Goal: Transaction & Acquisition: Purchase product/service

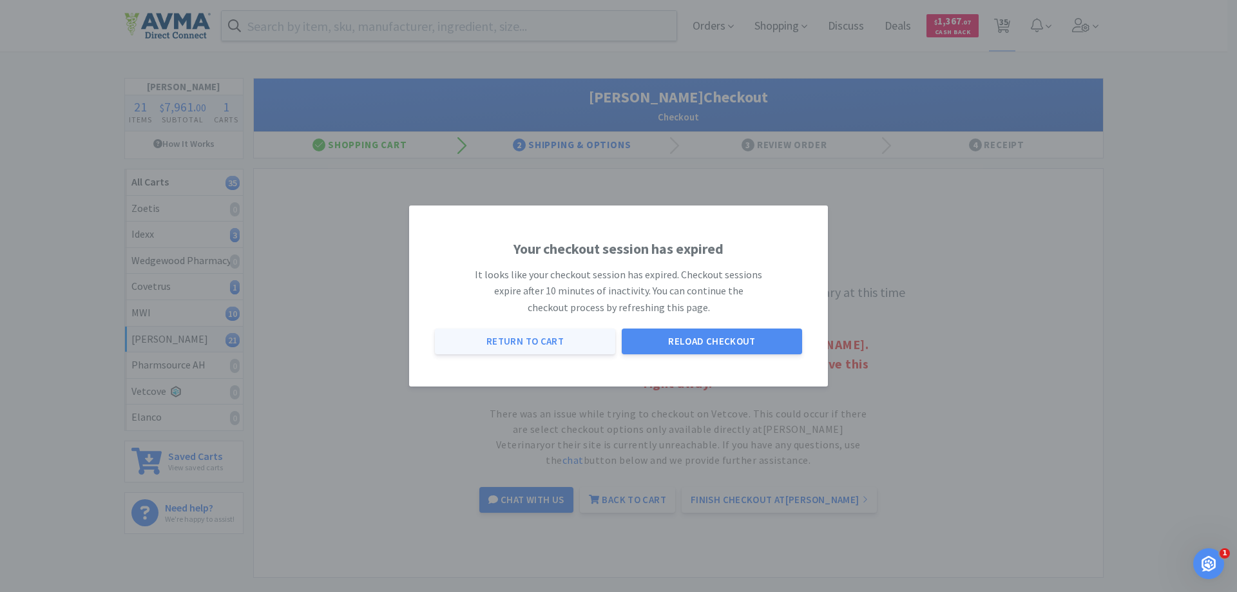
click at [545, 346] on button "Return to Cart" at bounding box center [525, 342] width 180 height 26
select select "1"
select select "5"
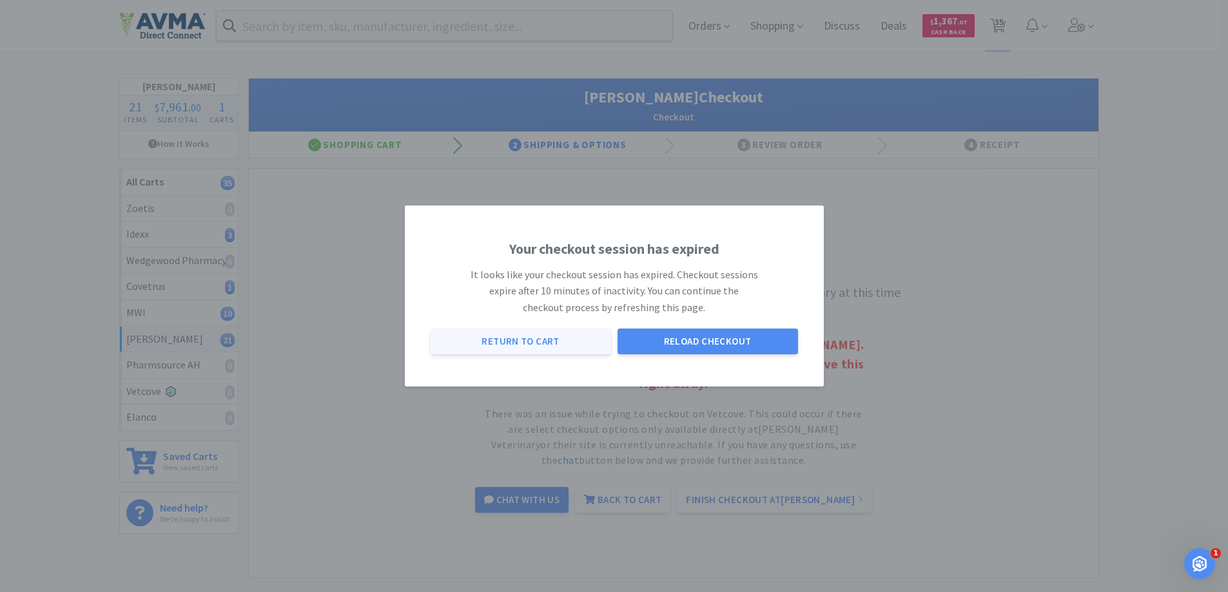
select select "2"
select select "1"
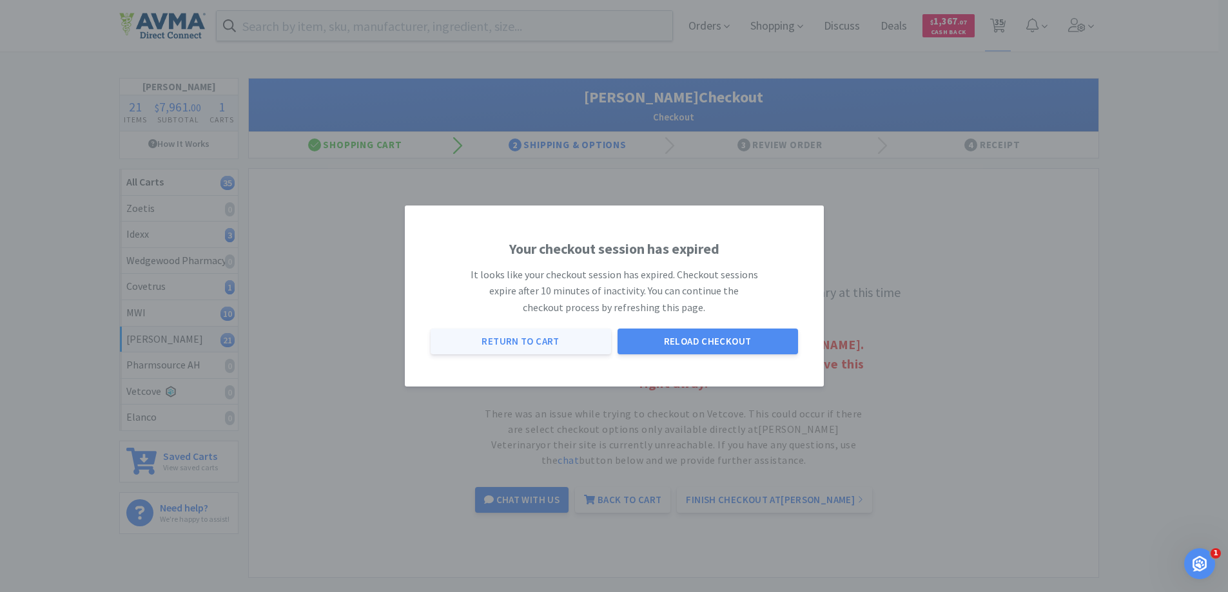
select select "1"
select select "2"
select select "1"
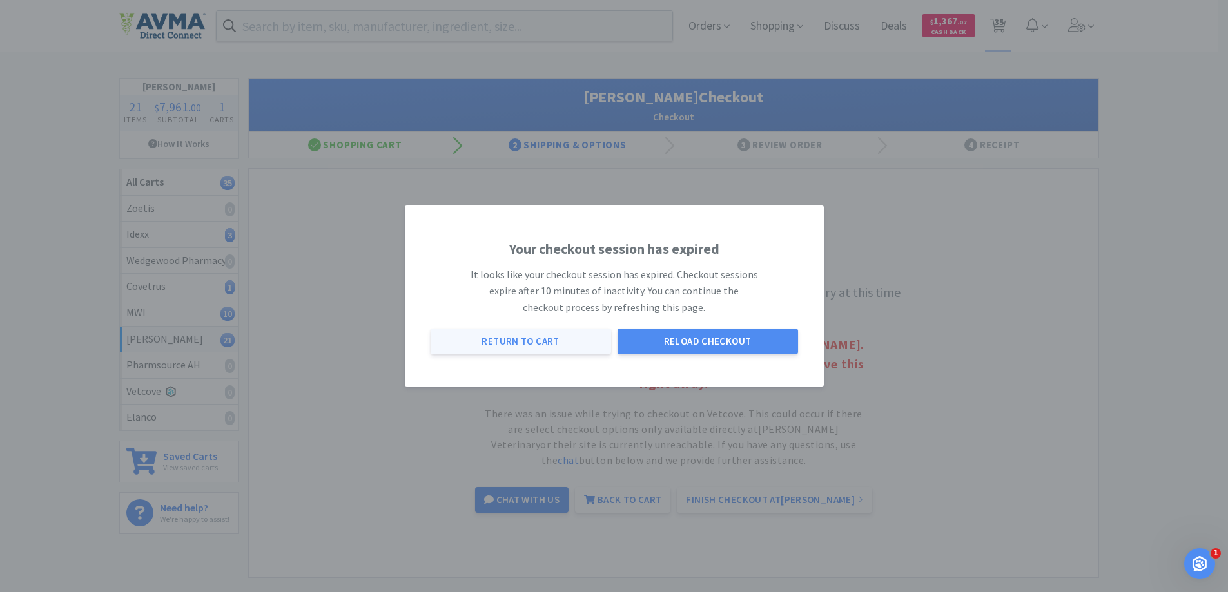
select select "10"
select select "1"
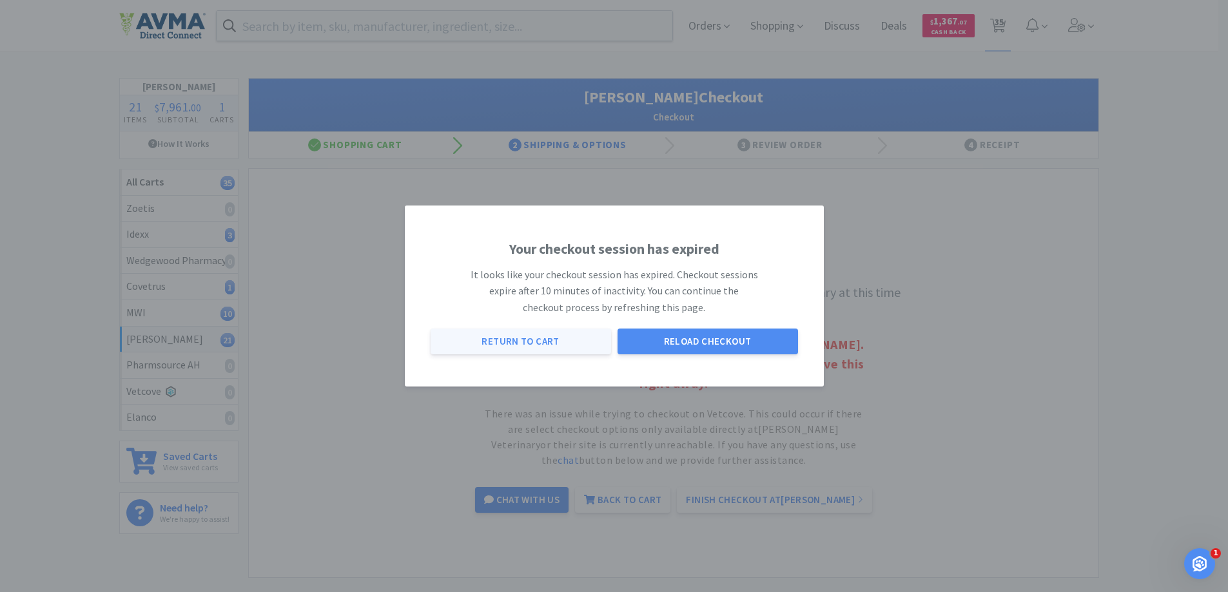
select select "4"
select select "2"
select select "4"
select select "1"
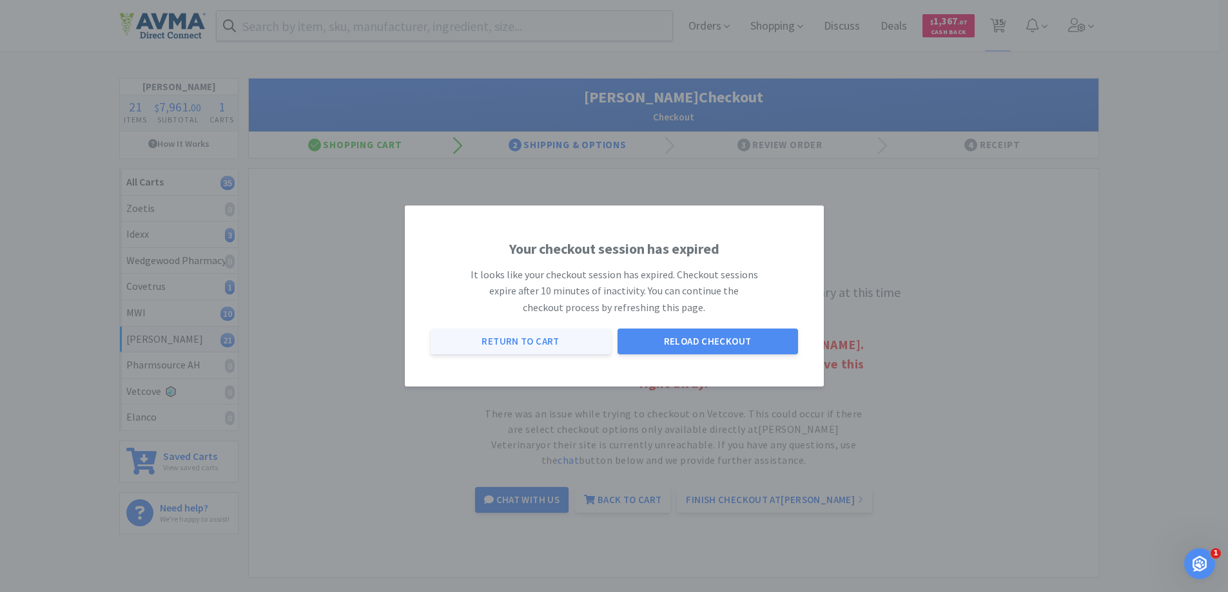
select select "4"
select select "1"
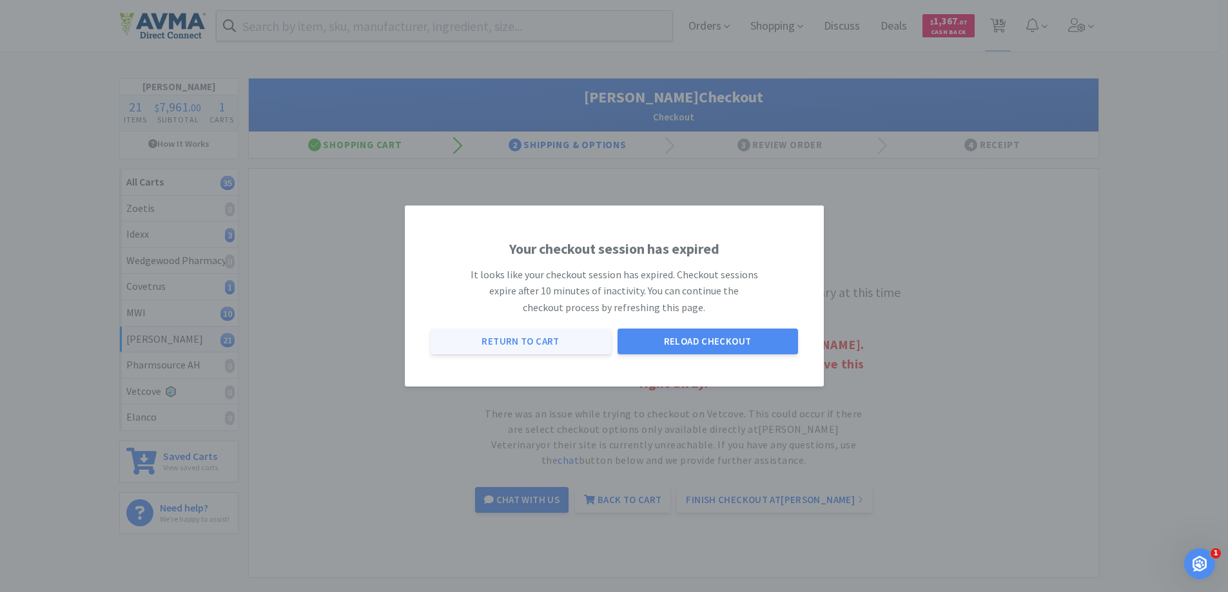
select select "1"
select select "2"
select select "6"
select select "1"
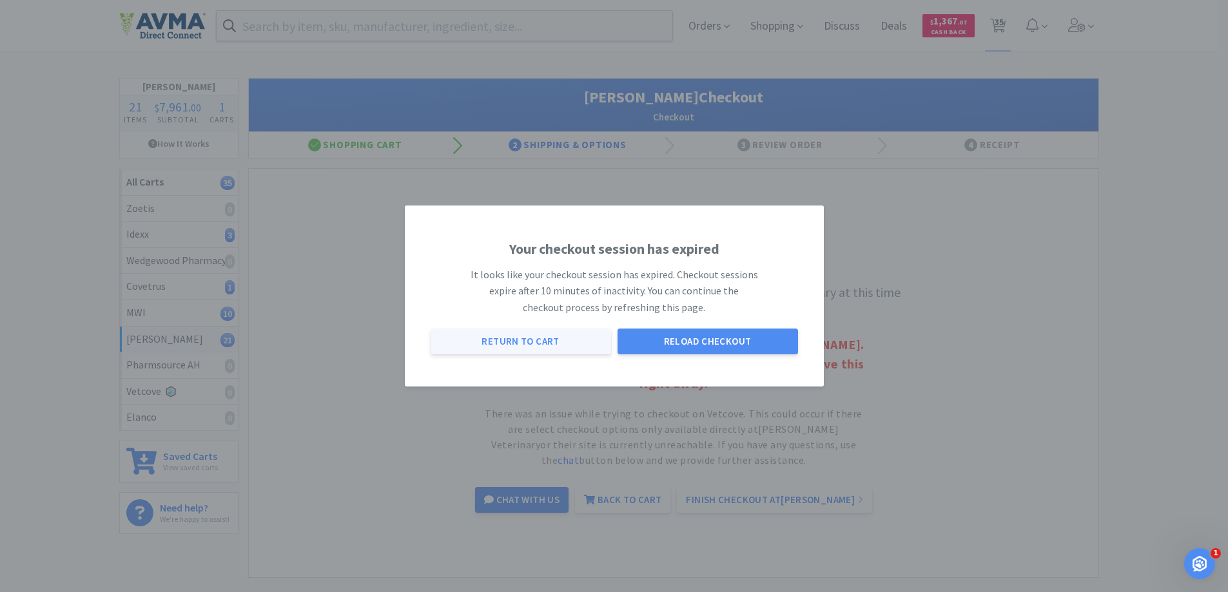
select select "1"
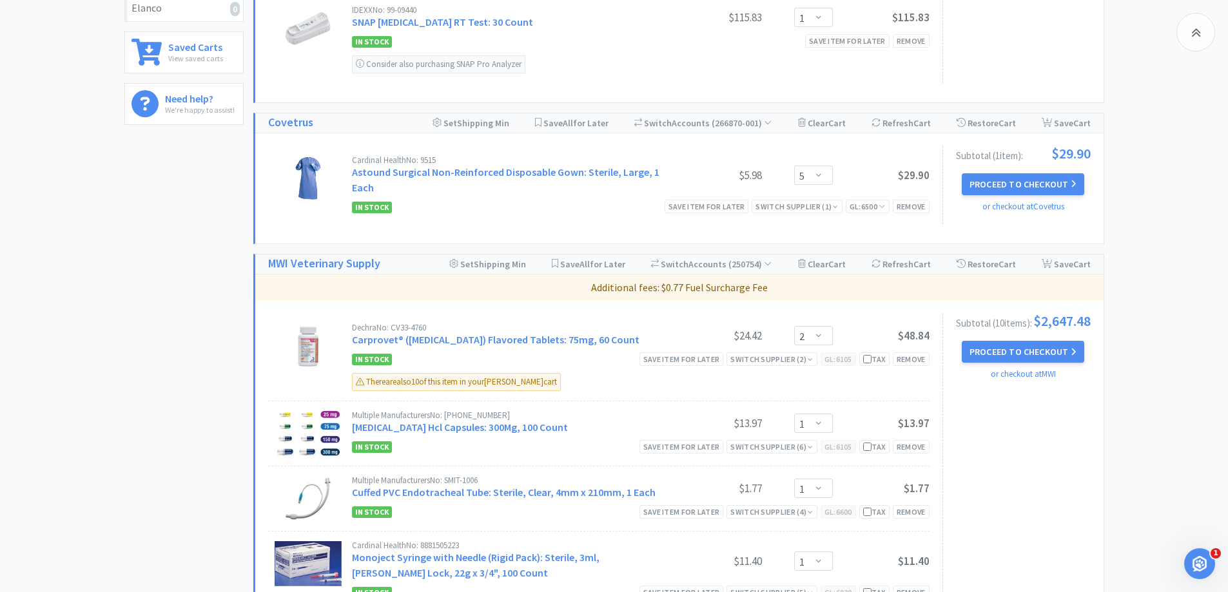
scroll to position [451, 0]
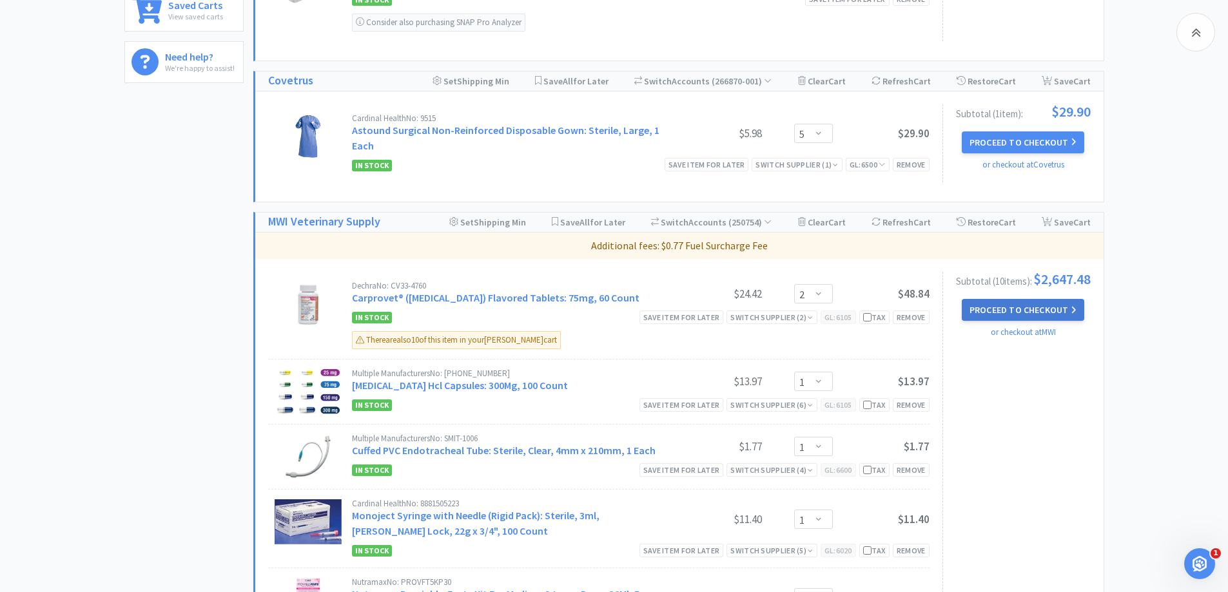
click at [1042, 314] on button "Proceed to Checkout" at bounding box center [1023, 310] width 122 height 22
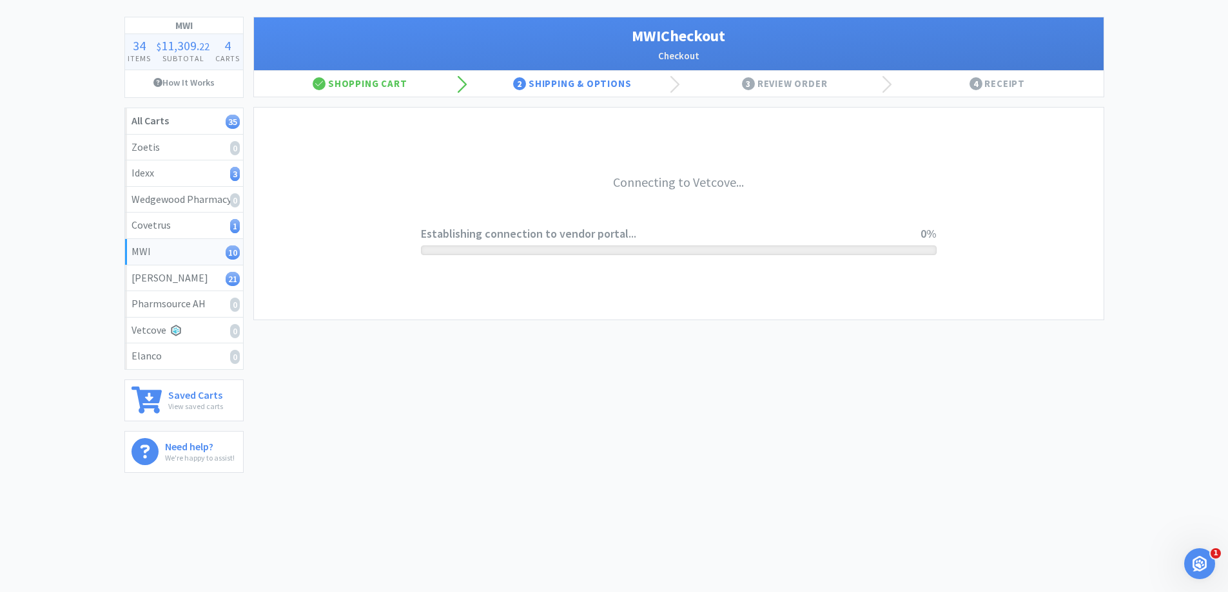
scroll to position [61, 0]
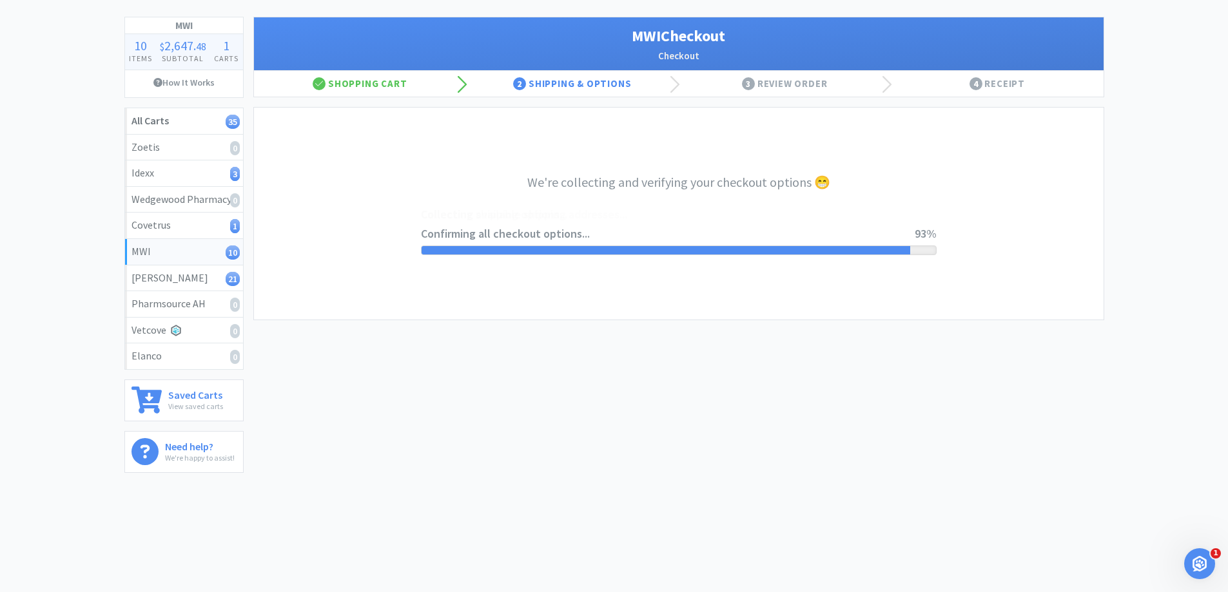
select select "STD_"
select select "GP1"
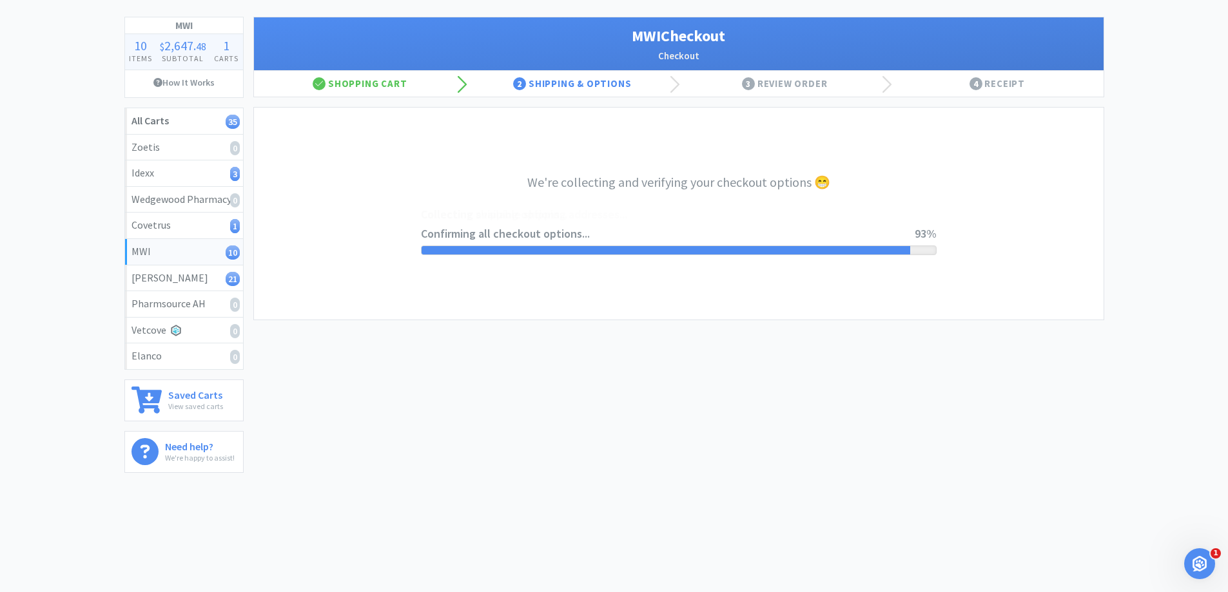
select select "GP1"
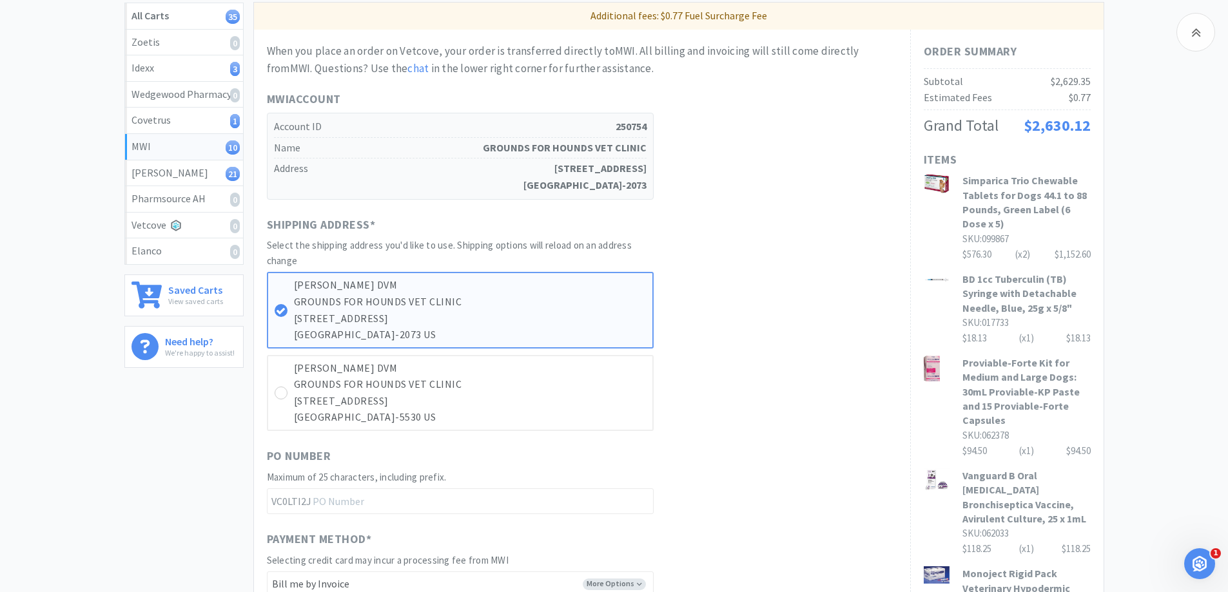
scroll to position [193, 0]
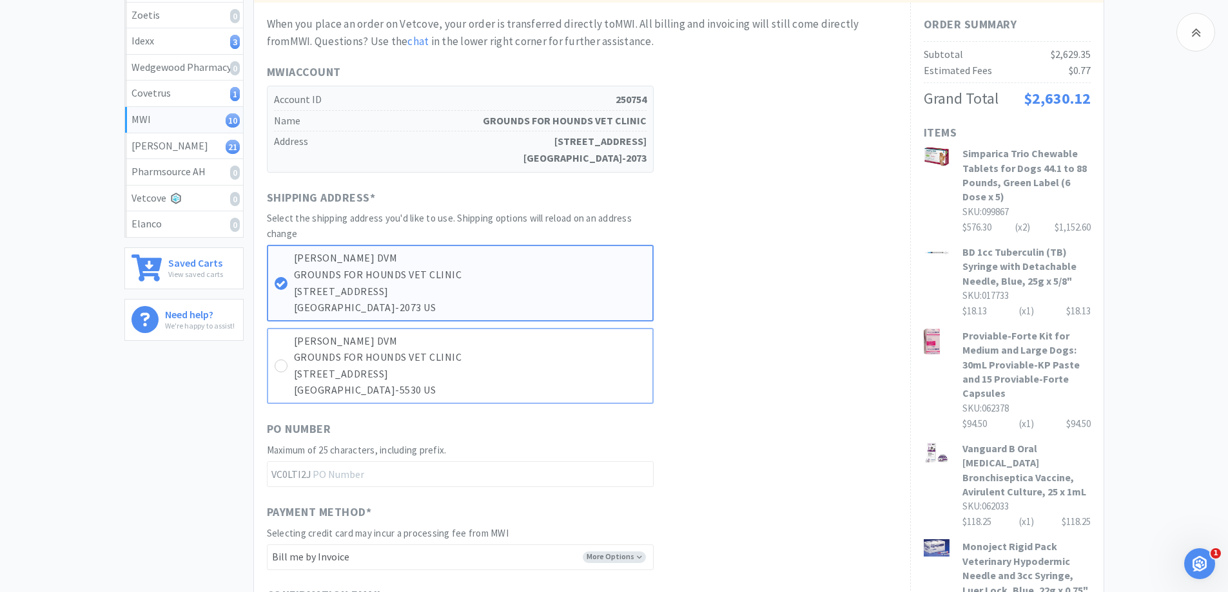
click at [430, 374] on p "[STREET_ADDRESS]" at bounding box center [470, 374] width 352 height 17
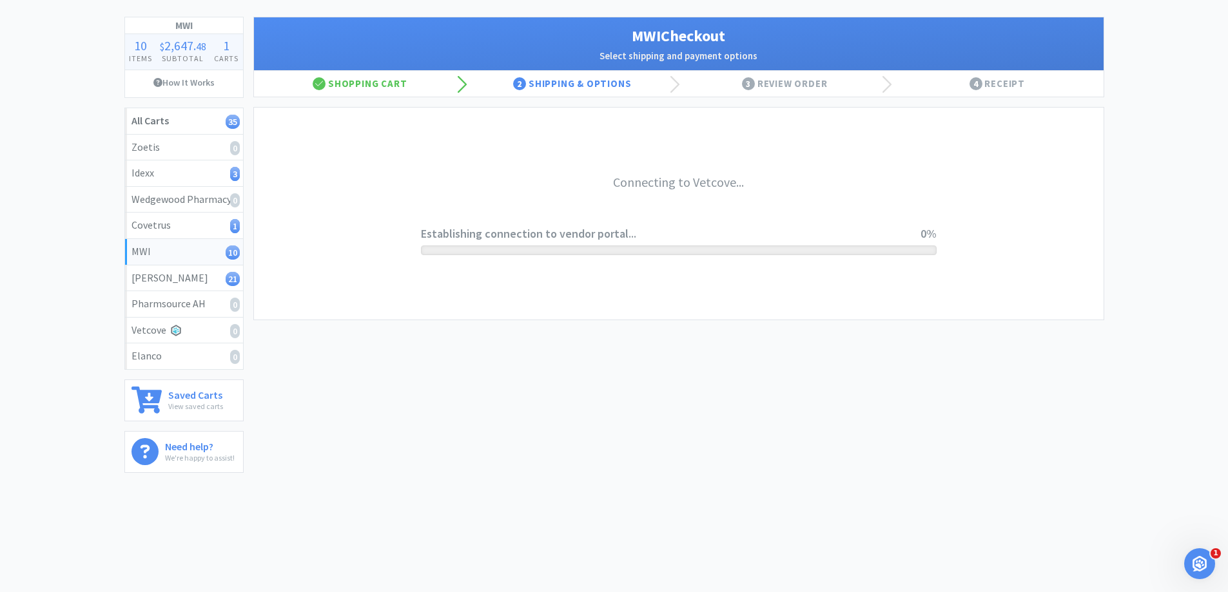
scroll to position [61, 0]
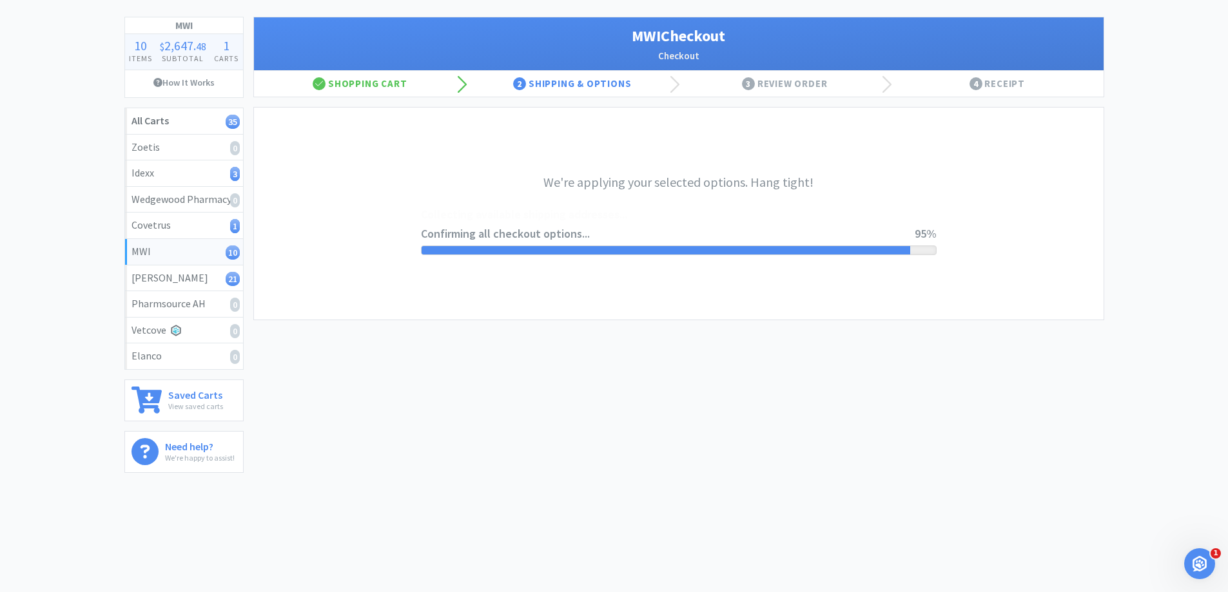
select select "STD_"
select select "GP1"
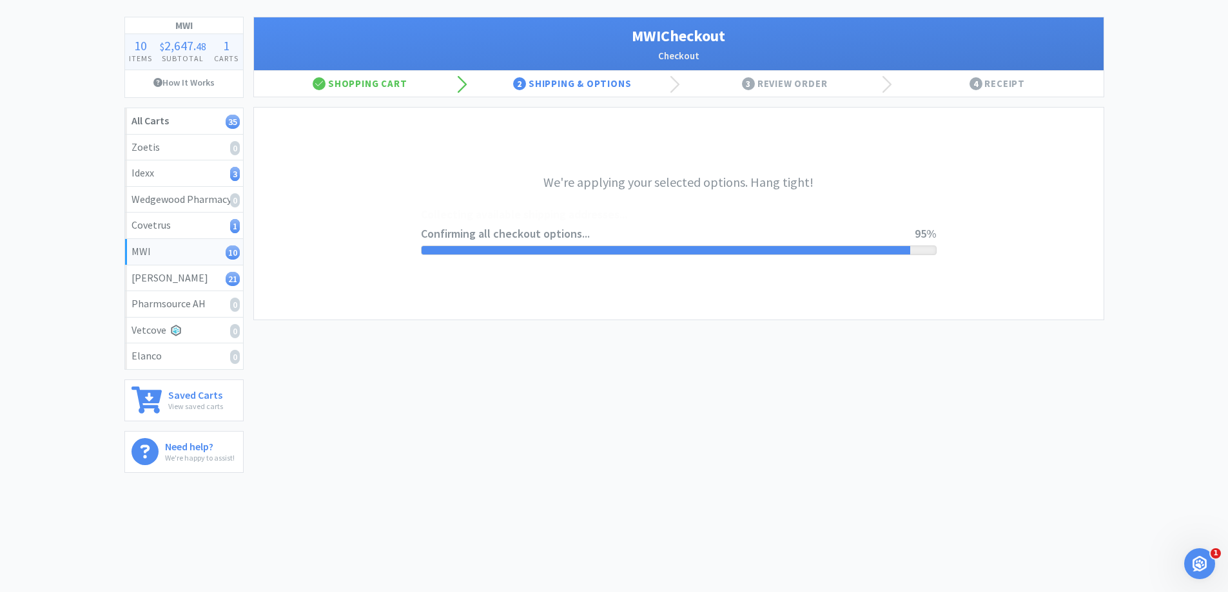
select select "GP1"
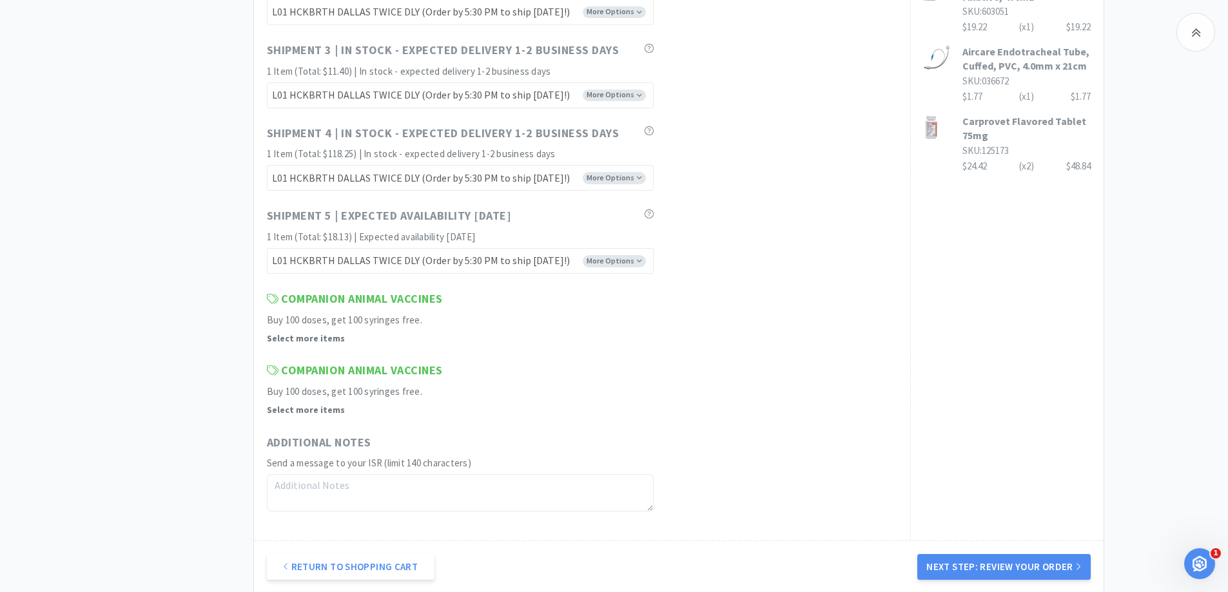
scroll to position [1158, 0]
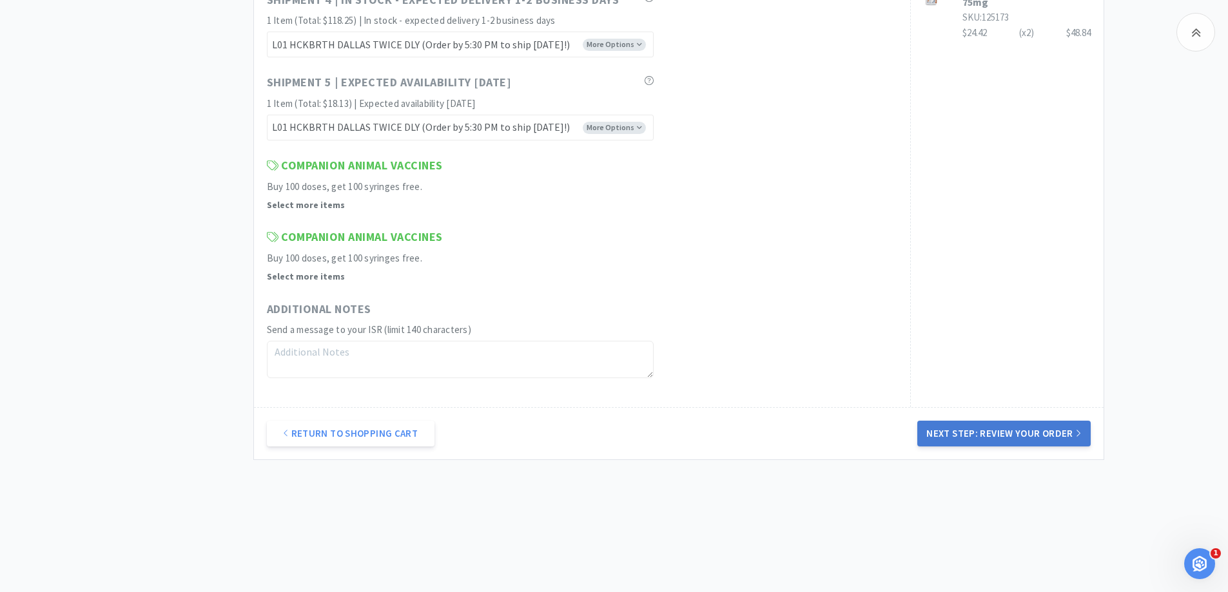
click at [1012, 435] on button "Next Step: Review Your Order" at bounding box center [1003, 434] width 173 height 26
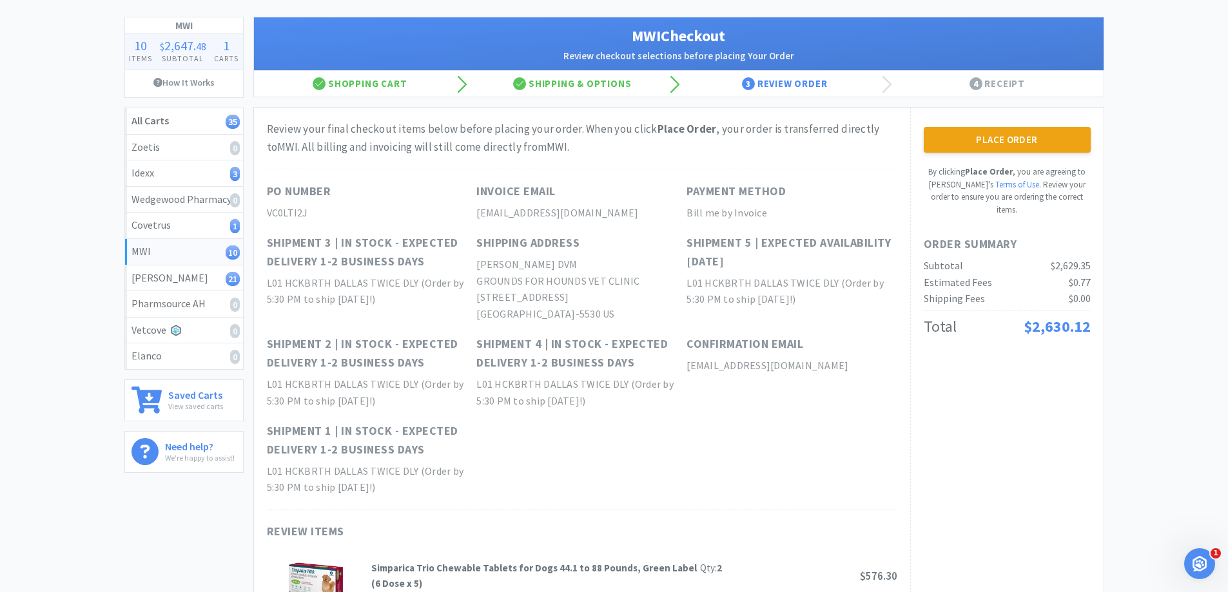
scroll to position [0, 0]
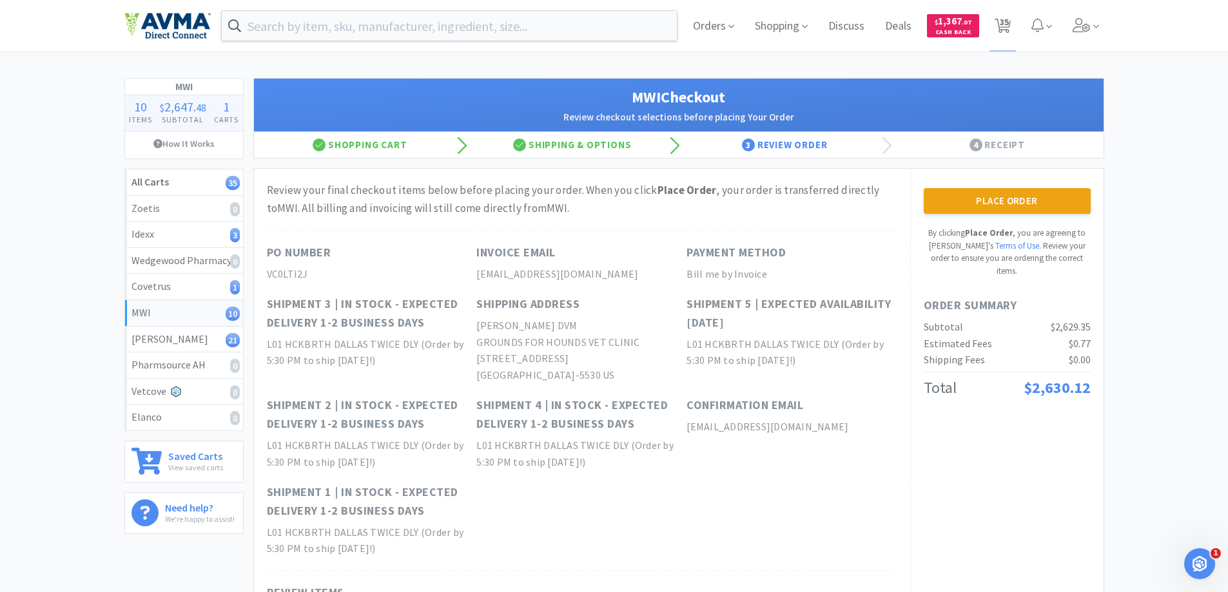
click at [989, 215] on div "Place Order By clicking Place Order , you are agreeing to Vetcove's Terms of Us…" at bounding box center [1007, 232] width 167 height 89
click at [987, 204] on button "Place Order" at bounding box center [1007, 201] width 167 height 26
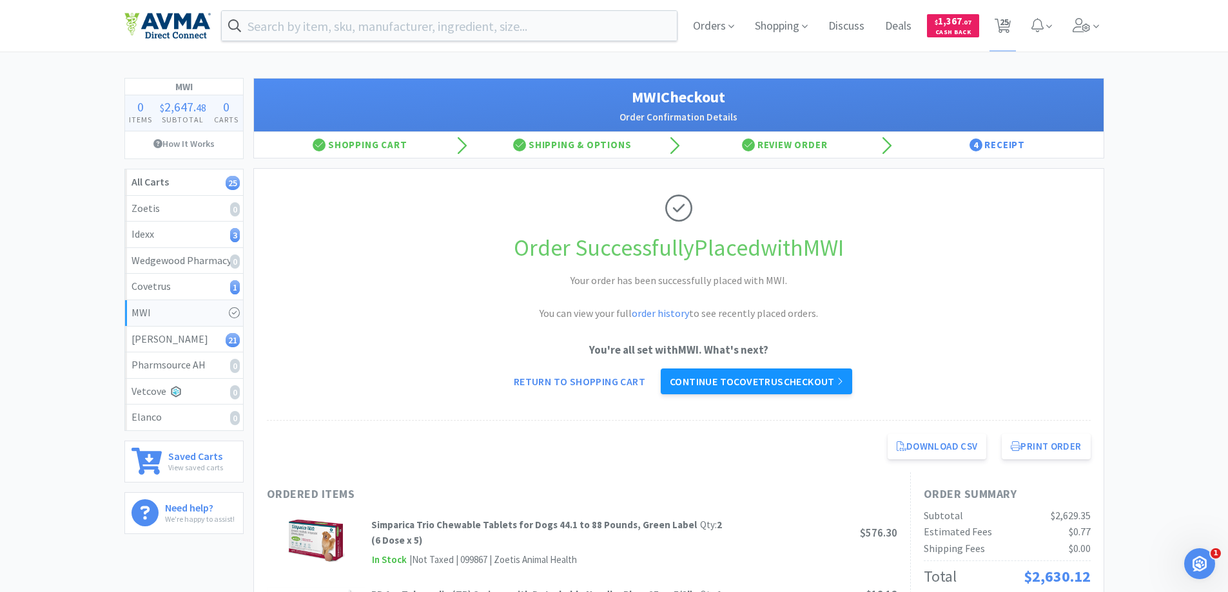
click at [768, 377] on link "Continue to Covetrus checkout" at bounding box center [756, 382] width 191 height 26
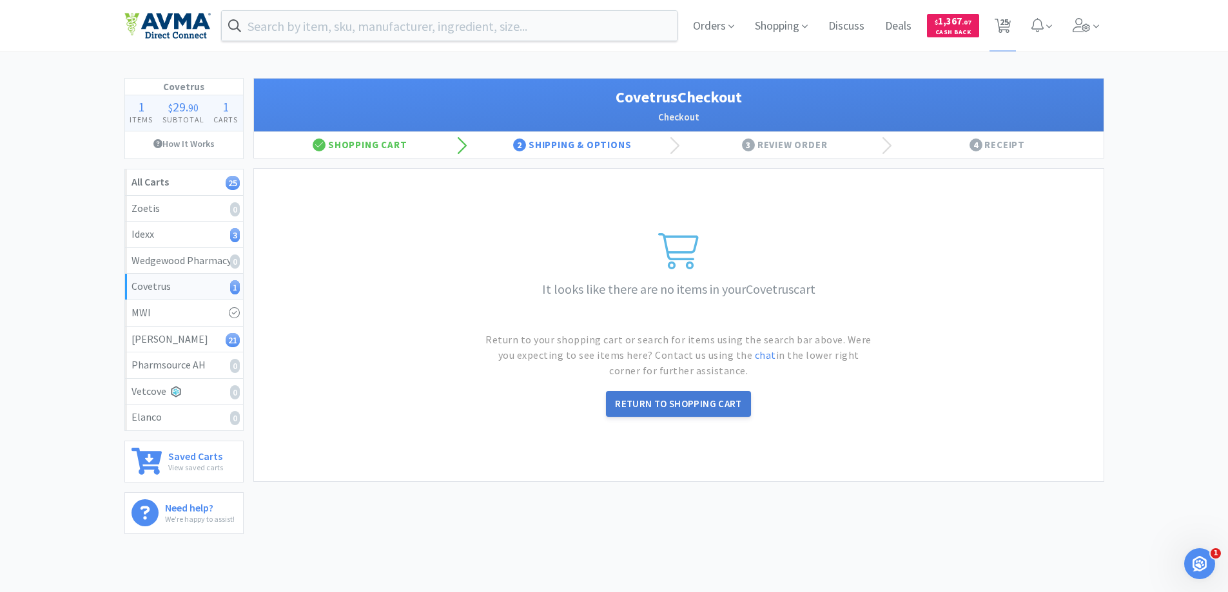
click at [696, 407] on link "Return to Shopping Cart" at bounding box center [678, 404] width 145 height 26
select select "5"
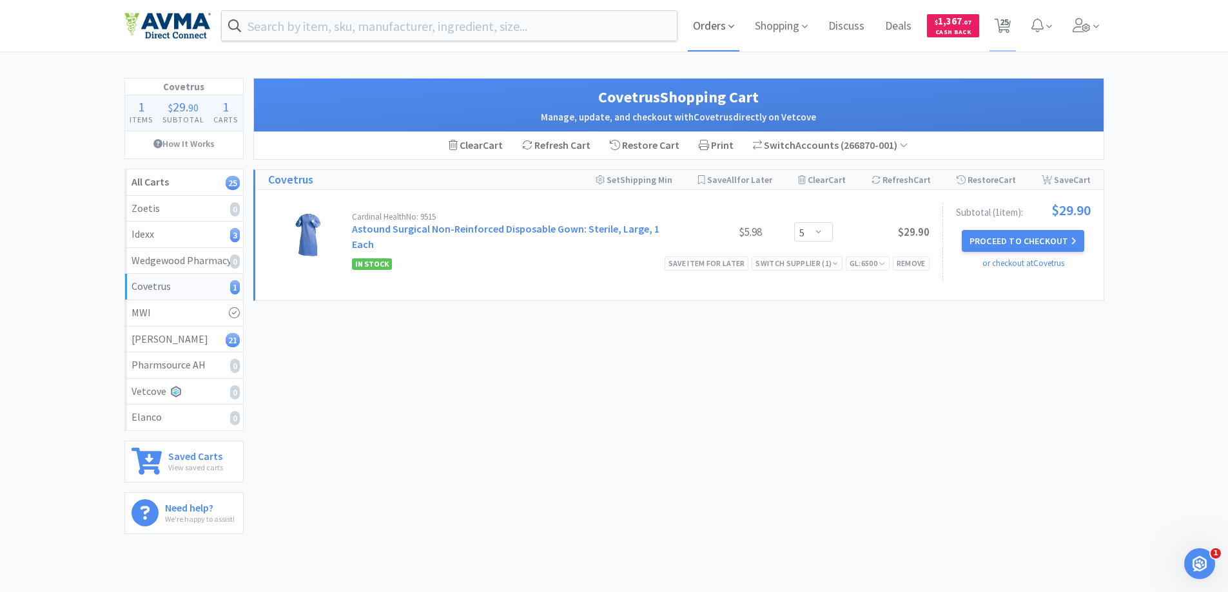
click at [713, 28] on span "Orders" at bounding box center [714, 26] width 52 height 52
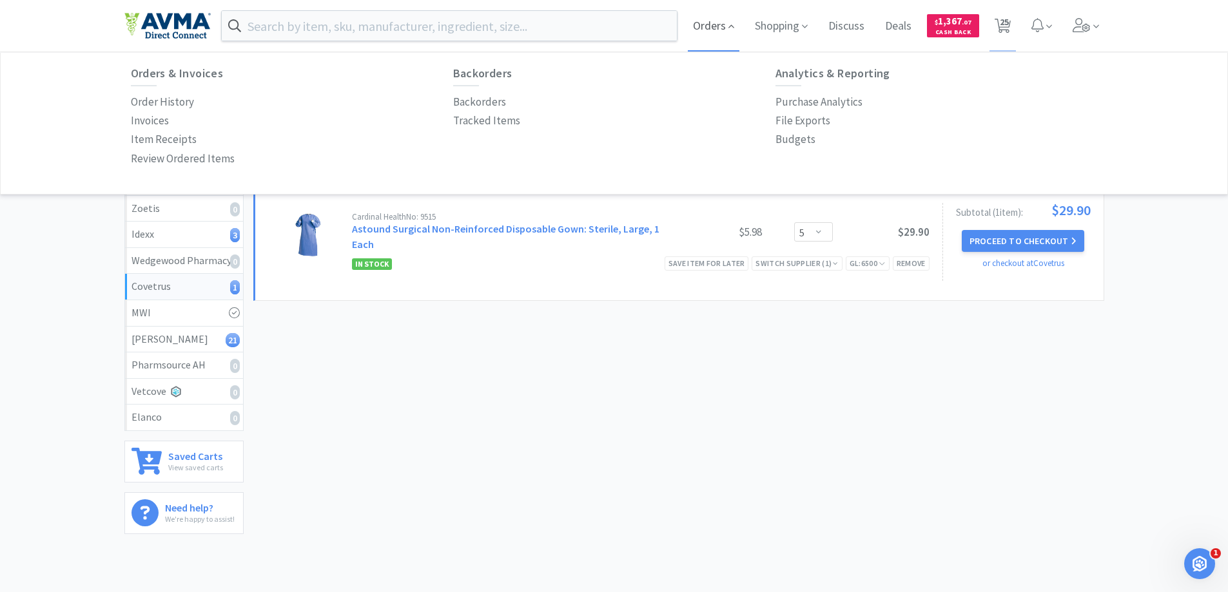
click at [713, 28] on span "Orders" at bounding box center [714, 26] width 52 height 52
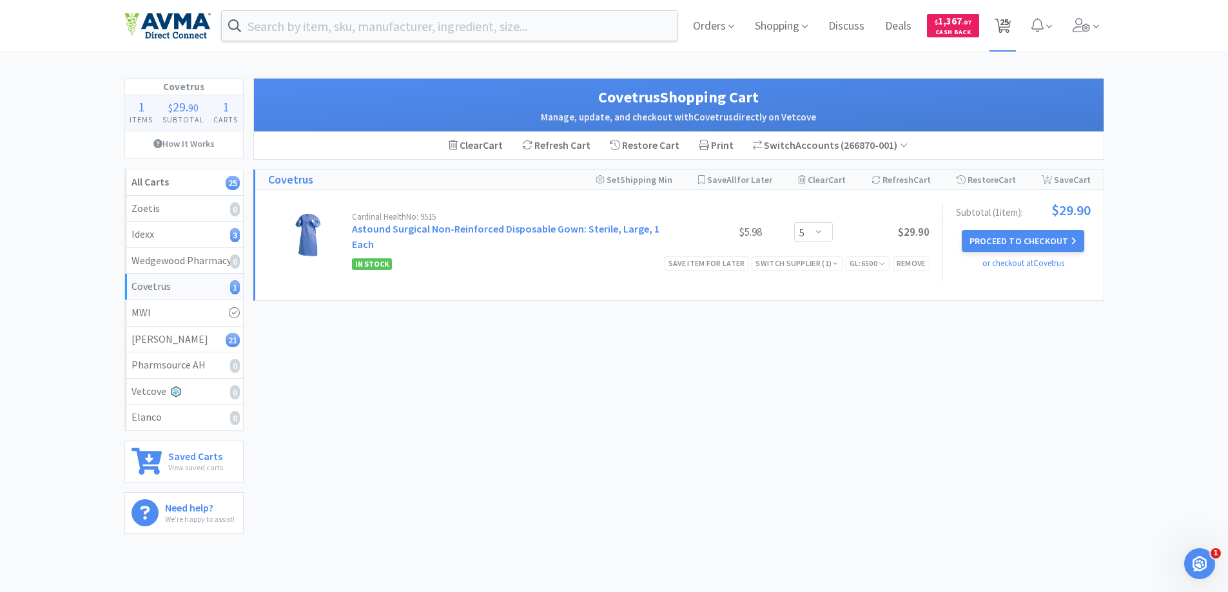
click at [1014, 28] on span "25" at bounding box center [1002, 26] width 26 height 52
select select "1"
select select "5"
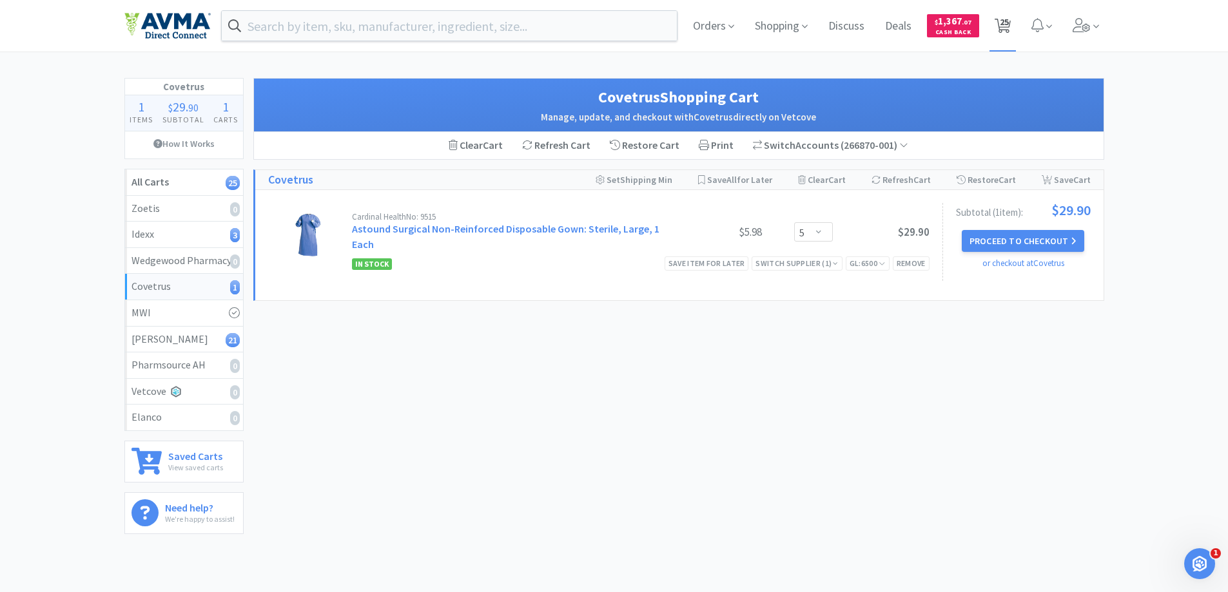
select select "10"
select select "1"
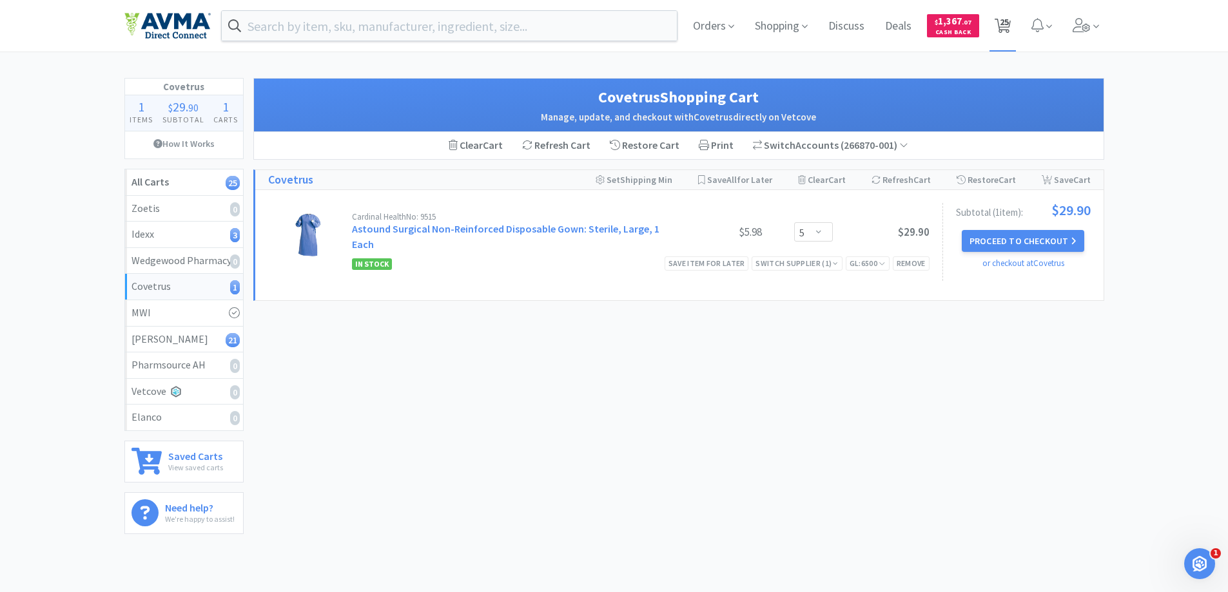
select select "4"
select select "2"
select select "4"
select select "1"
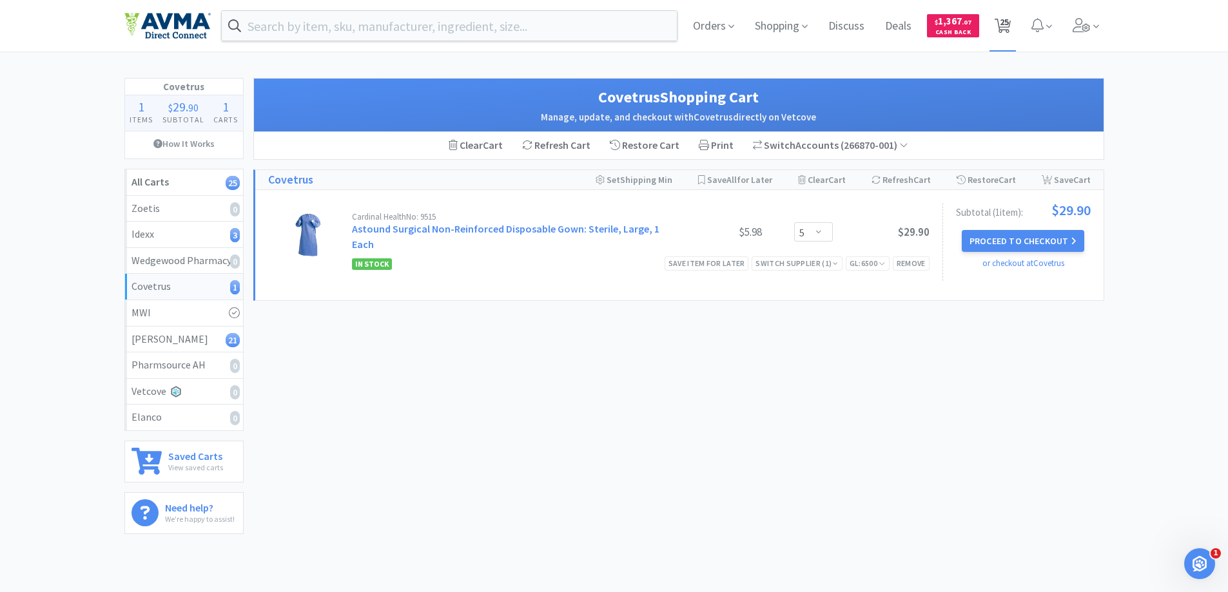
select select "4"
select select "1"
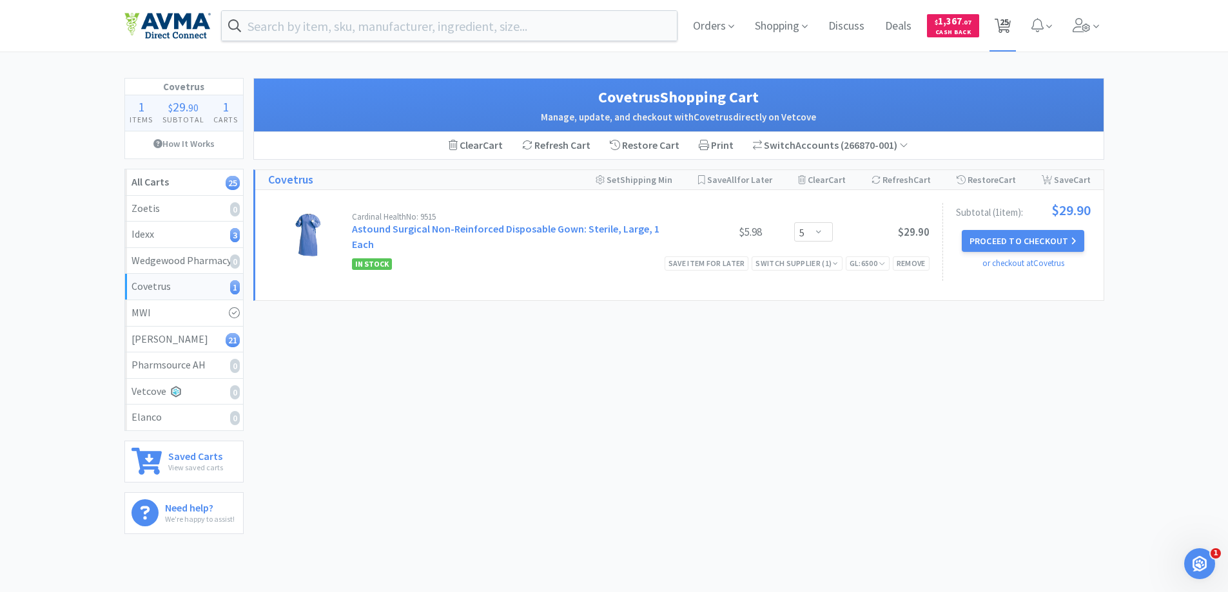
select select "1"
select select "2"
select select "6"
select select "1"
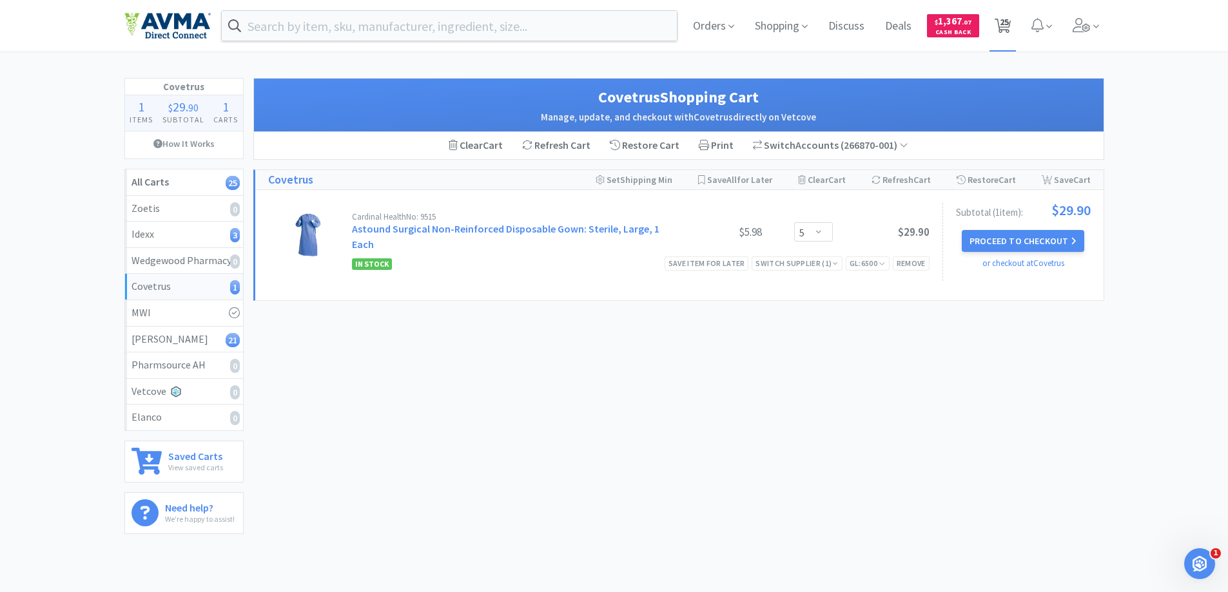
select select "1"
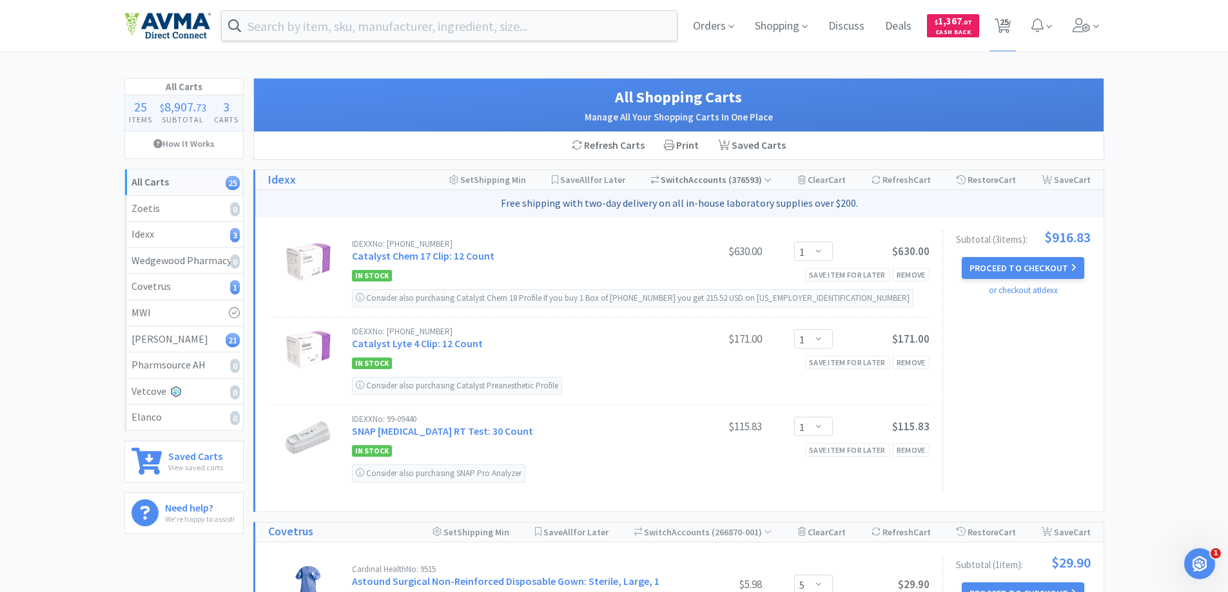
click at [768, 182] on icon at bounding box center [768, 179] width 8 height 9
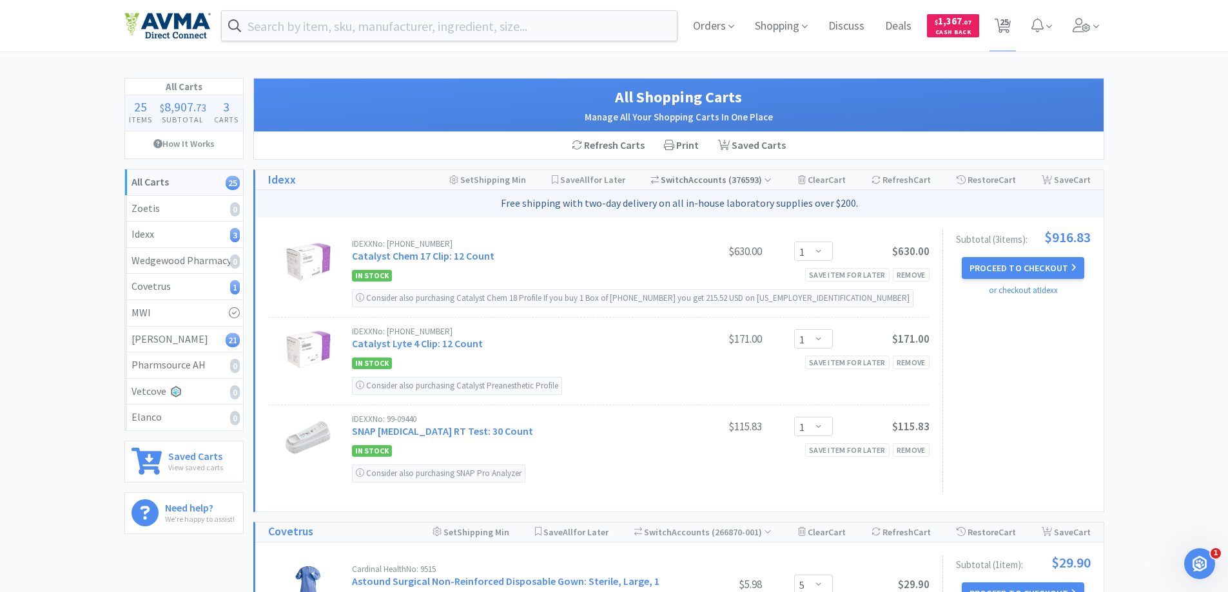
click at [737, 183] on span "( 376593 )" at bounding box center [748, 180] width 45 height 12
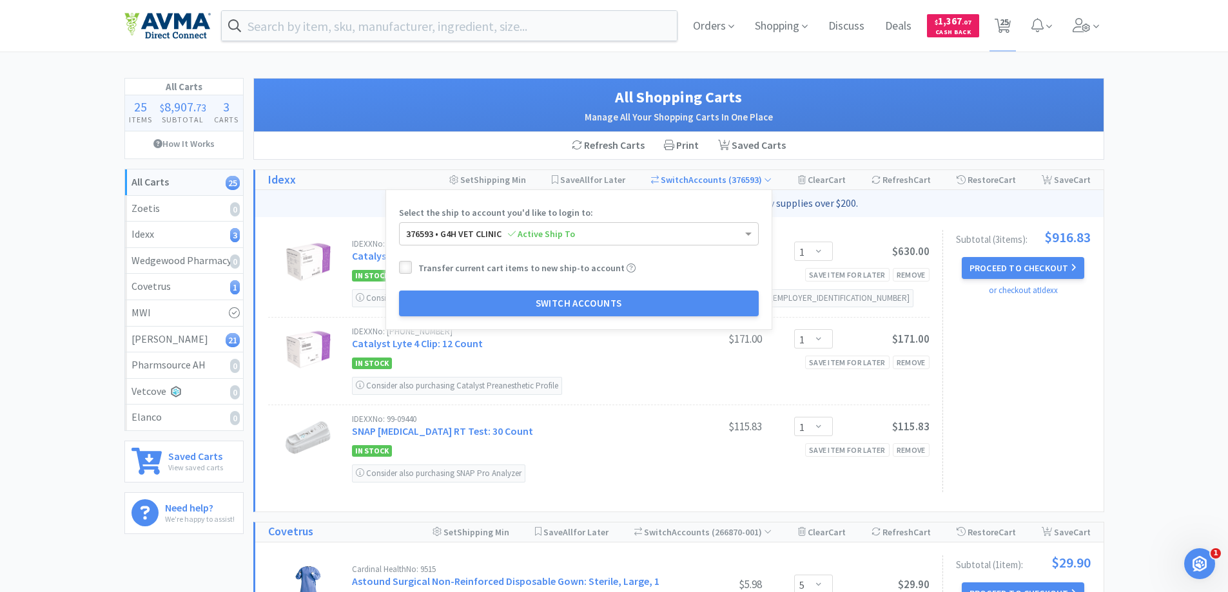
click at [405, 271] on icon at bounding box center [405, 268] width 10 height 10
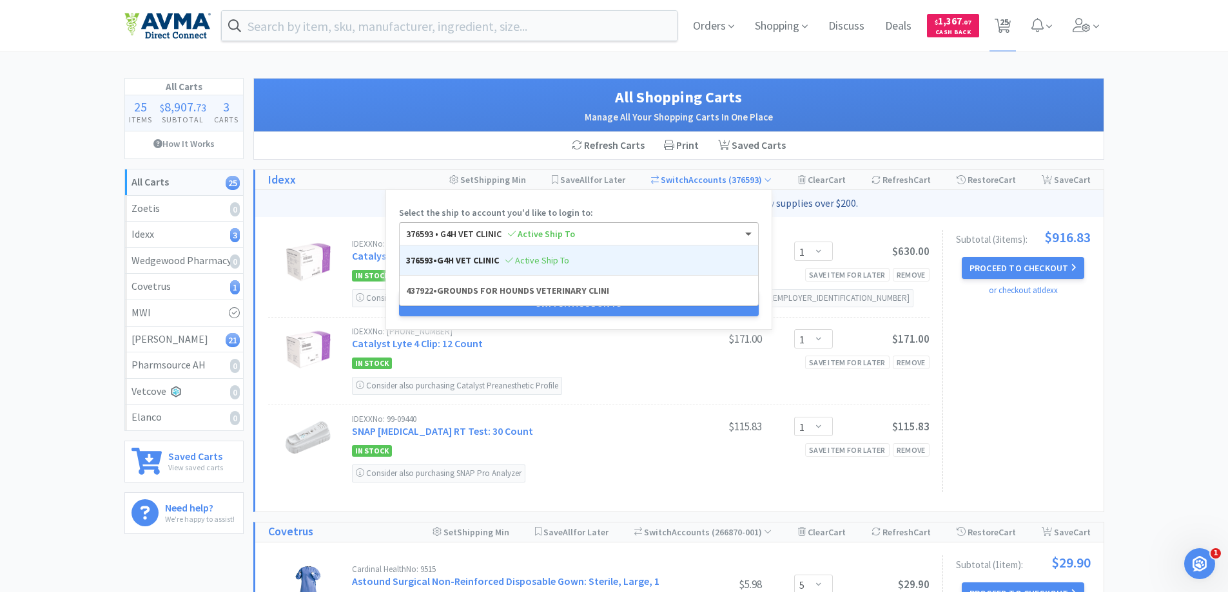
click at [747, 235] on span at bounding box center [748, 235] width 6 height 5
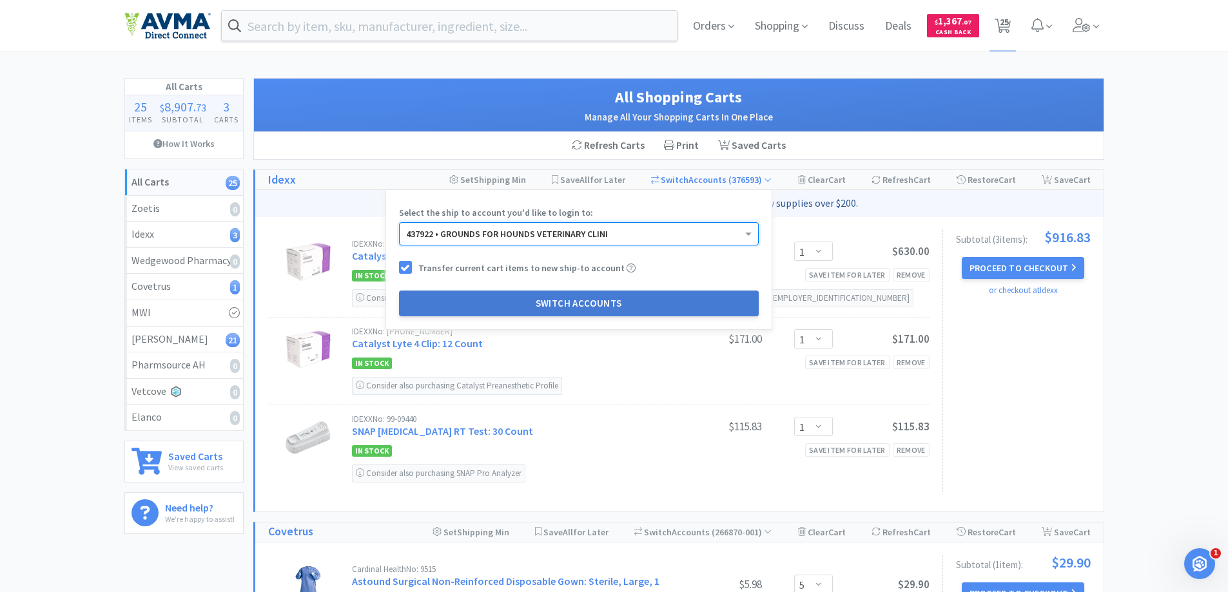
click at [681, 311] on button "Switch Accounts" at bounding box center [579, 304] width 360 height 26
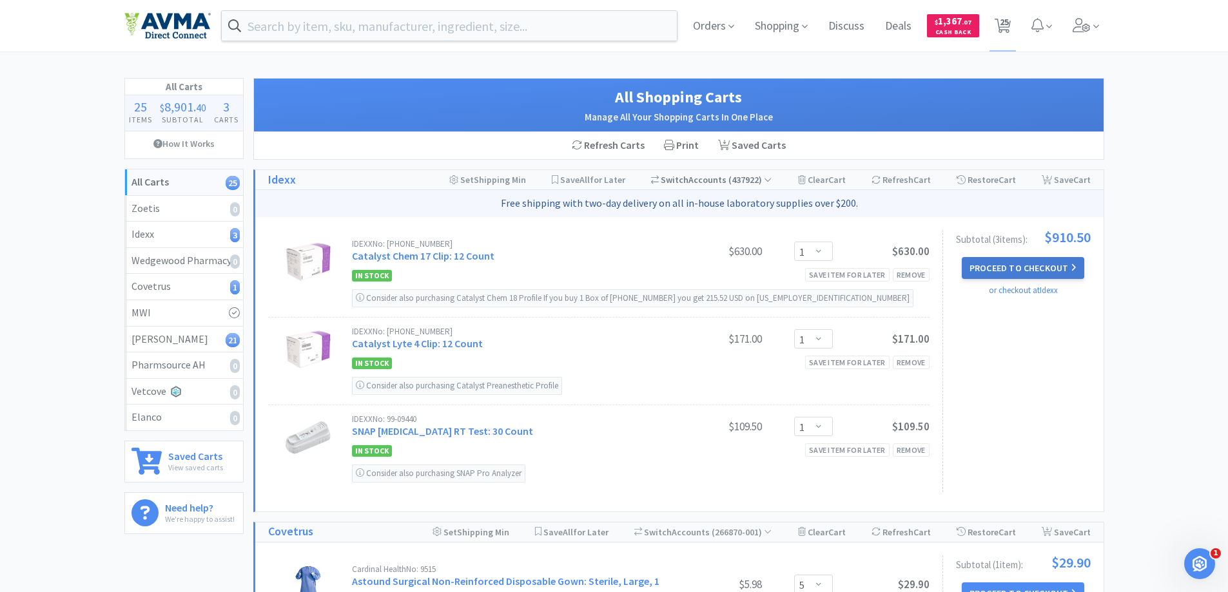
click at [1053, 271] on button "Proceed to Checkout" at bounding box center [1023, 268] width 122 height 22
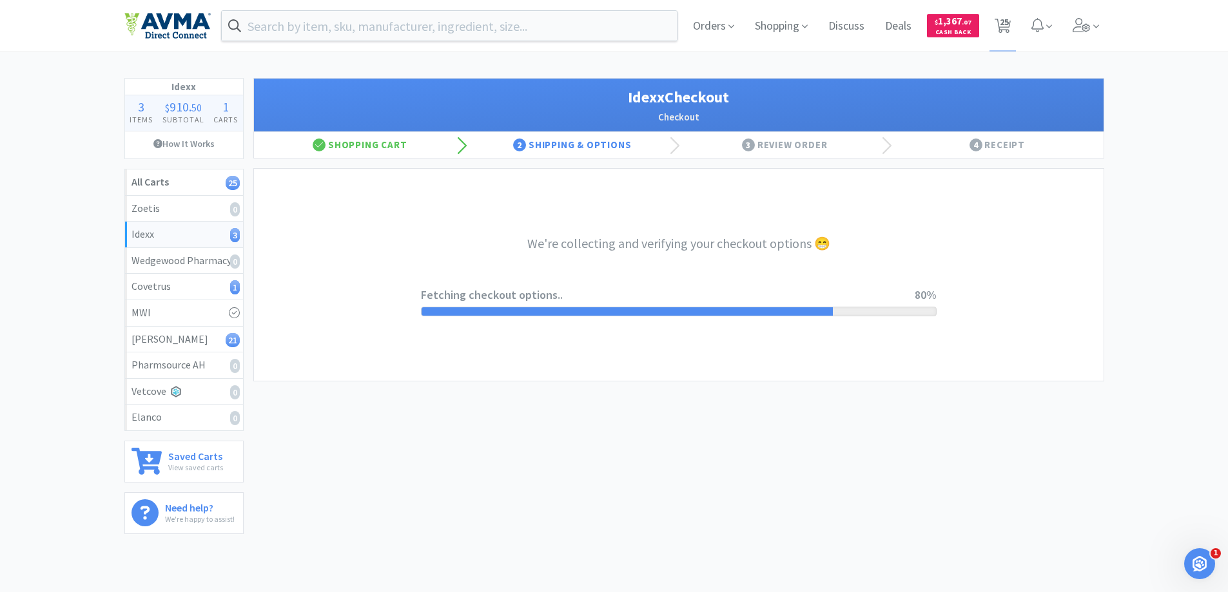
select select "904"
select select "003"
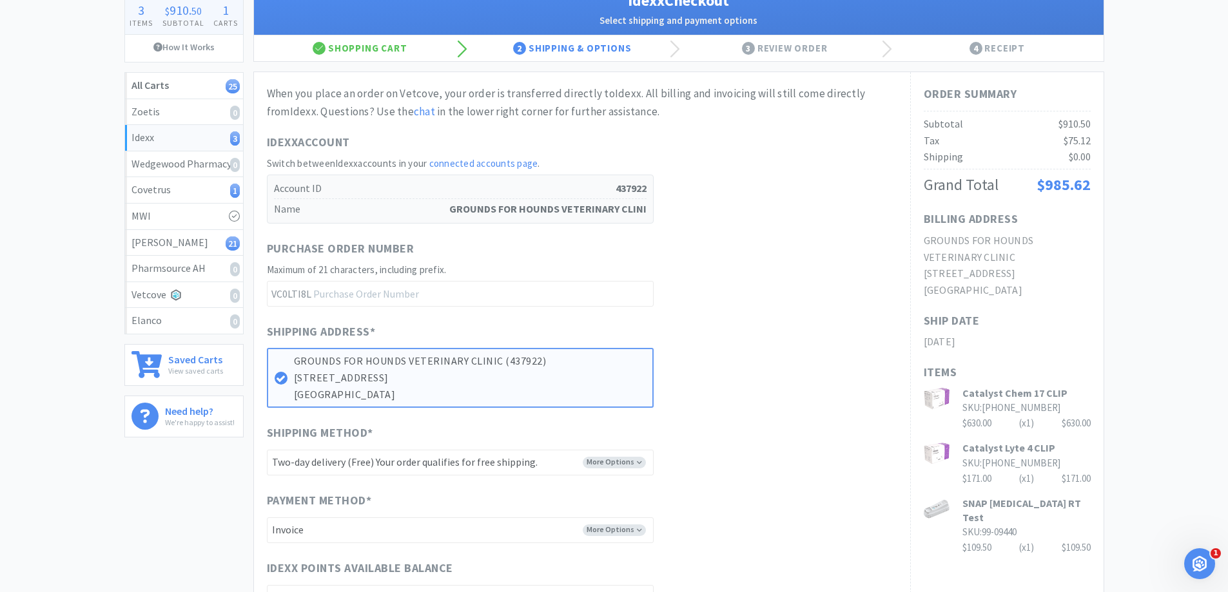
scroll to position [129, 0]
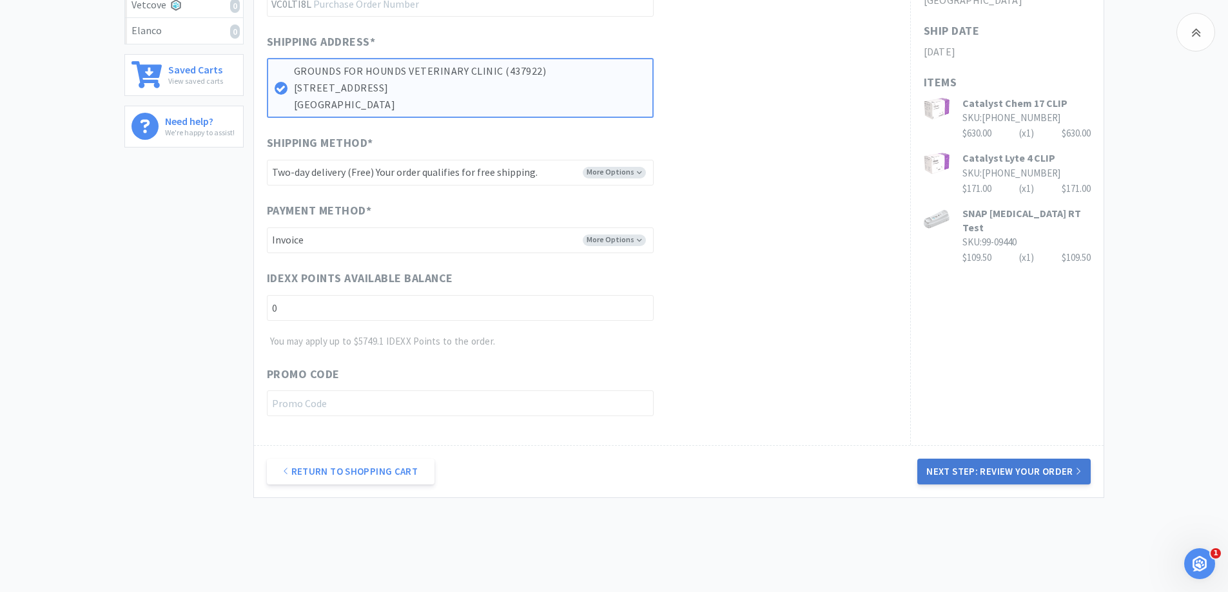
click at [989, 479] on button "Next Step: Review Your Order" at bounding box center [1003, 472] width 173 height 26
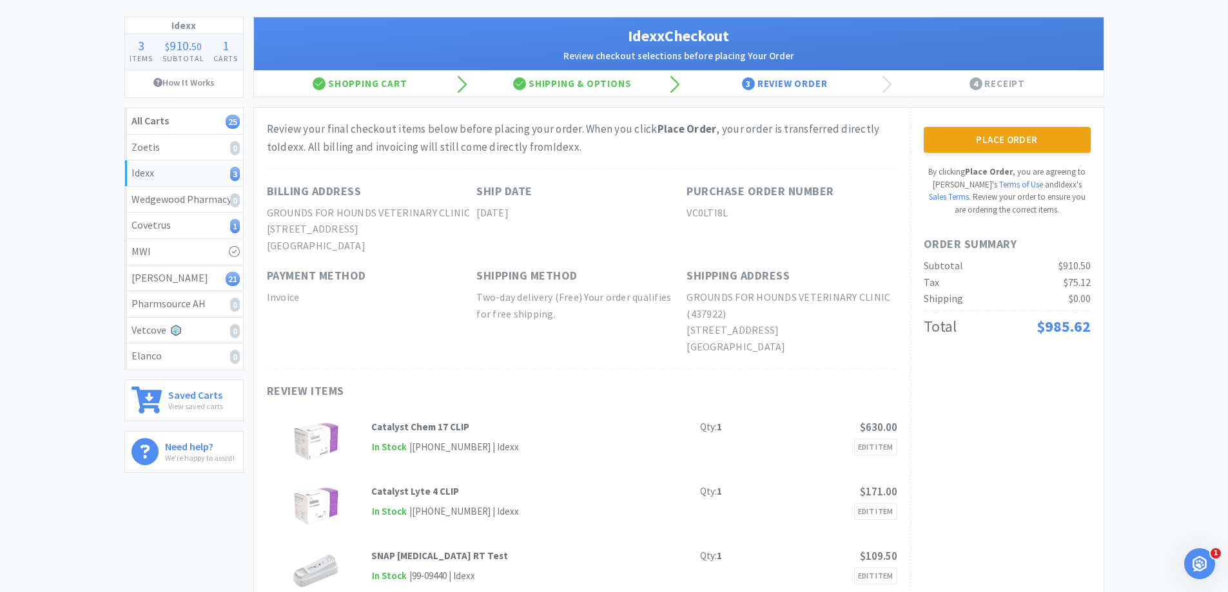
scroll to position [0, 0]
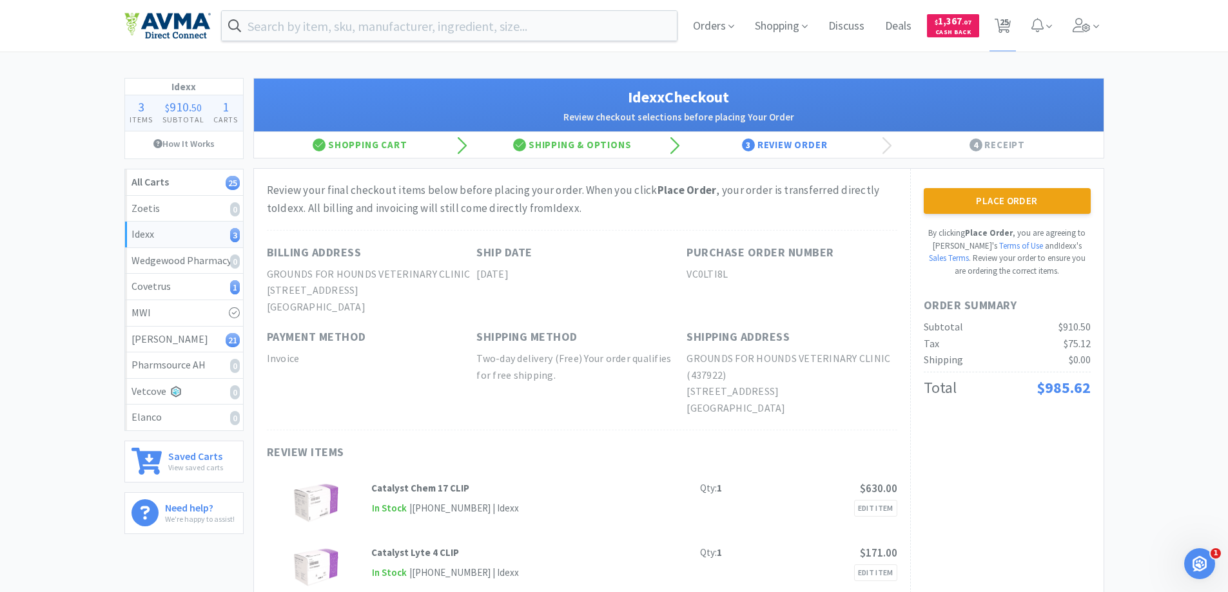
click at [1014, 175] on div "Place Order By clicking Place Order , you are agreeing to Vetcove's Terms of Us…" at bounding box center [1006, 423] width 193 height 509
click at [1022, 192] on button "Place Order" at bounding box center [1007, 201] width 167 height 26
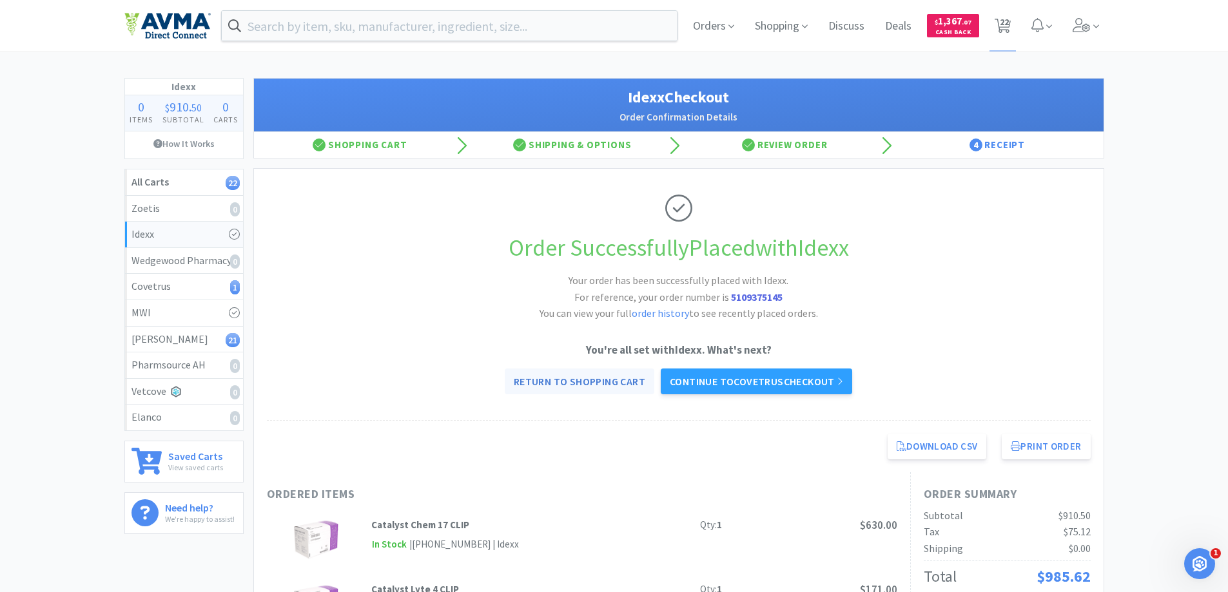
click at [580, 384] on link "Return to Shopping Cart" at bounding box center [580, 382] width 150 height 26
select select "5"
select select "10"
select select "1"
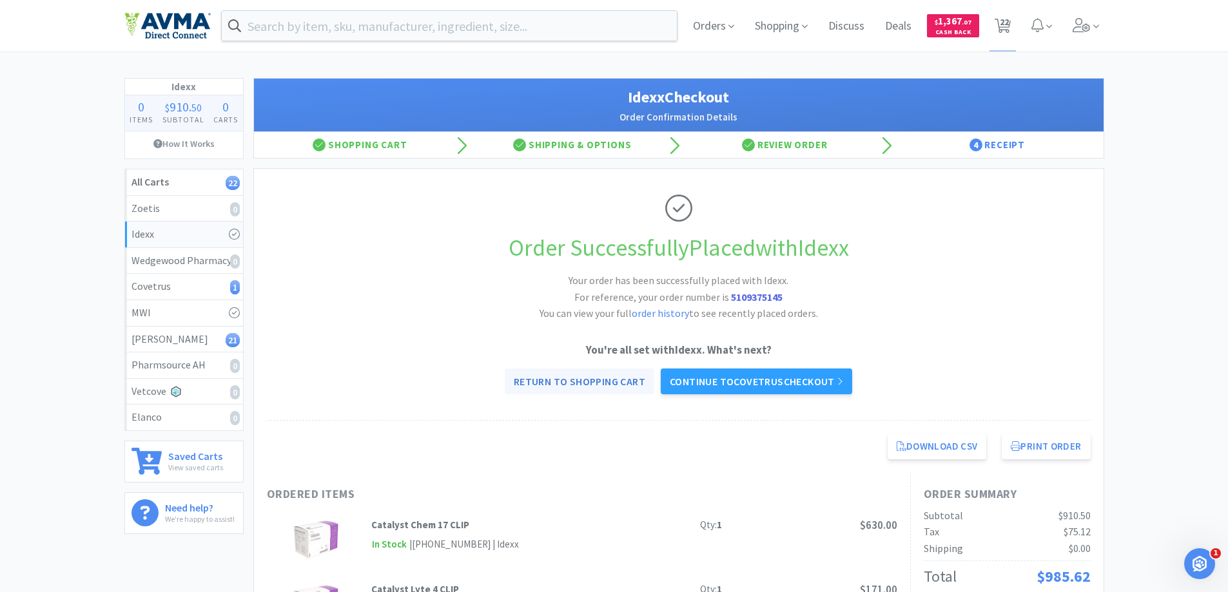
select select "1"
select select "4"
select select "2"
select select "4"
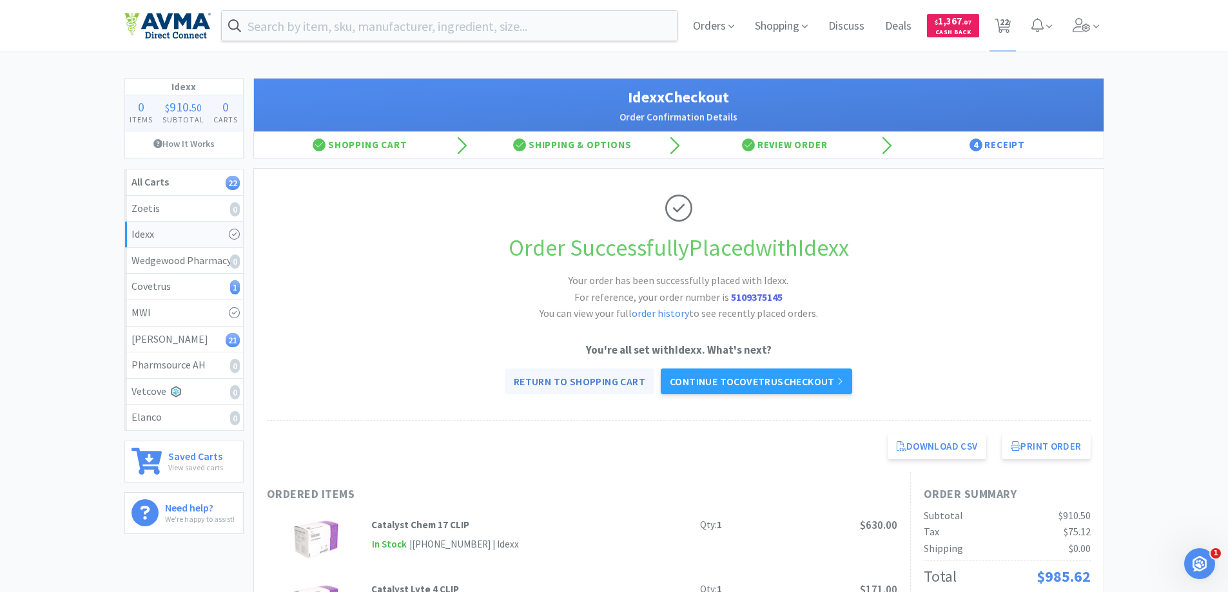
select select "1"
select select "4"
select select "1"
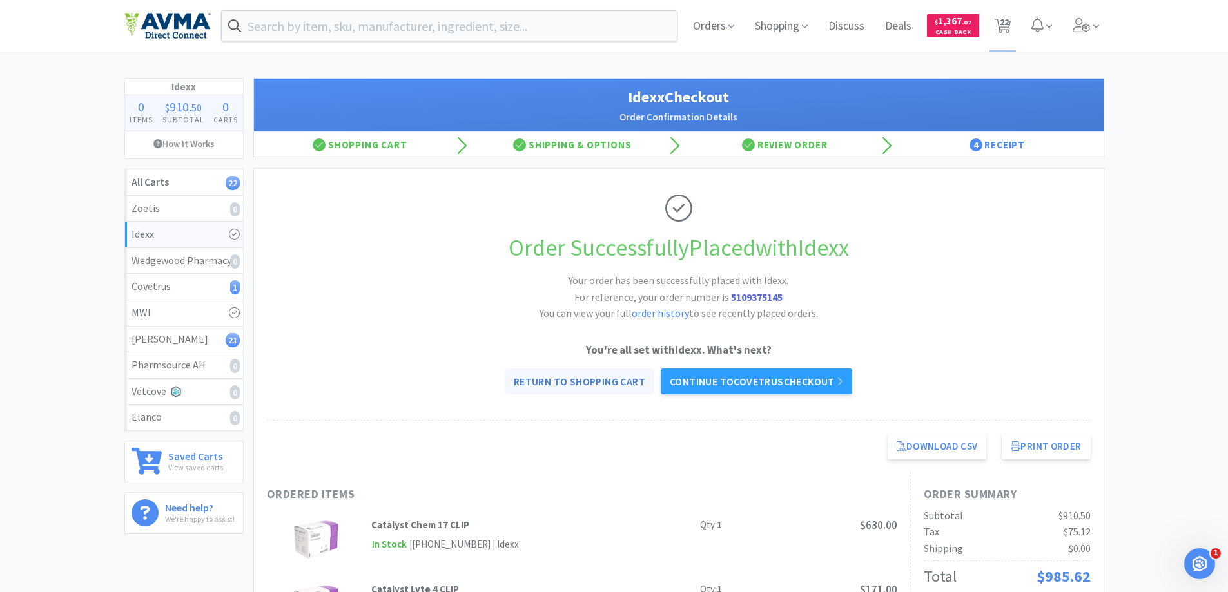
select select "1"
select select "2"
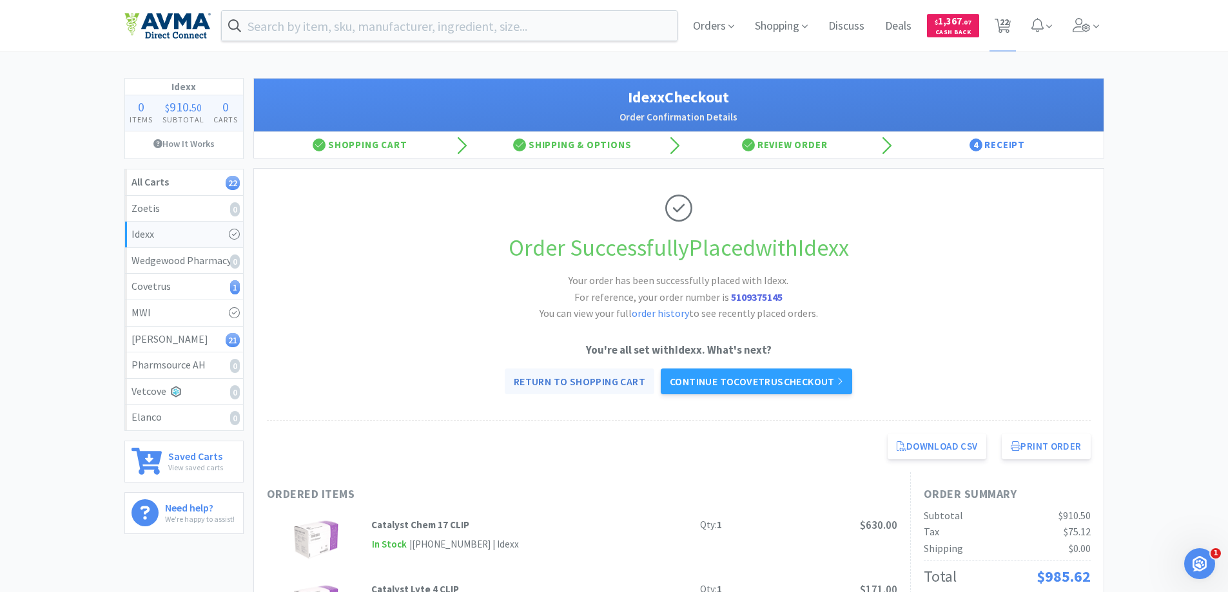
select select "6"
select select "1"
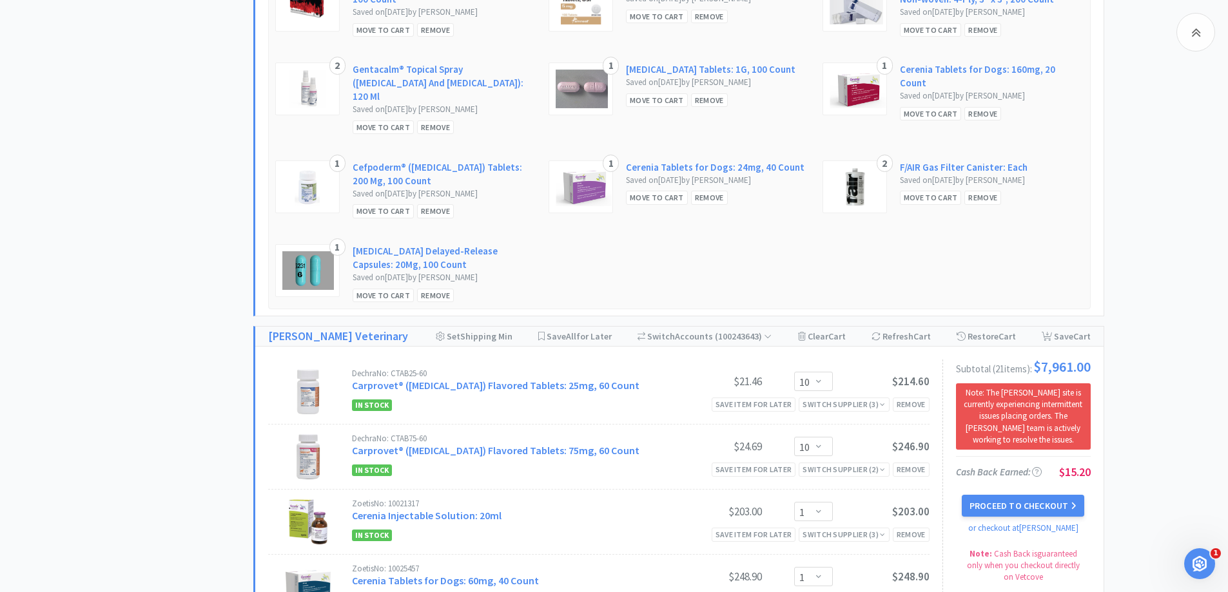
scroll to position [1289, 0]
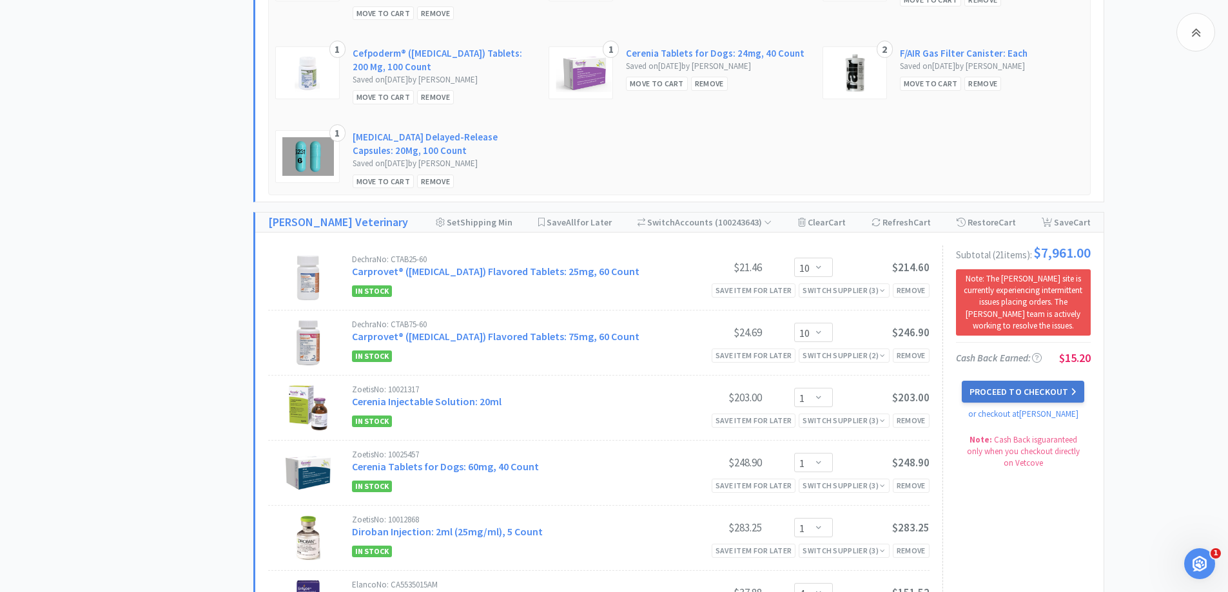
click at [1051, 398] on button "Proceed to Checkout" at bounding box center [1023, 392] width 122 height 22
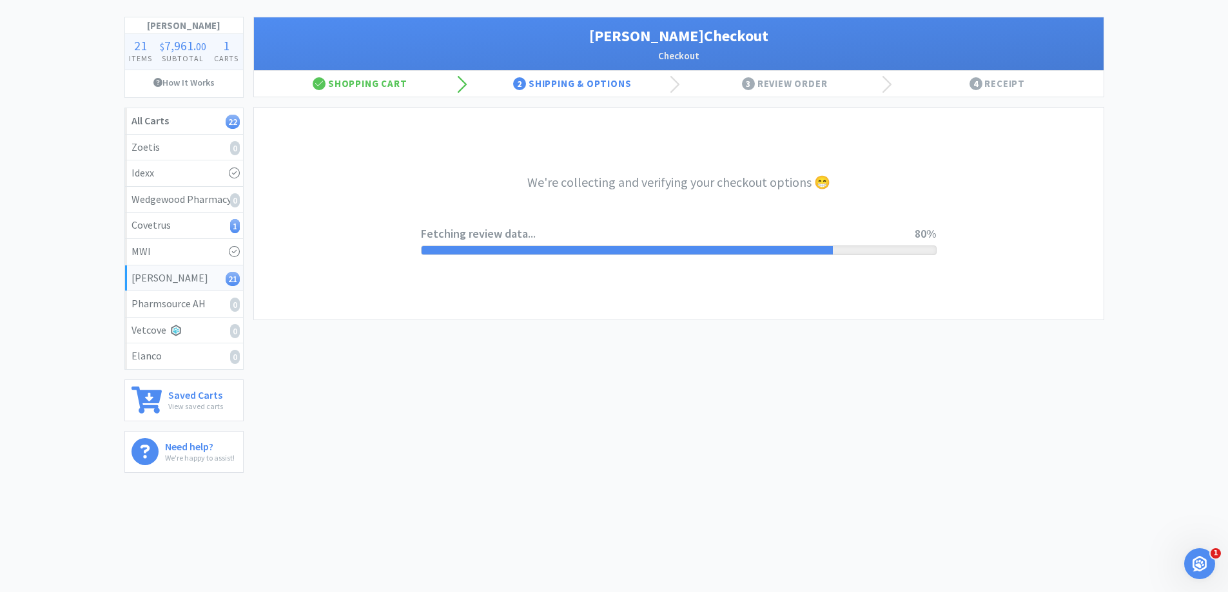
select select "1"
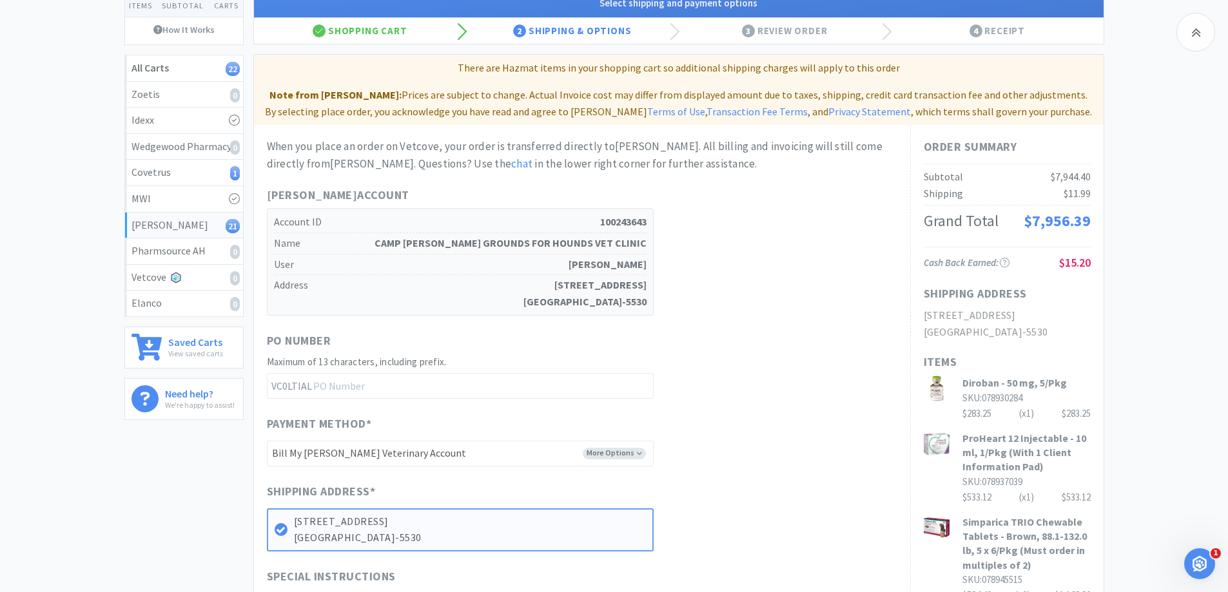
scroll to position [0, 0]
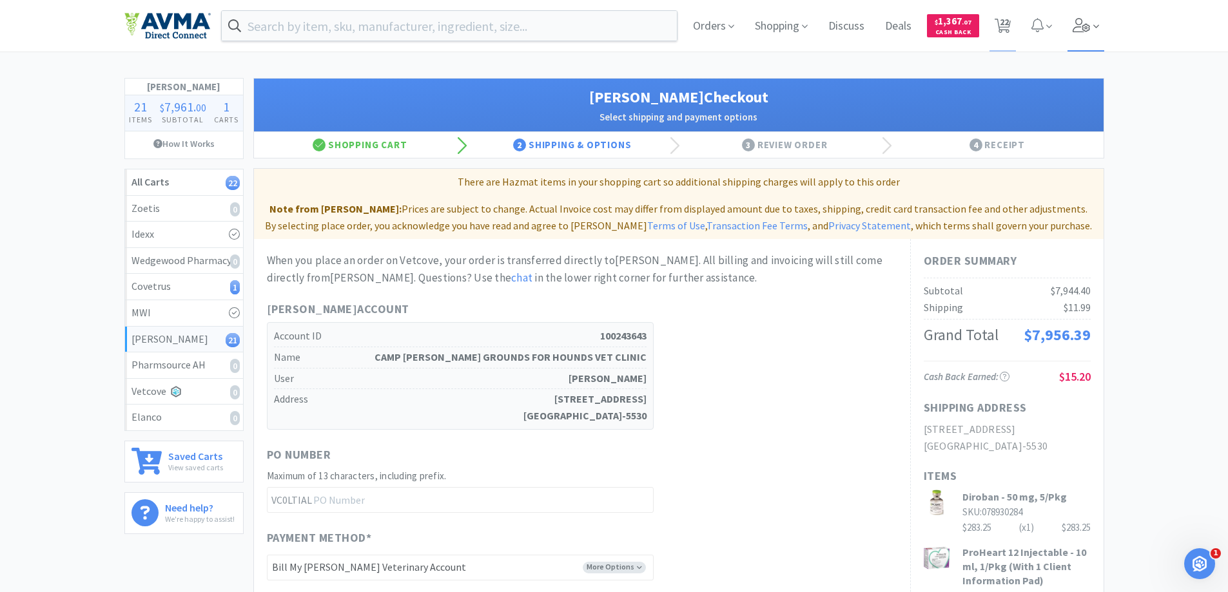
click at [1085, 26] on icon at bounding box center [1081, 25] width 18 height 14
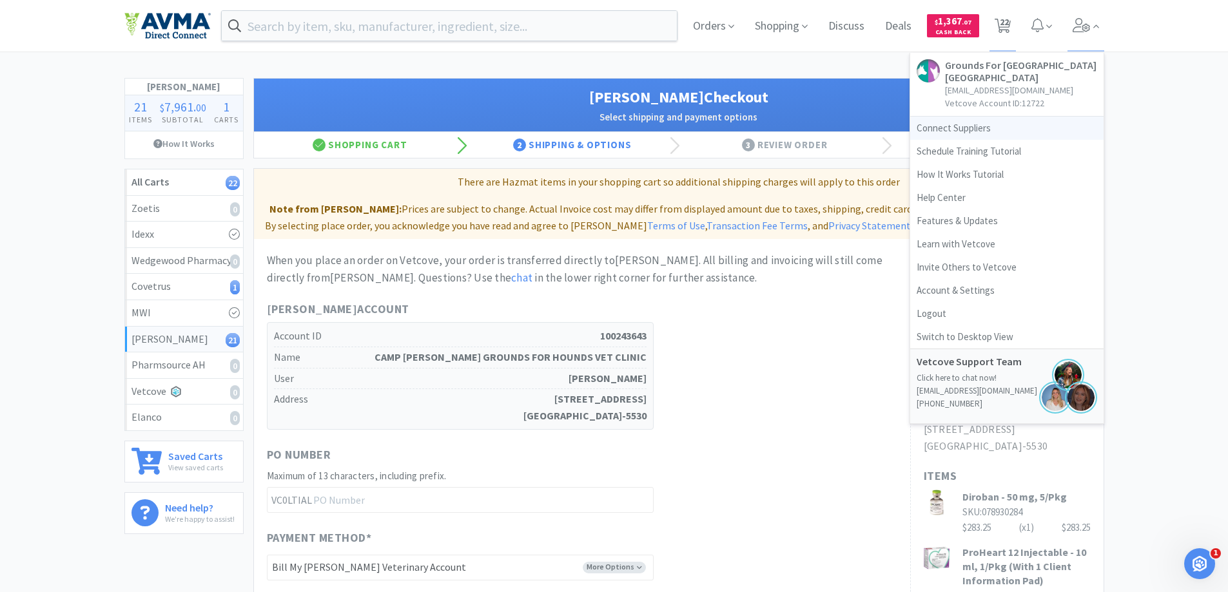
click at [965, 137] on link "Connect Suppliers" at bounding box center [1006, 128] width 193 height 23
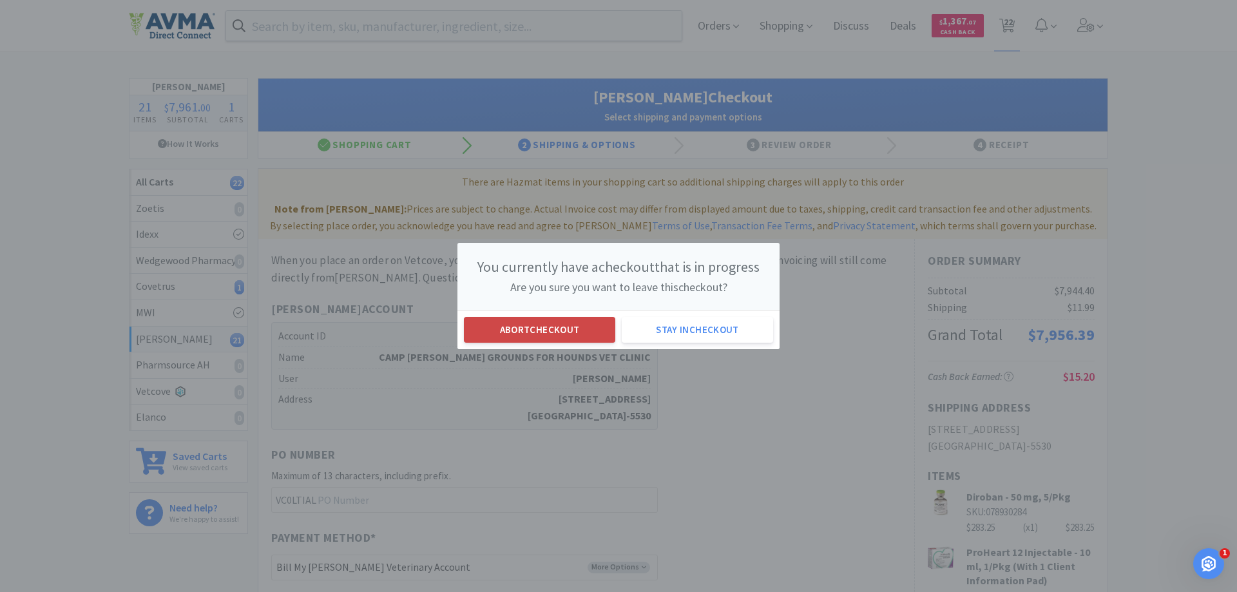
click at [541, 329] on button "Abort checkout" at bounding box center [539, 330] width 151 height 26
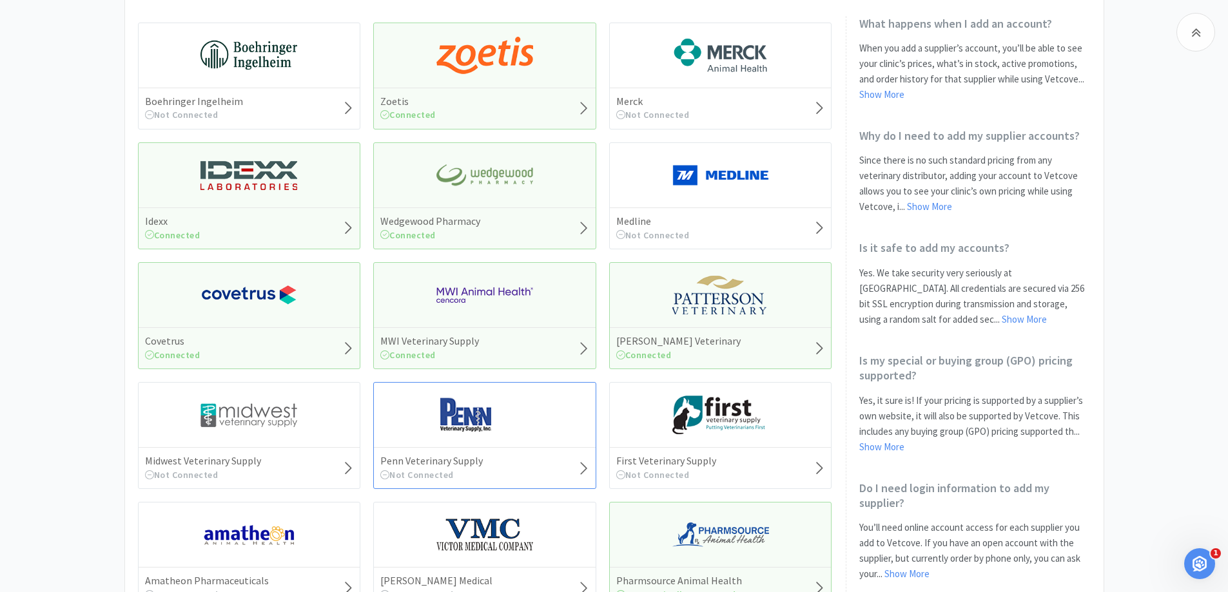
scroll to position [193, 0]
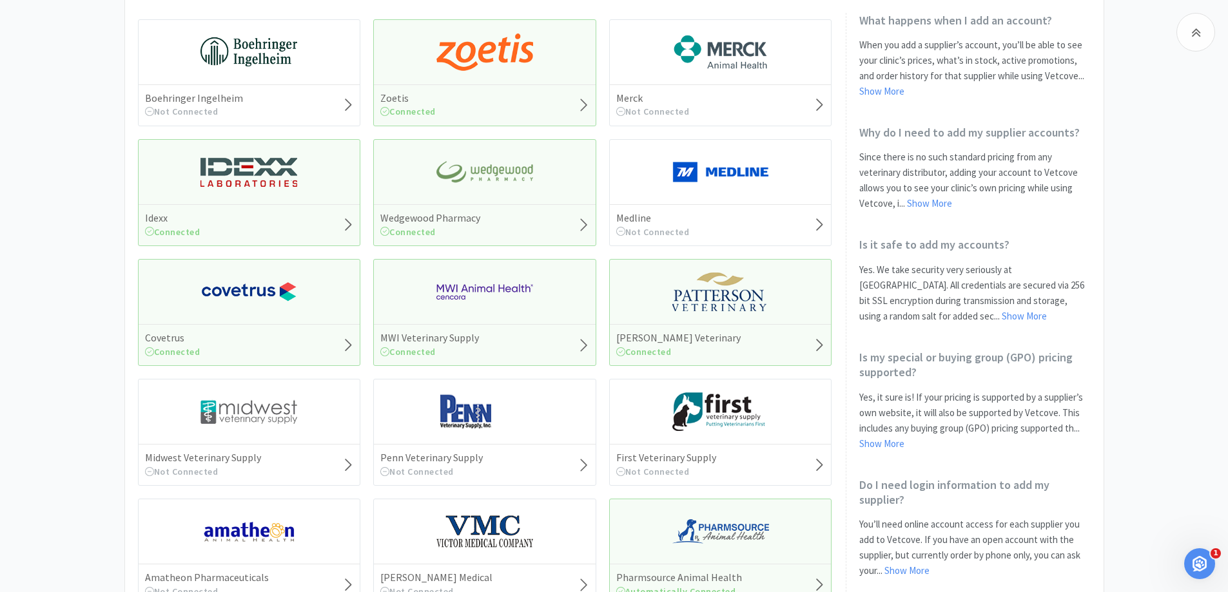
click at [782, 344] on div "[PERSON_NAME] Veterinary Connected" at bounding box center [721, 344] width 222 height 41
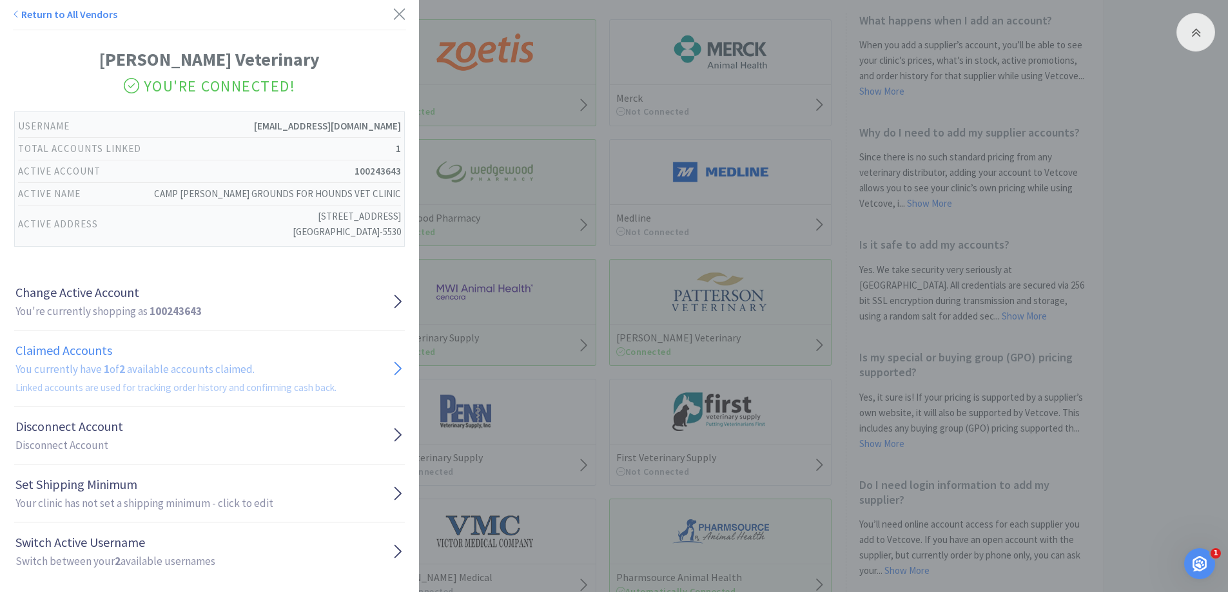
click at [373, 358] on link "Claimed Accounts You currently have 1 of 2 available accounts claimed. Linked a…" at bounding box center [209, 368] width 391 height 75
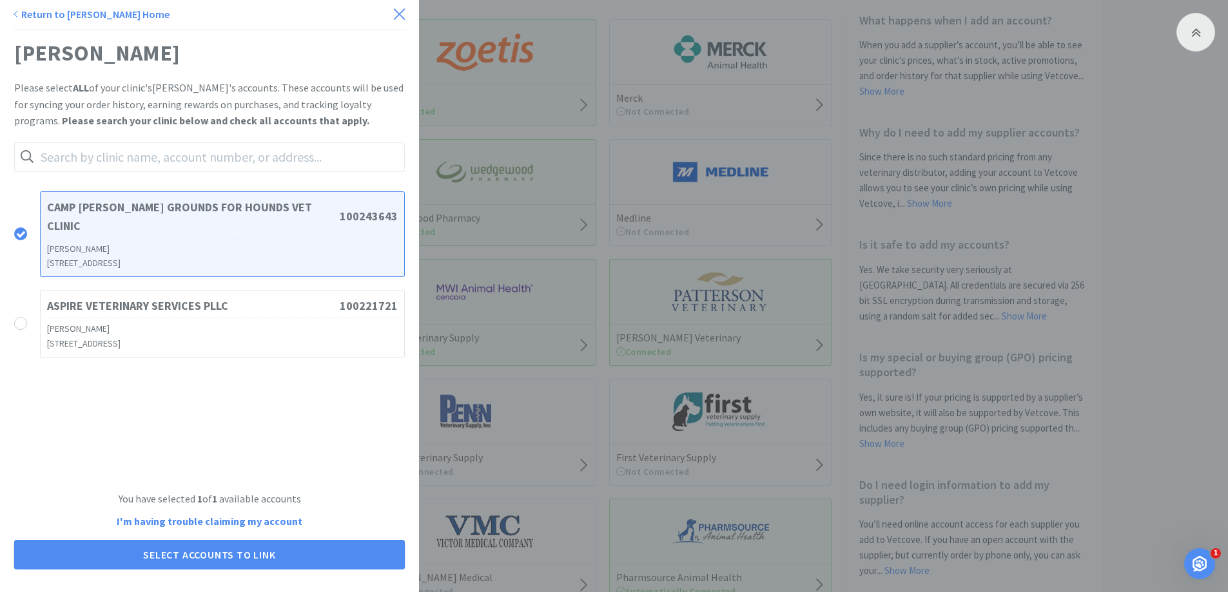
click at [392, 19] on icon at bounding box center [399, 14] width 14 height 18
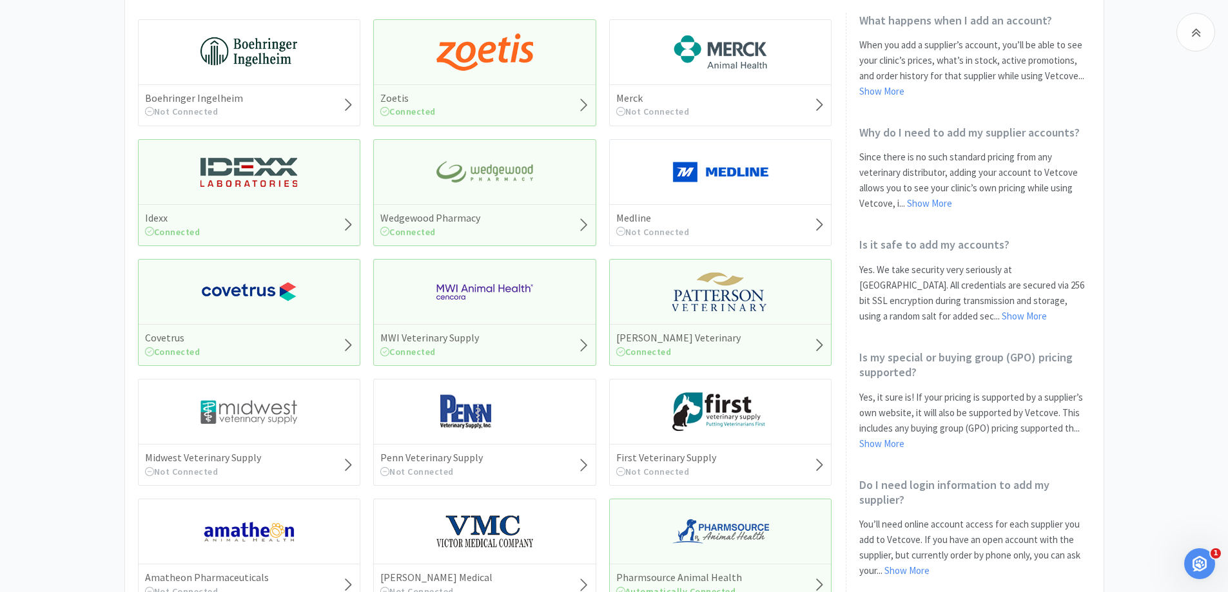
click at [733, 325] on div "[PERSON_NAME] Veterinary Connected" at bounding box center [721, 344] width 222 height 41
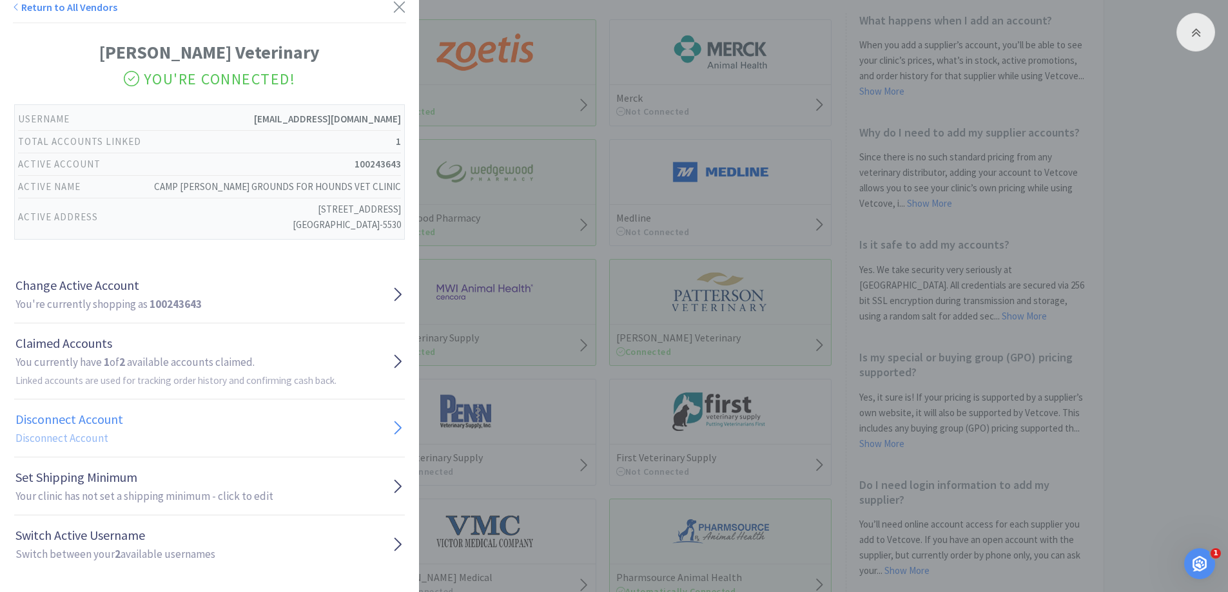
scroll to position [14, 0]
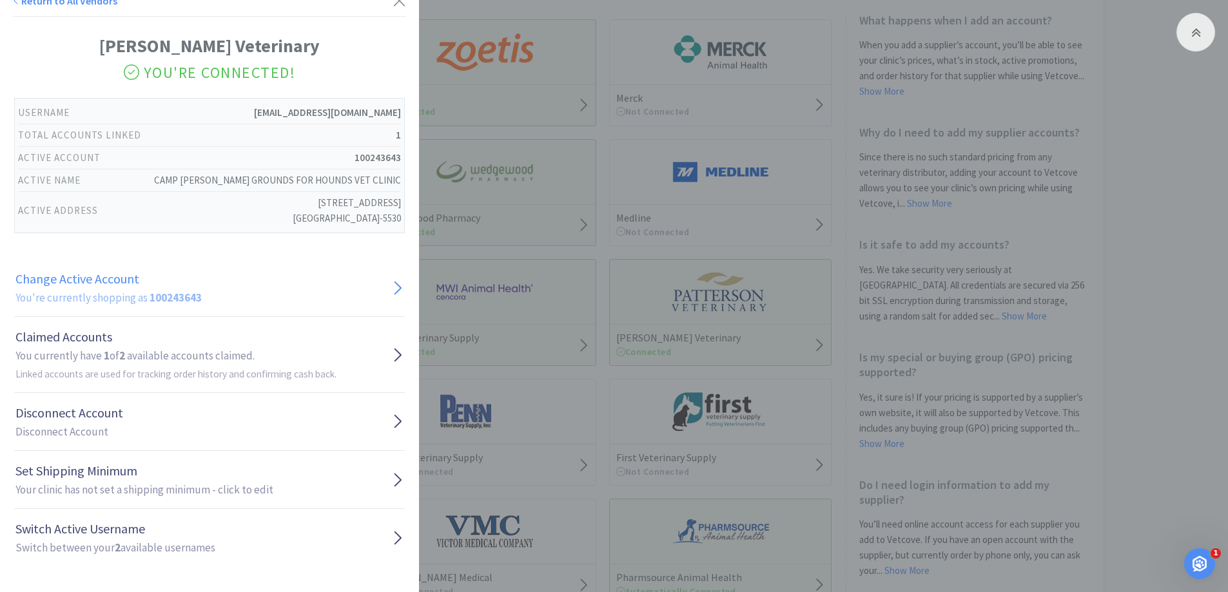
click at [381, 294] on link "Change Active Account You're currently shopping as 100243643" at bounding box center [209, 288] width 391 height 58
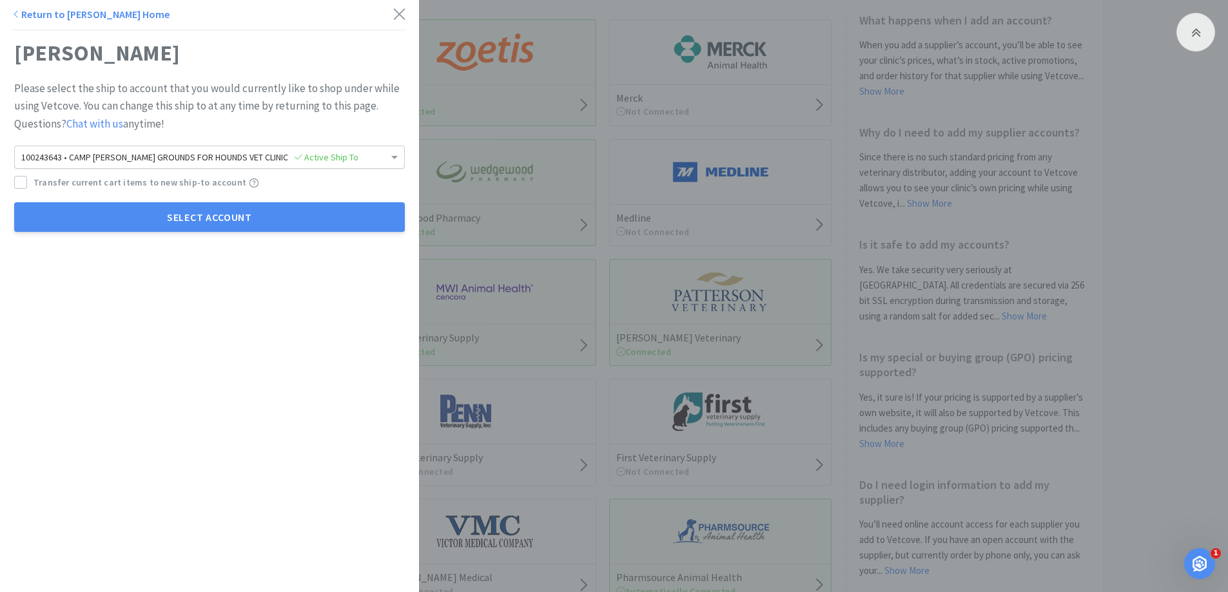
click at [345, 157] on div "100243643 • [GEOGRAPHIC_DATA] FOR HOUNDS VET CLINIC Active Ship To" at bounding box center [209, 157] width 389 height 22
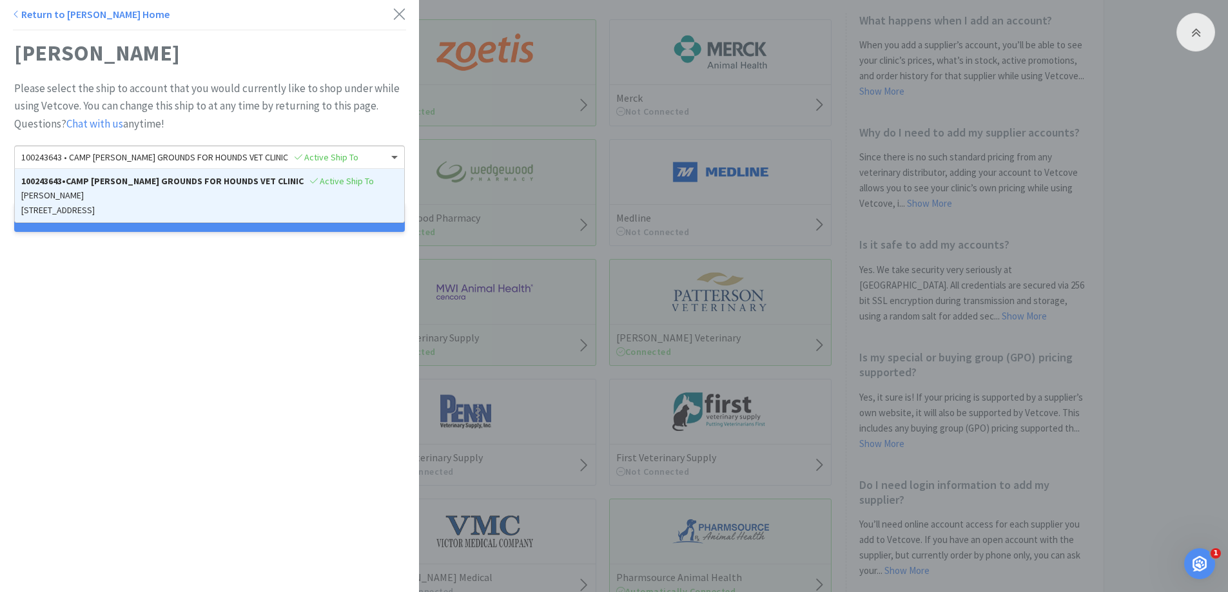
click at [348, 157] on div "100243643 • [GEOGRAPHIC_DATA] FOR HOUNDS VET CLINIC Active Ship To" at bounding box center [209, 157] width 389 height 22
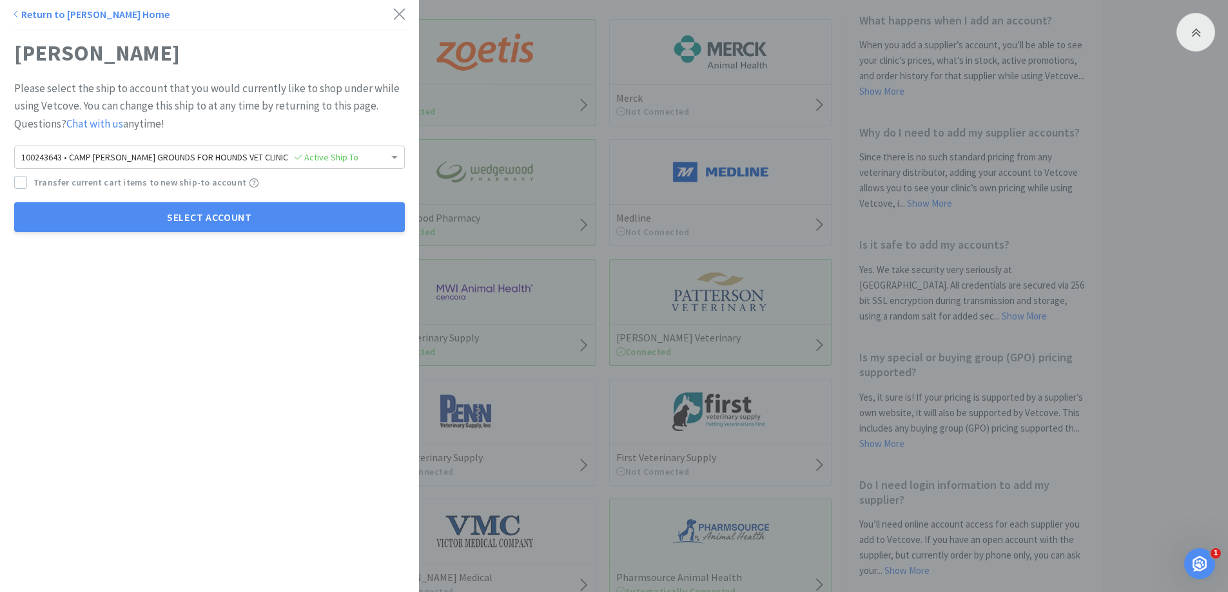
click at [263, 311] on div "Return to [PERSON_NAME] Home [PERSON_NAME] Please select the ship to account th…" at bounding box center [209, 296] width 419 height 592
click at [14, 182] on div at bounding box center [20, 182] width 13 height 13
click at [343, 156] on div "100243643 • [GEOGRAPHIC_DATA] FOR HOUNDS VET CLINIC Active Ship To" at bounding box center [209, 157] width 389 height 22
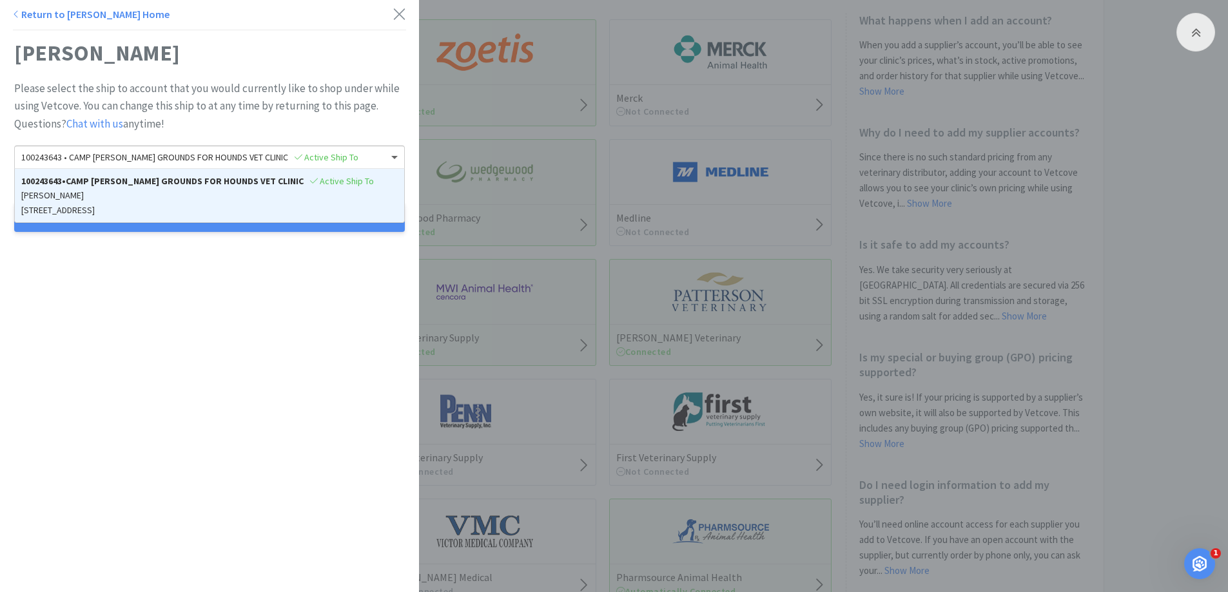
click at [362, 156] on div "100243643 • [GEOGRAPHIC_DATA] FOR HOUNDS VET CLINIC Active Ship To" at bounding box center [209, 157] width 389 height 22
click at [278, 357] on div "Return to [PERSON_NAME] Home [PERSON_NAME] Please select the ship to account th…" at bounding box center [209, 296] width 419 height 592
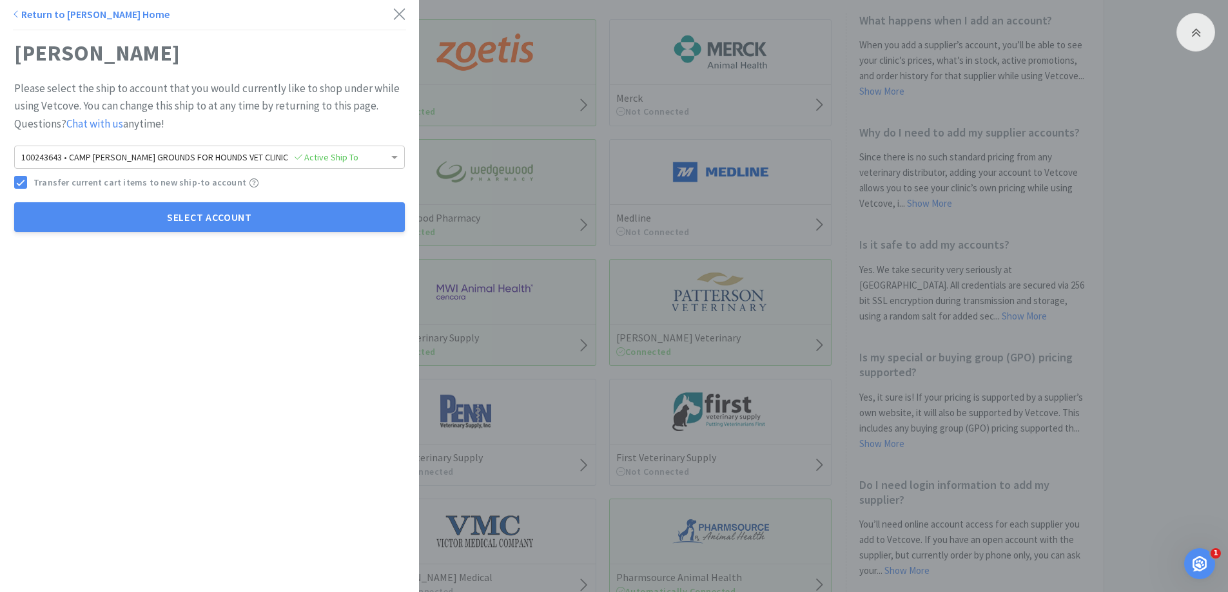
click at [71, 17] on link "Return to [PERSON_NAME] Home" at bounding box center [91, 14] width 157 height 13
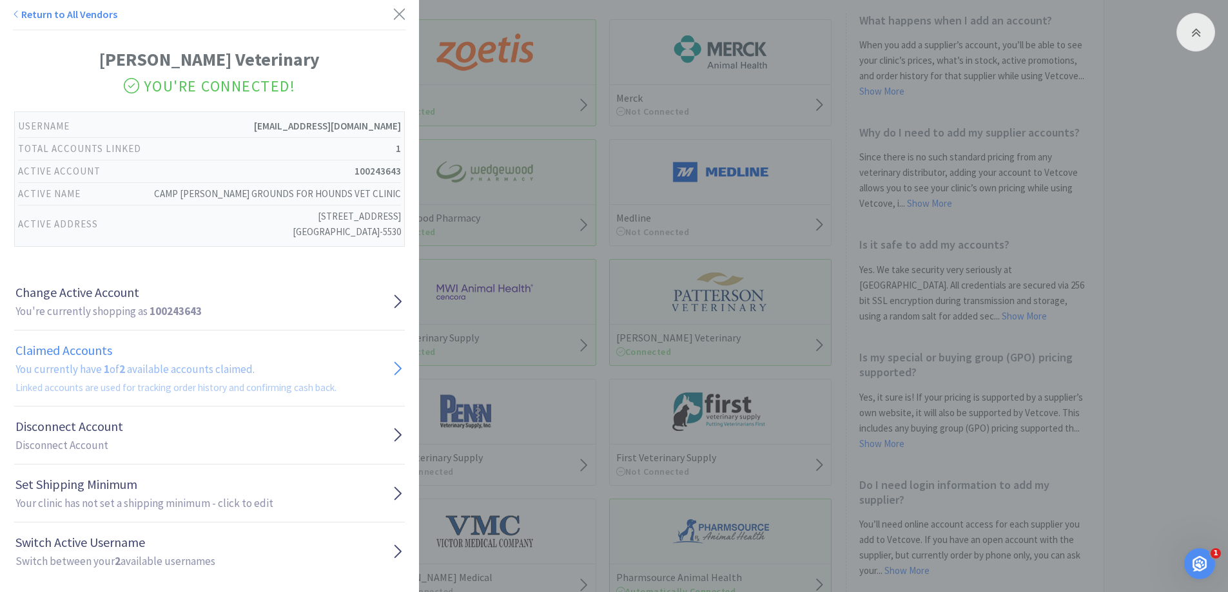
click at [362, 378] on link "Claimed Accounts You currently have 1 of 2 available accounts claimed. Linked a…" at bounding box center [209, 368] width 391 height 75
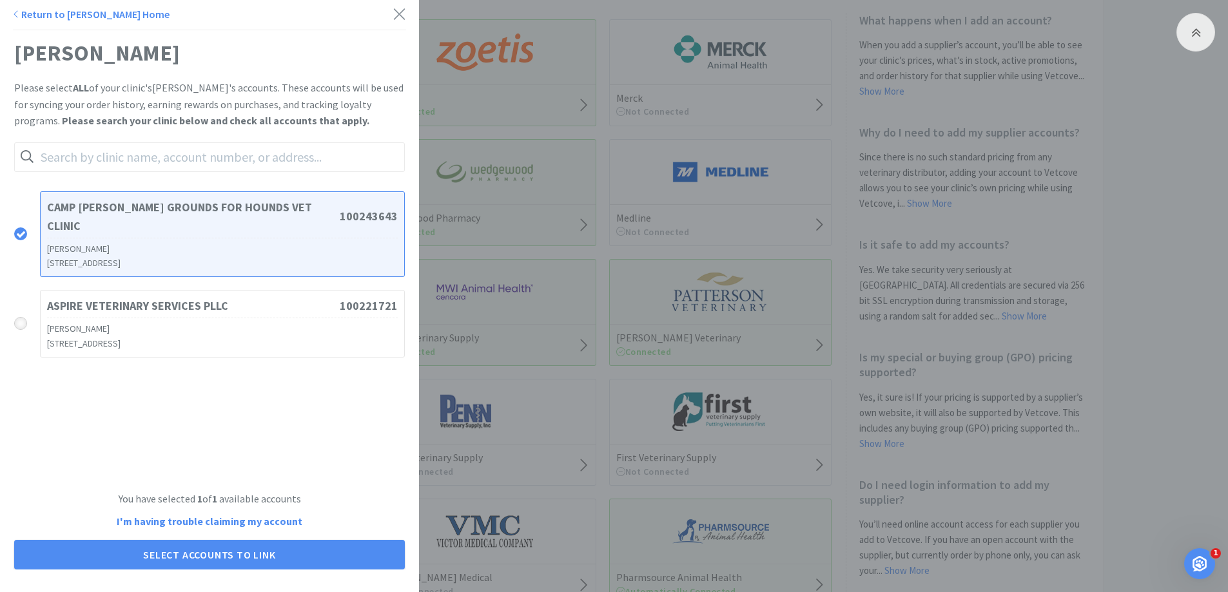
click at [21, 317] on div at bounding box center [20, 323] width 13 height 13
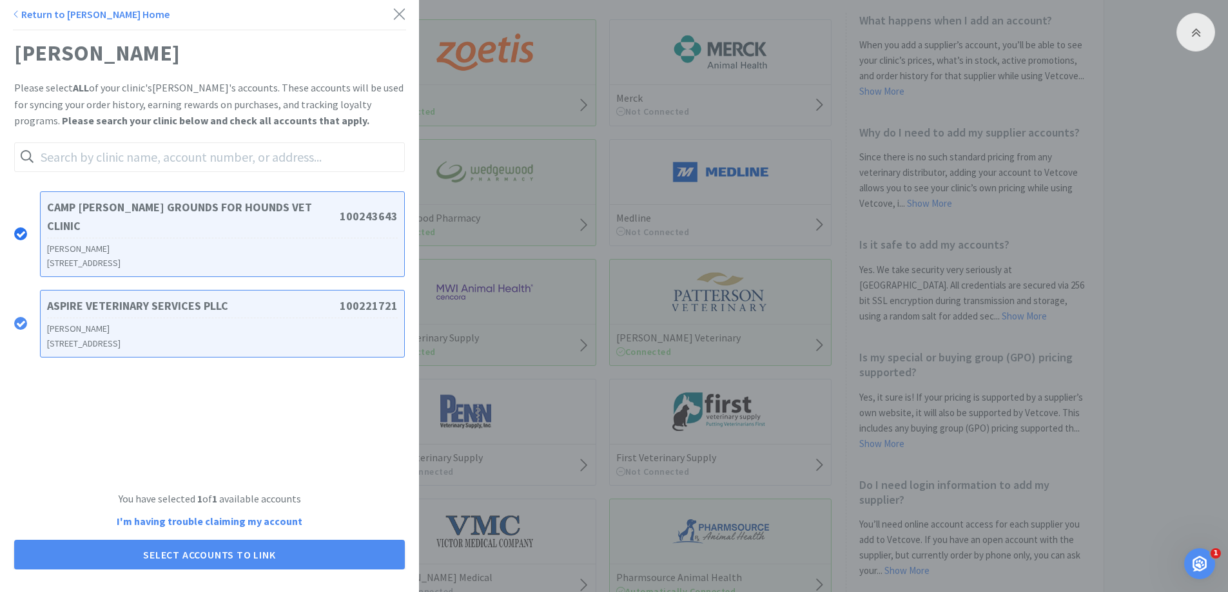
click at [24, 229] on icon at bounding box center [21, 234] width 10 height 10
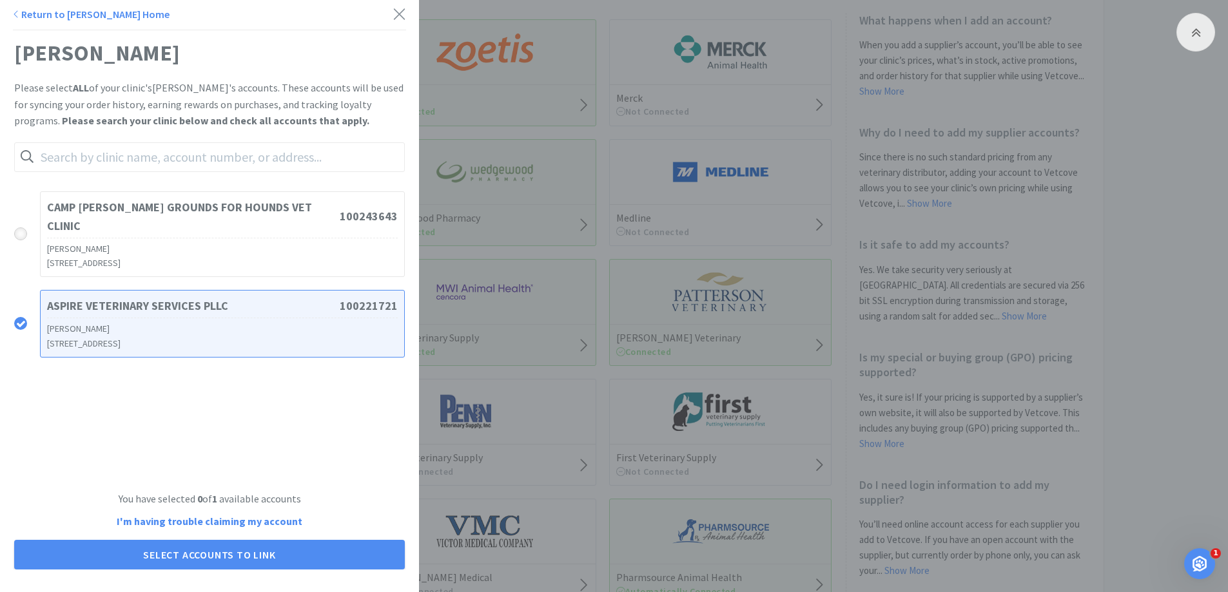
click at [24, 229] on icon at bounding box center [21, 234] width 10 height 10
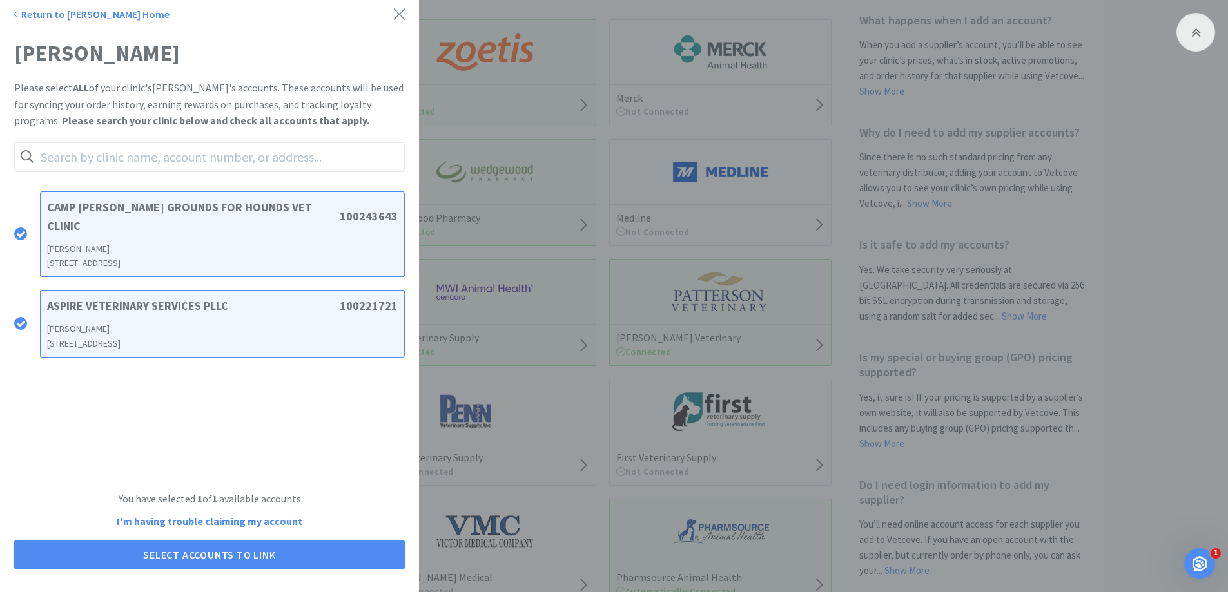
click at [24, 313] on div "ASPIRE VETERINARY SERVICES PLLC 100221721 [PERSON_NAME][GEOGRAPHIC_DATA][STREET…" at bounding box center [209, 324] width 391 height 81
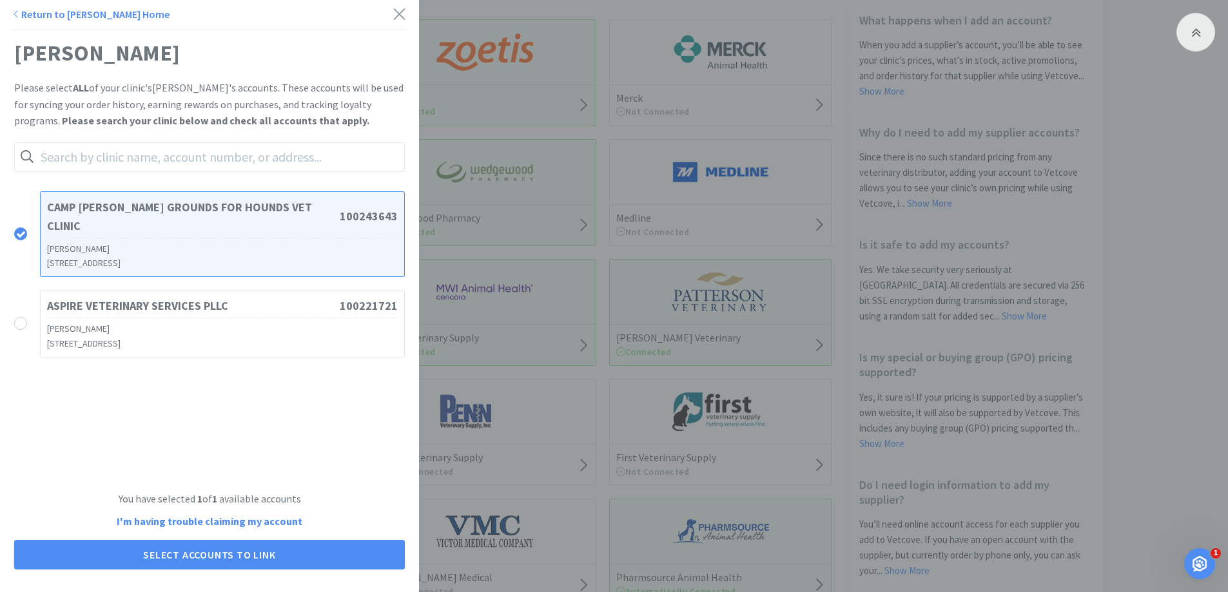
click at [17, 15] on icon at bounding box center [16, 14] width 6 height 10
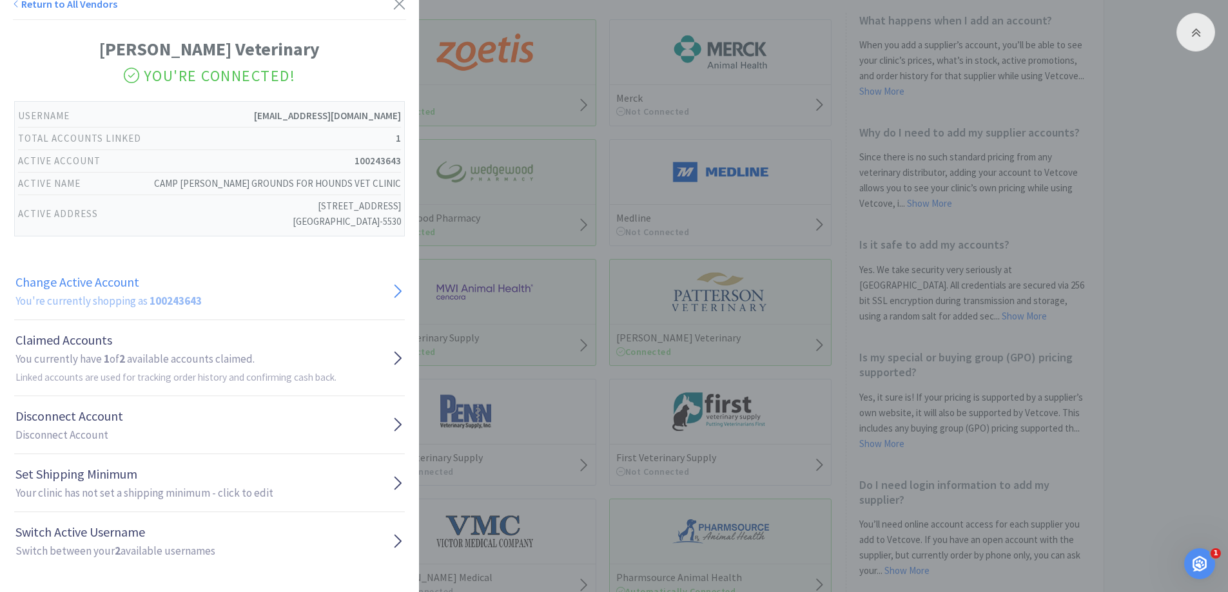
scroll to position [14, 0]
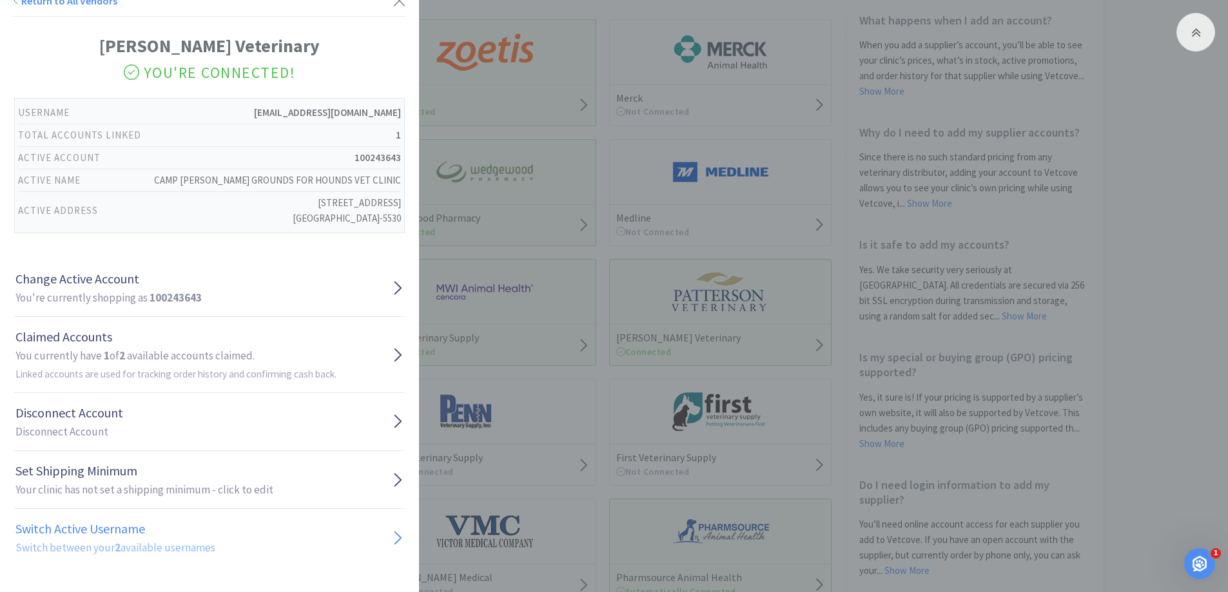
click at [209, 536] on h1 "Switch Active Username" at bounding box center [115, 529] width 200 height 21
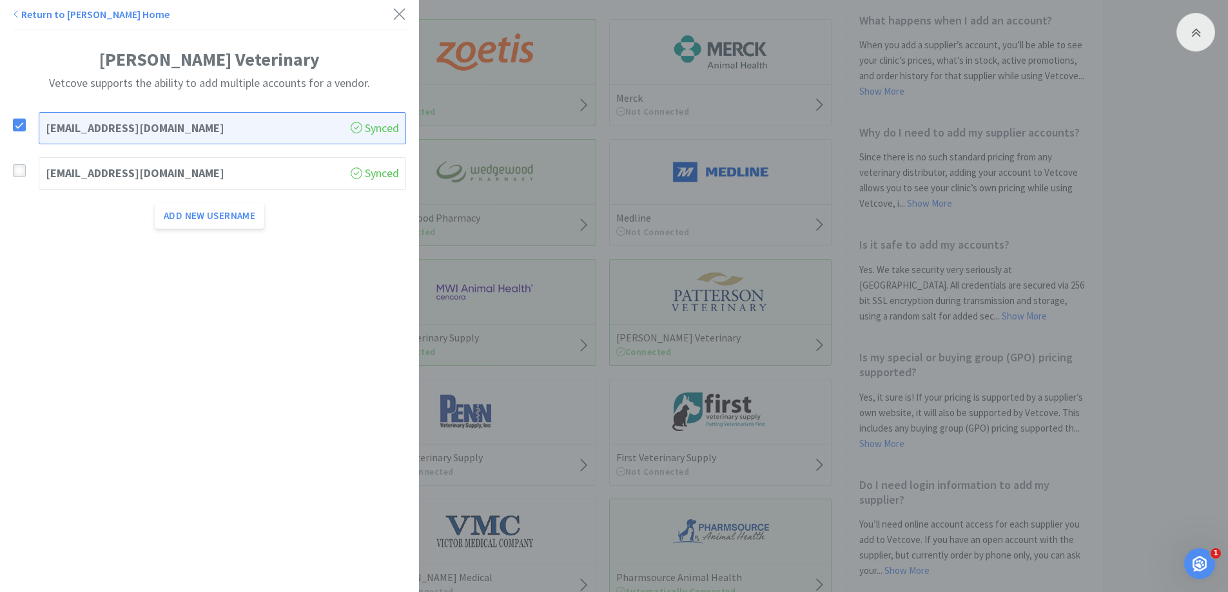
click at [18, 172] on icon at bounding box center [19, 171] width 9 height 9
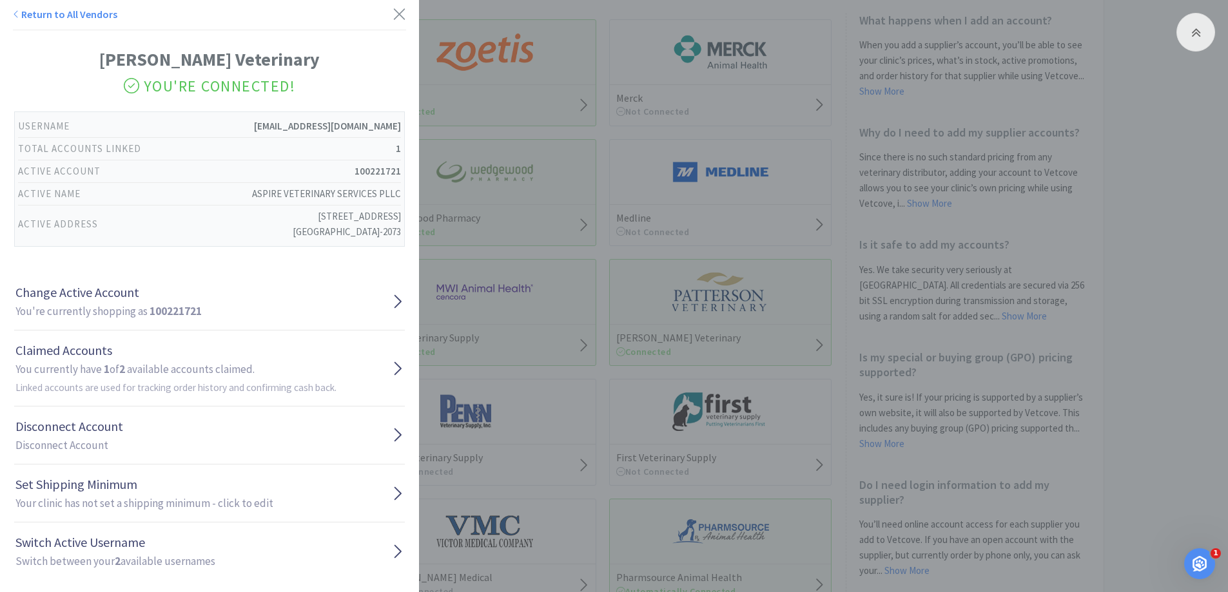
click at [80, 14] on link "Return to All Vendors" at bounding box center [65, 14] width 104 height 13
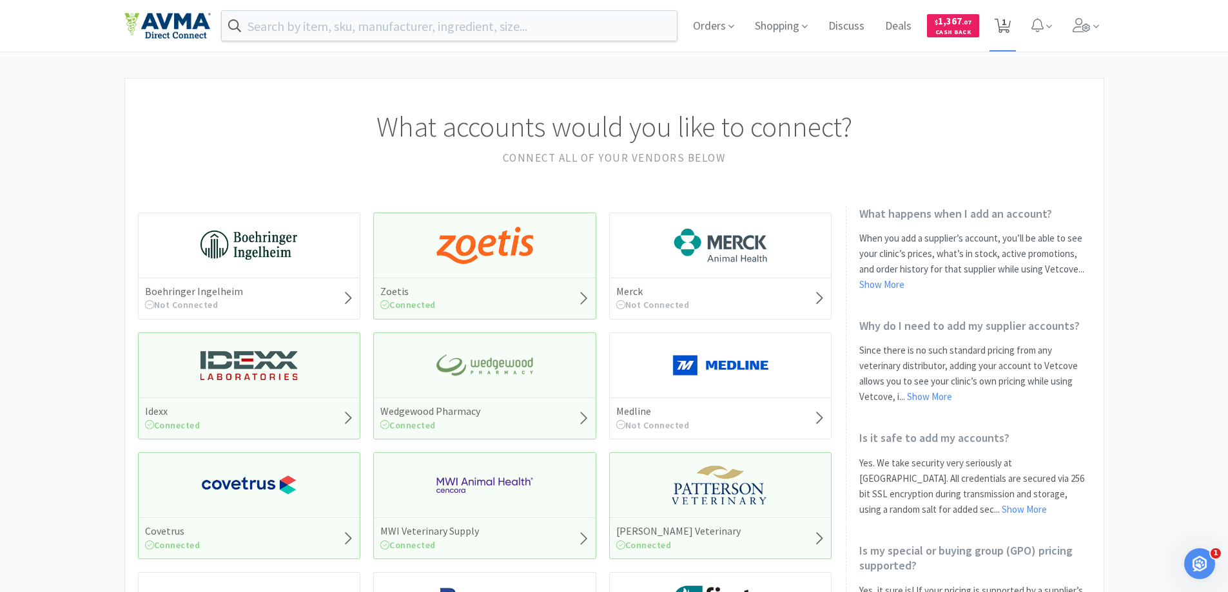
click at [998, 24] on icon at bounding box center [1002, 26] width 16 height 14
select select "5"
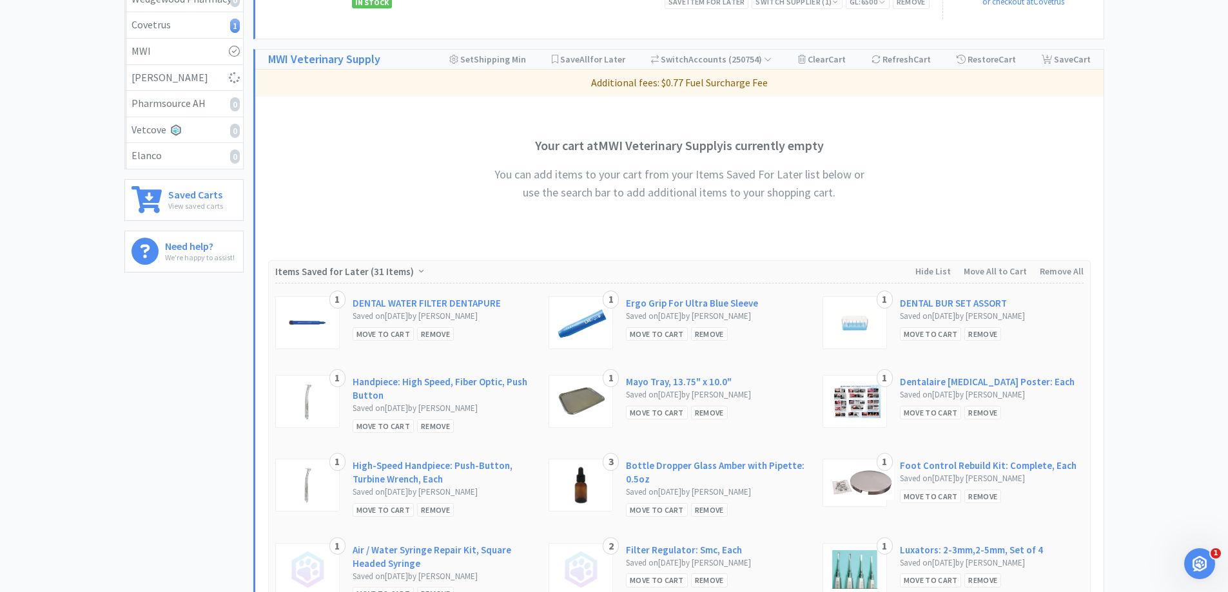
select select "10"
select select "1"
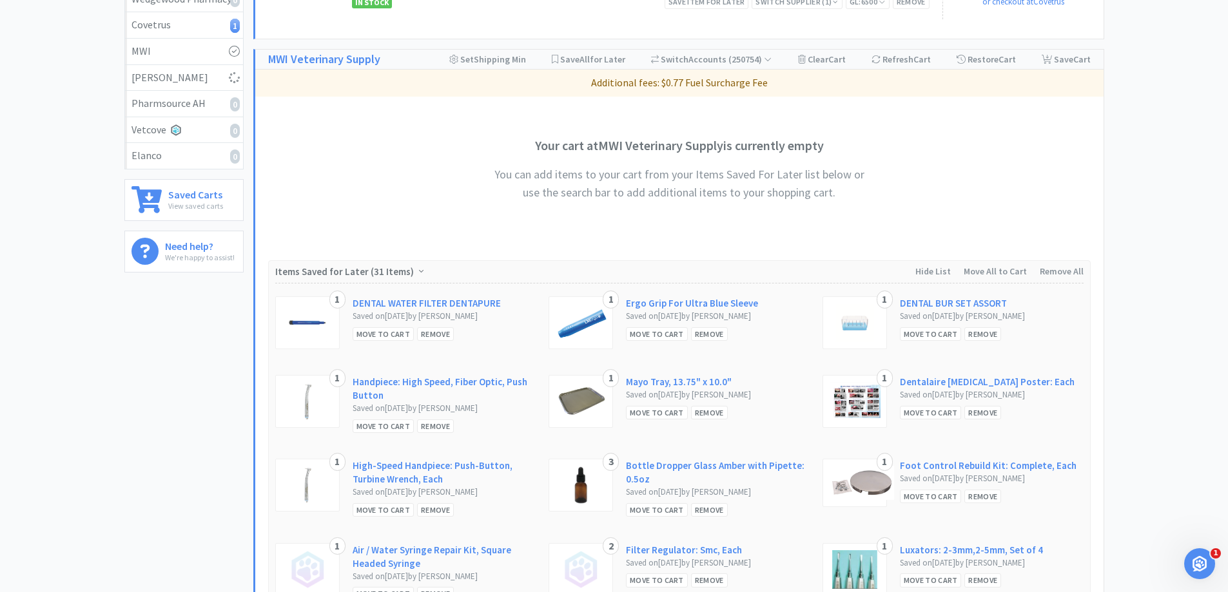
select select "4"
select select "2"
select select "4"
select select "1"
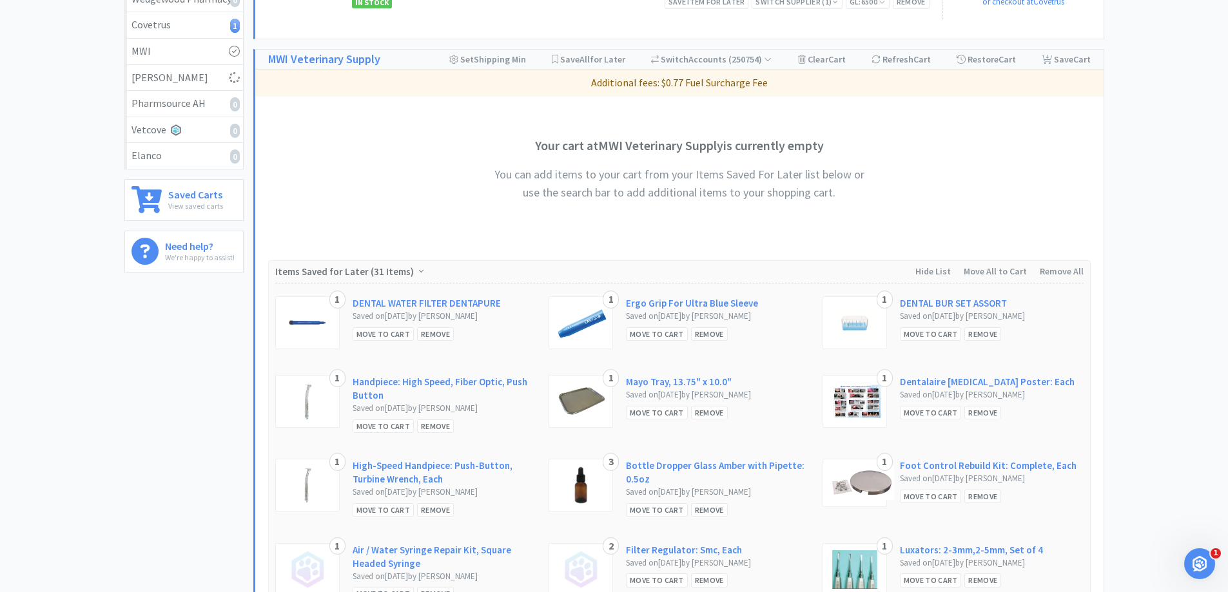
select select "4"
select select "1"
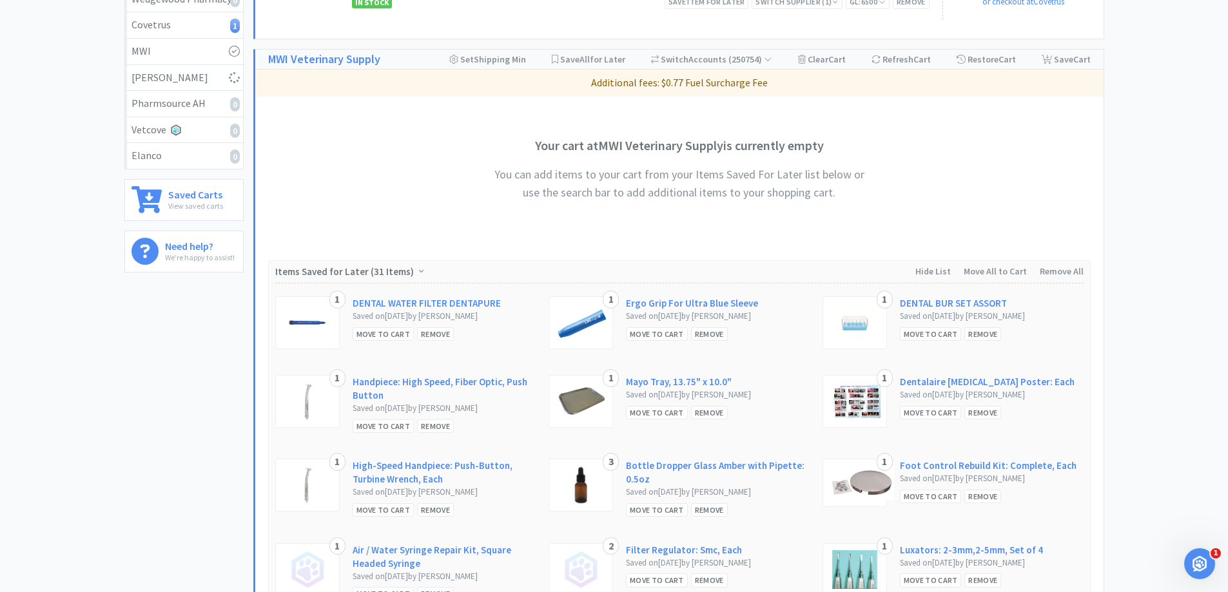
select select "1"
select select "2"
select select "6"
select select "1"
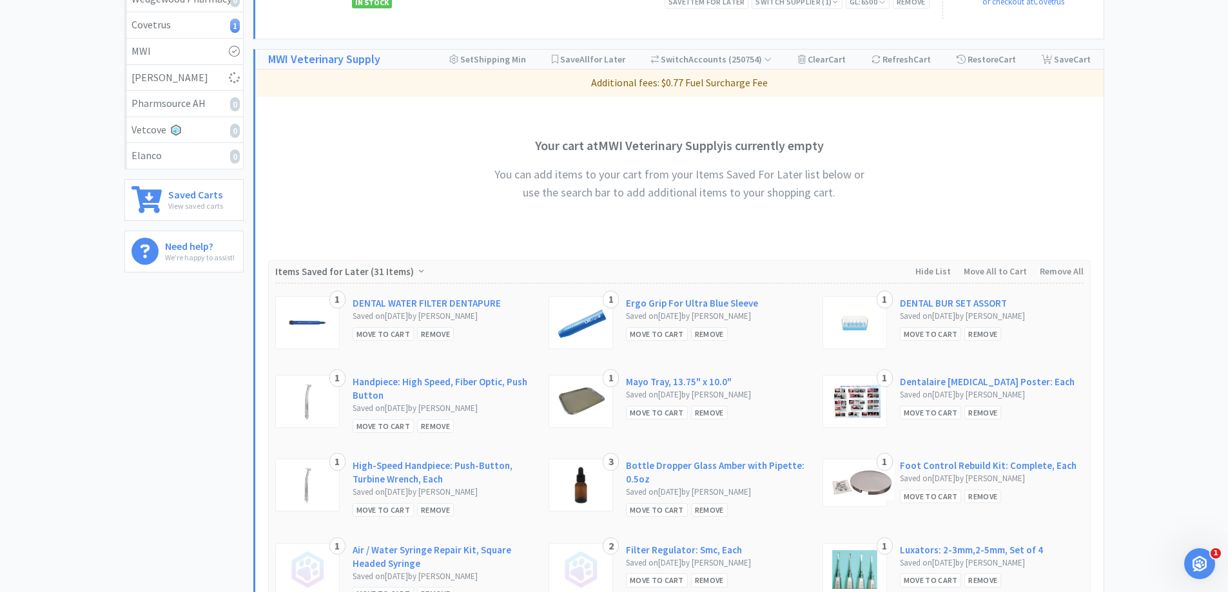
select select "1"
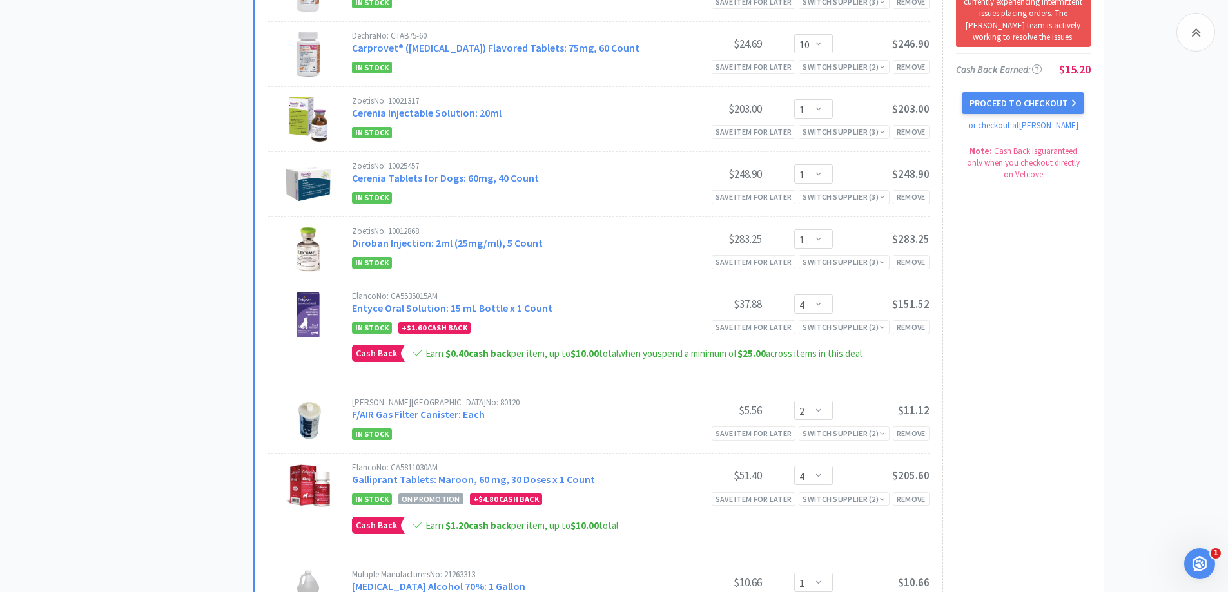
scroll to position [1289, 0]
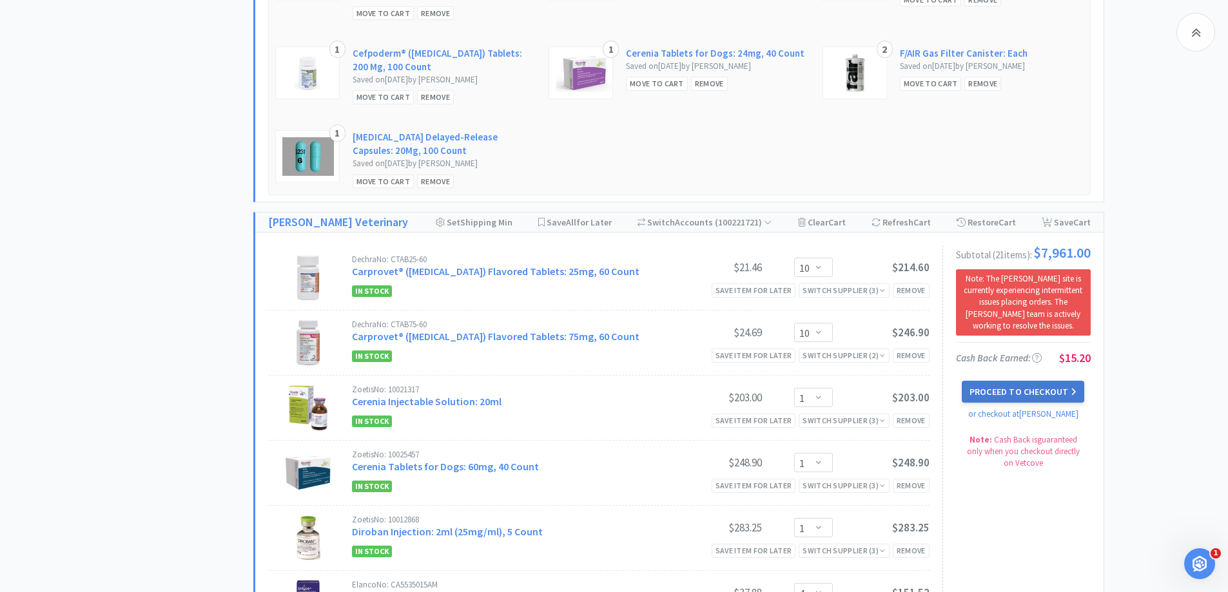
click at [1058, 397] on button "Proceed to Checkout" at bounding box center [1023, 392] width 122 height 22
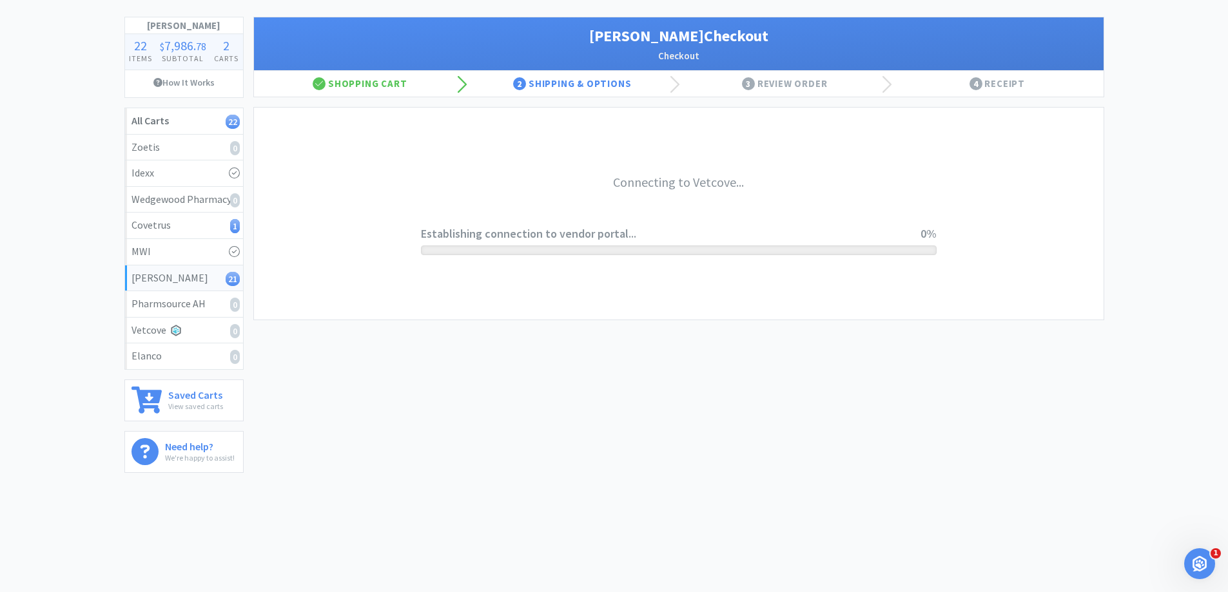
scroll to position [61, 0]
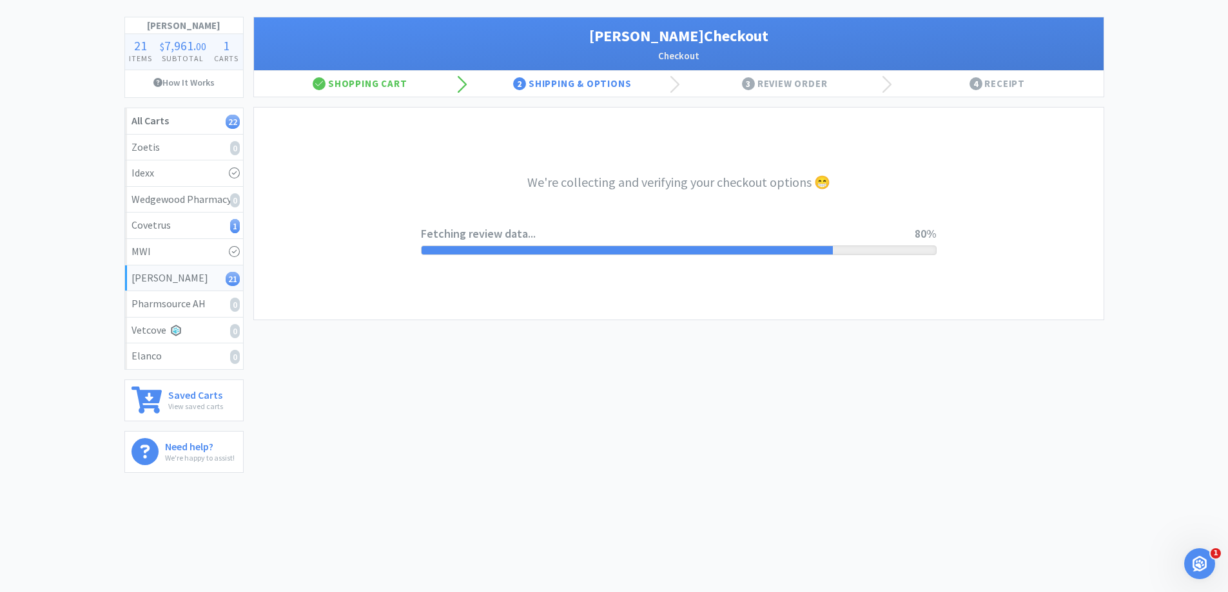
select select "1"
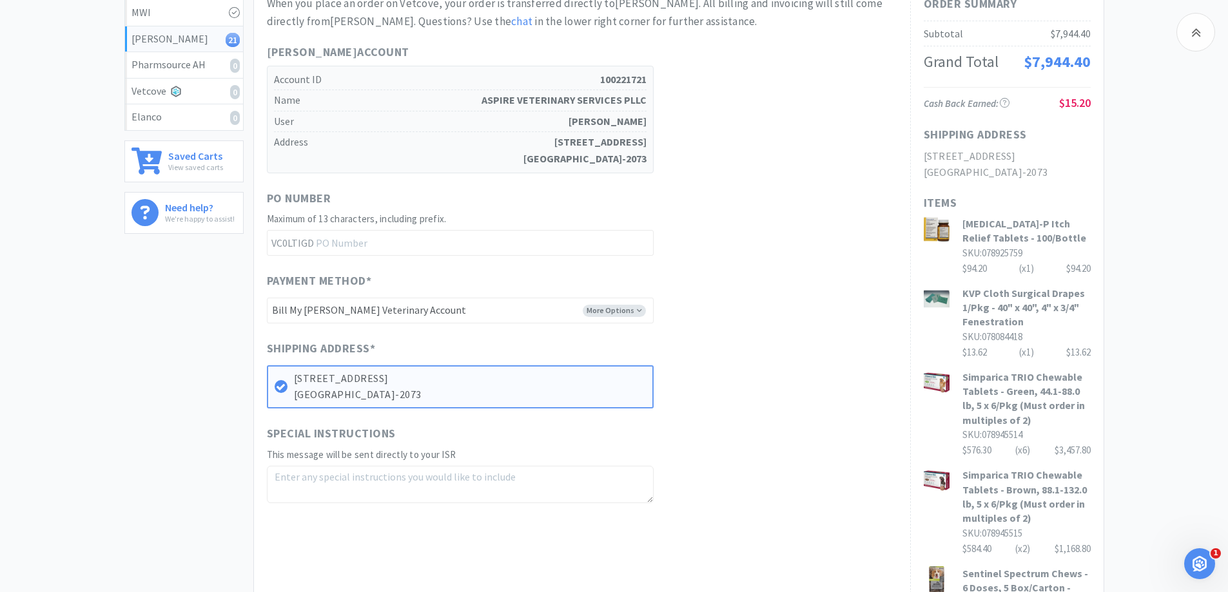
scroll to position [387, 0]
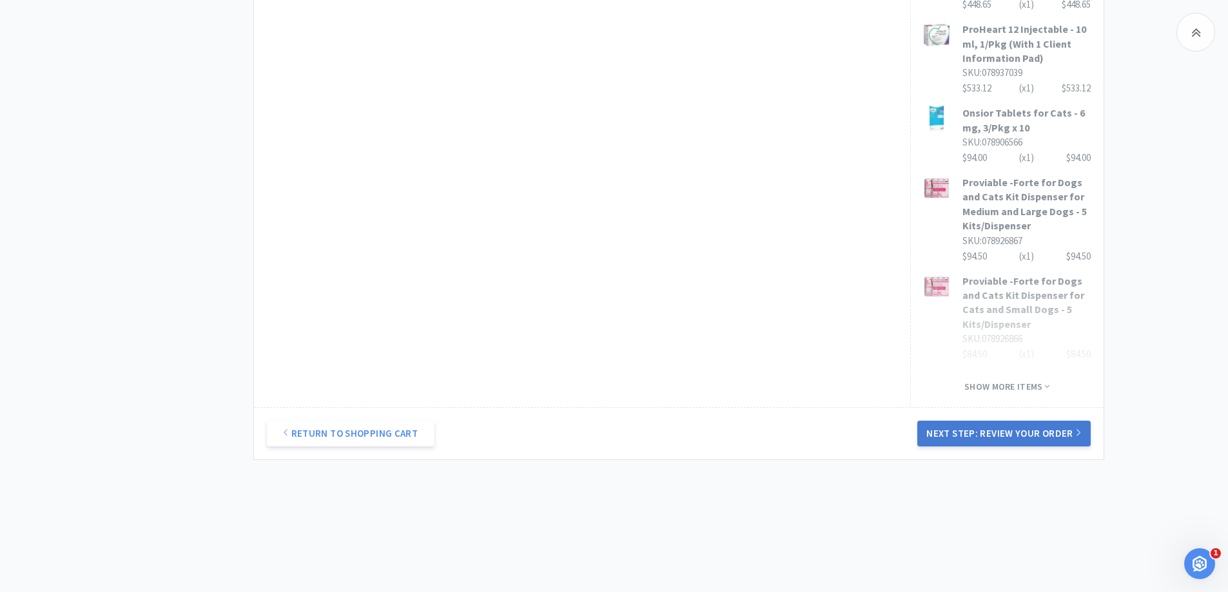
click at [1012, 432] on button "Next Step: Review Your Order" at bounding box center [1003, 434] width 173 height 26
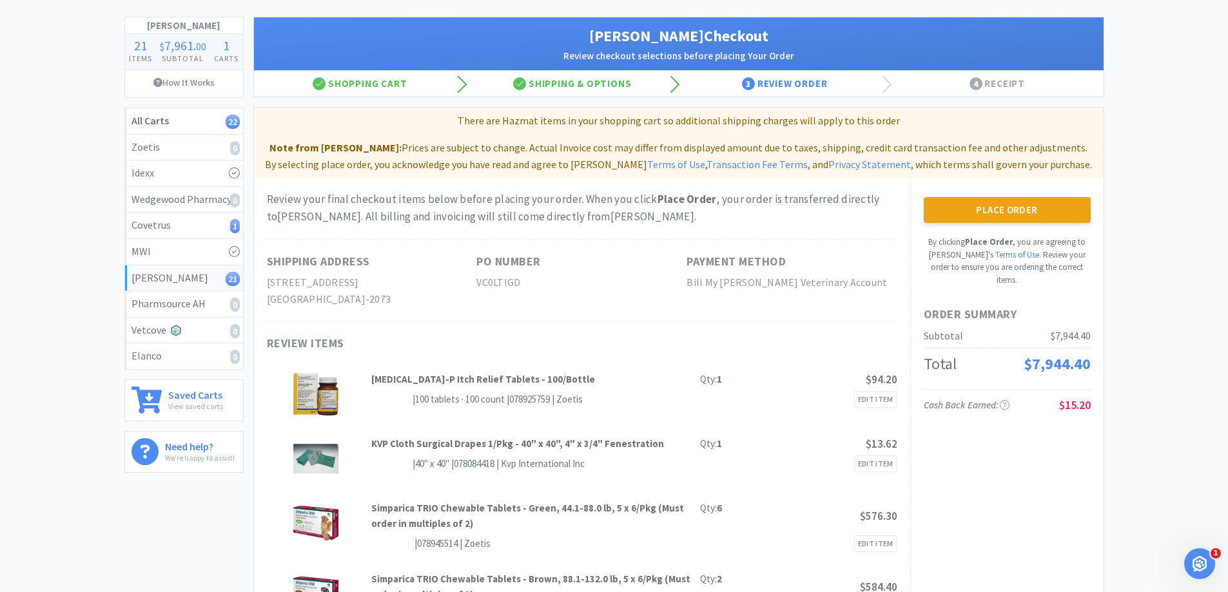
scroll to position [0, 0]
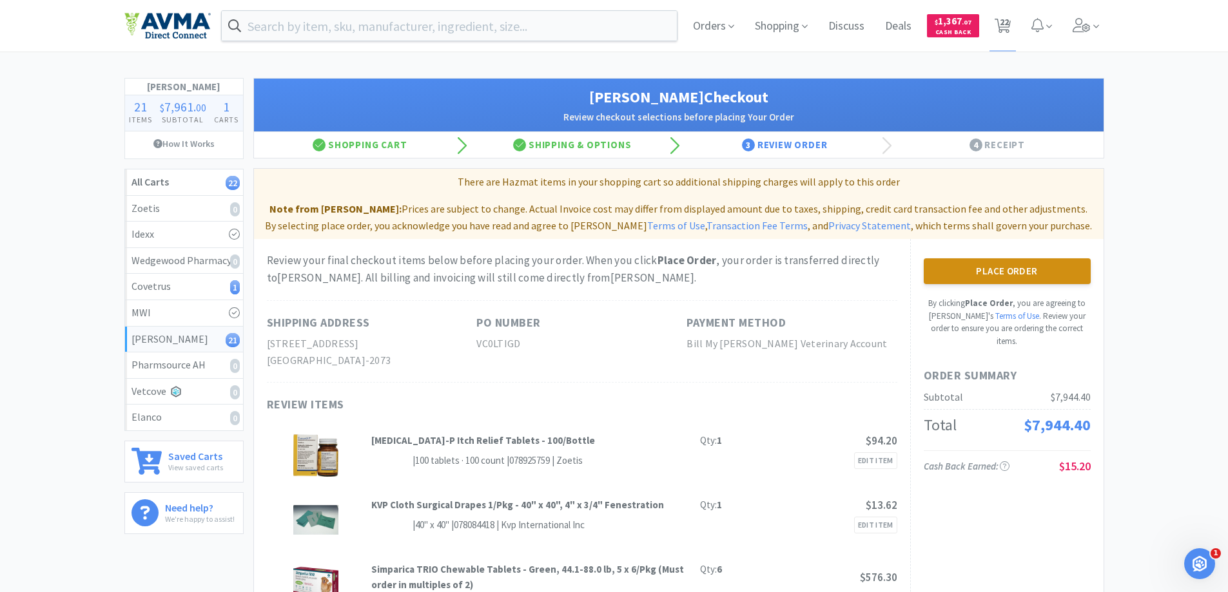
click at [1009, 275] on button "Place Order" at bounding box center [1007, 271] width 167 height 26
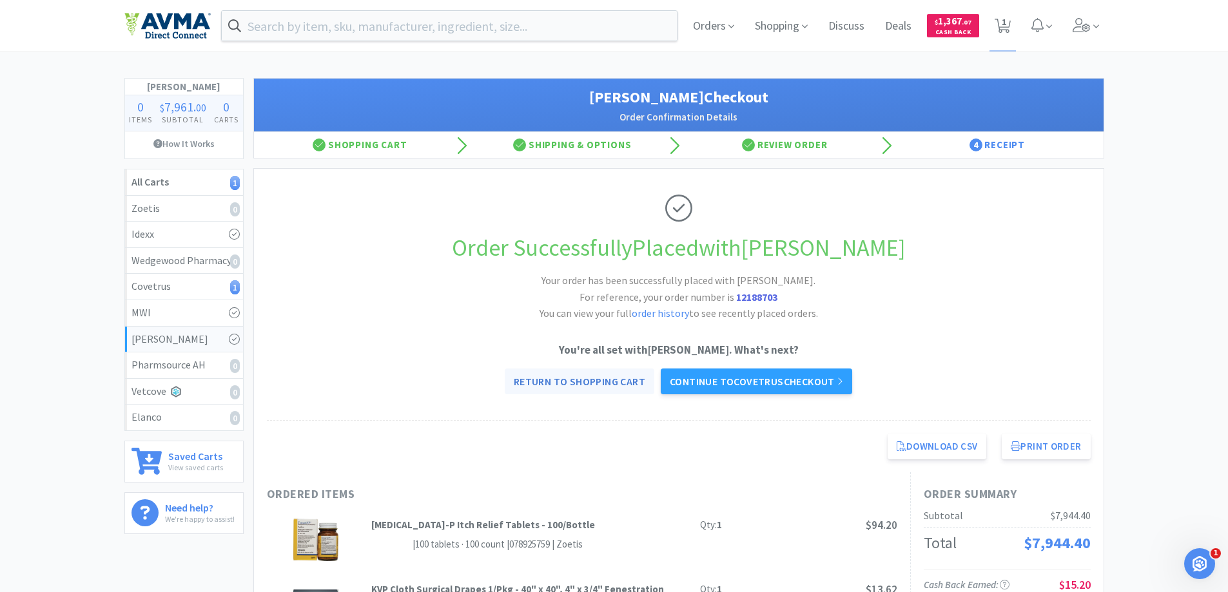
click at [595, 376] on link "Return to Shopping Cart" at bounding box center [580, 382] width 150 height 26
select select "5"
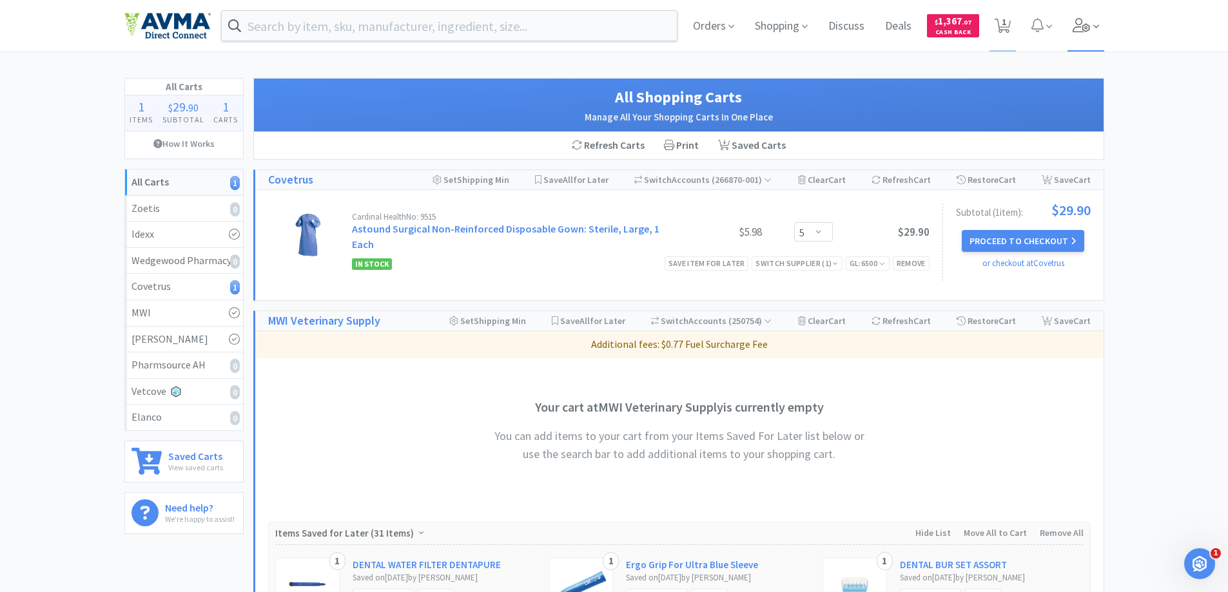
click at [1096, 31] on icon at bounding box center [1096, 27] width 6 height 12
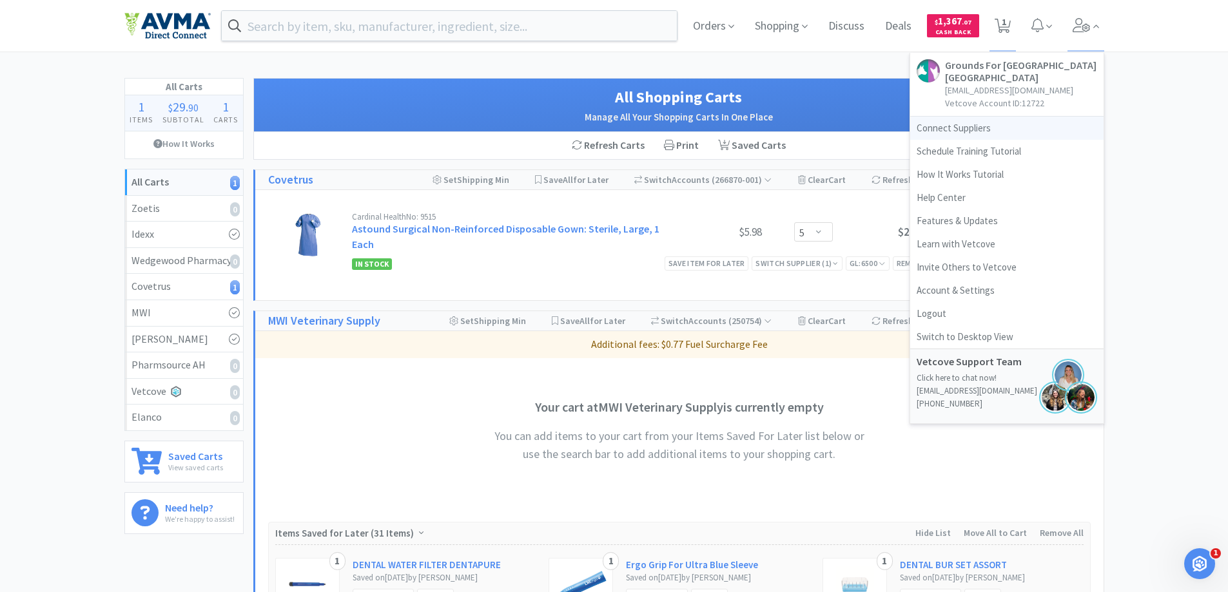
click at [956, 128] on link "Connect Suppliers" at bounding box center [1006, 128] width 193 height 23
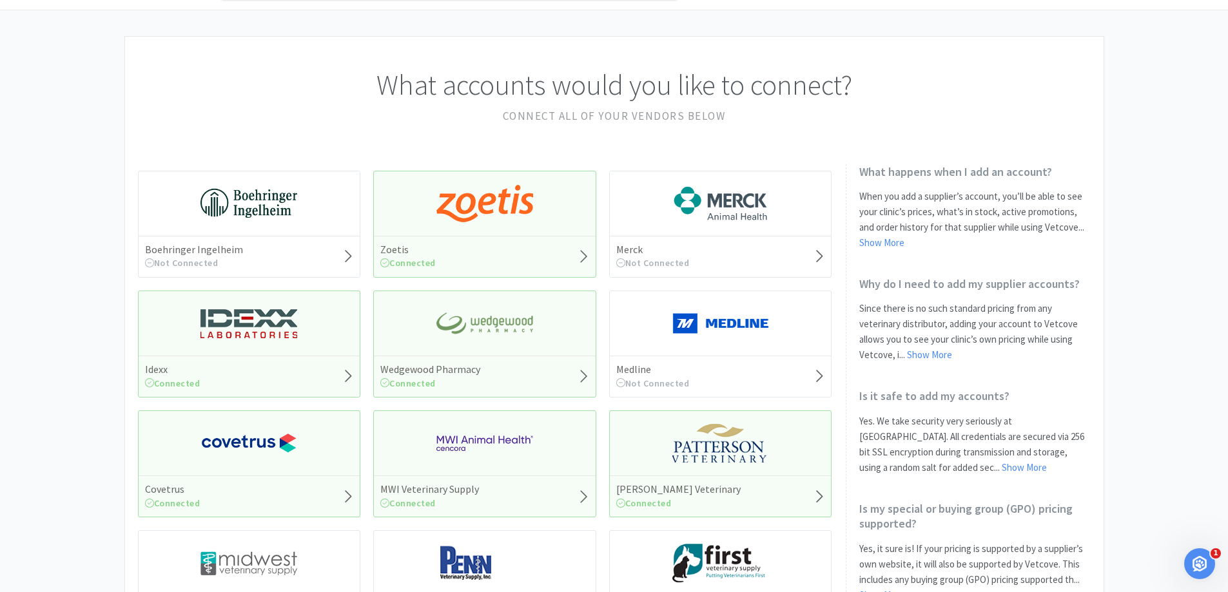
scroll to position [64, 0]
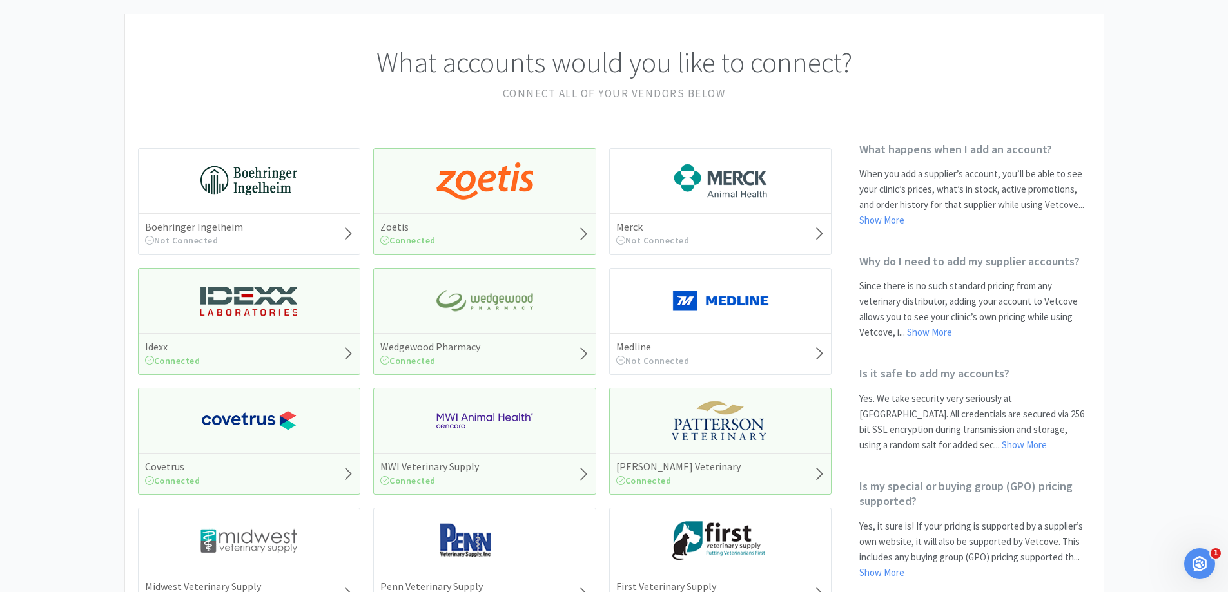
click at [812, 469] on div "[PERSON_NAME] Veterinary Connected" at bounding box center [721, 473] width 222 height 41
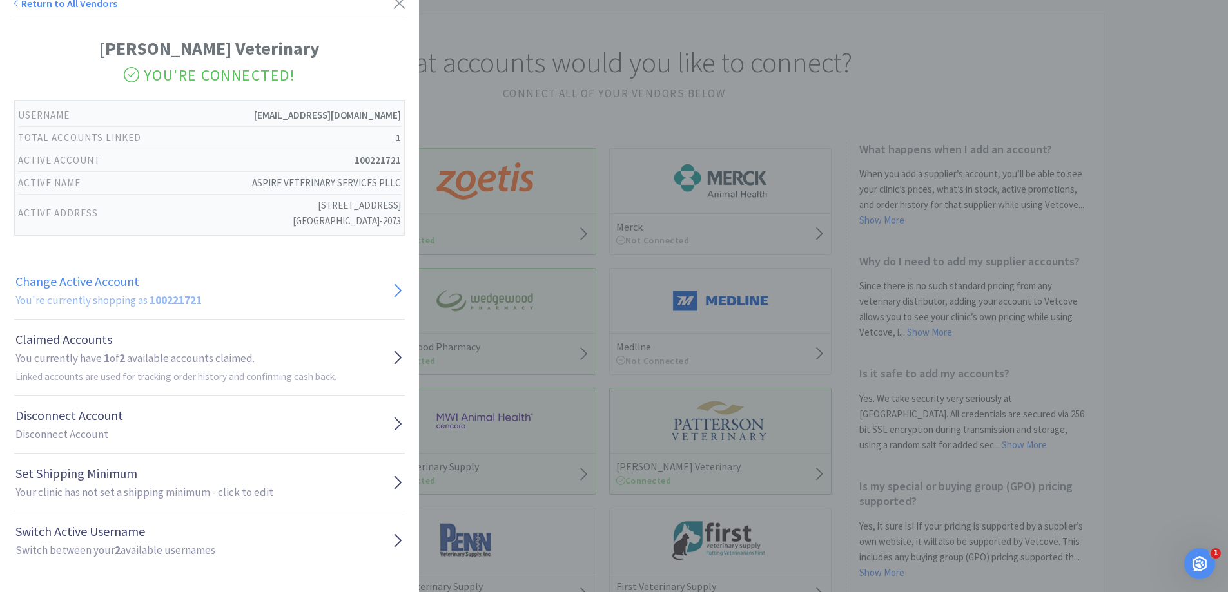
scroll to position [14, 0]
click at [356, 293] on link "Change Active Account You're currently shopping as 100221721" at bounding box center [209, 288] width 391 height 58
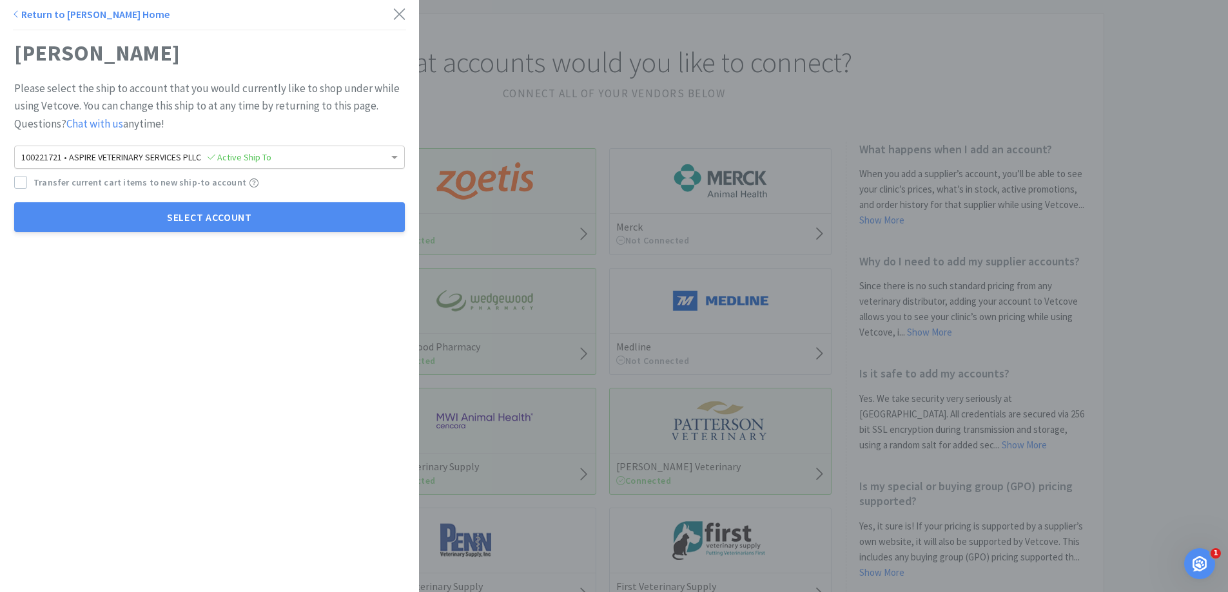
click at [376, 151] on div "100221721 • ASPIRE VETERINARY SERVICES PLLC Active Ship To" at bounding box center [209, 157] width 389 height 22
click at [391, 159] on span at bounding box center [394, 158] width 6 height 5
click at [19, 179] on icon at bounding box center [20, 183] width 9 height 9
click at [392, 15] on icon at bounding box center [399, 14] width 14 height 18
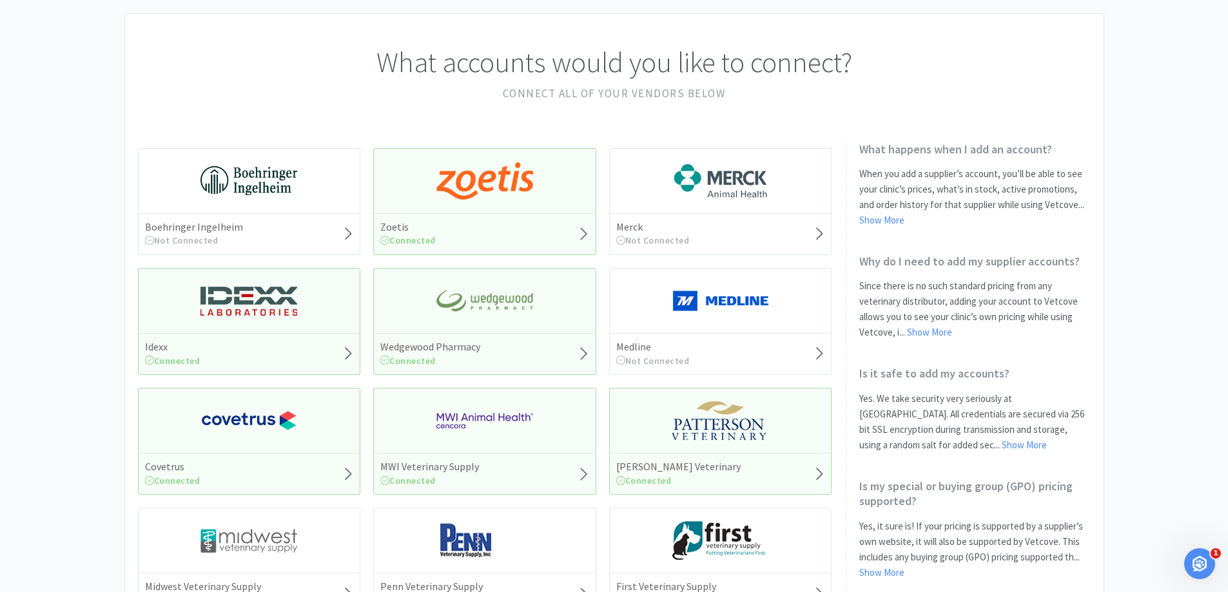
click at [779, 439] on div "[PERSON_NAME] Veterinary Connected" at bounding box center [720, 441] width 223 height 107
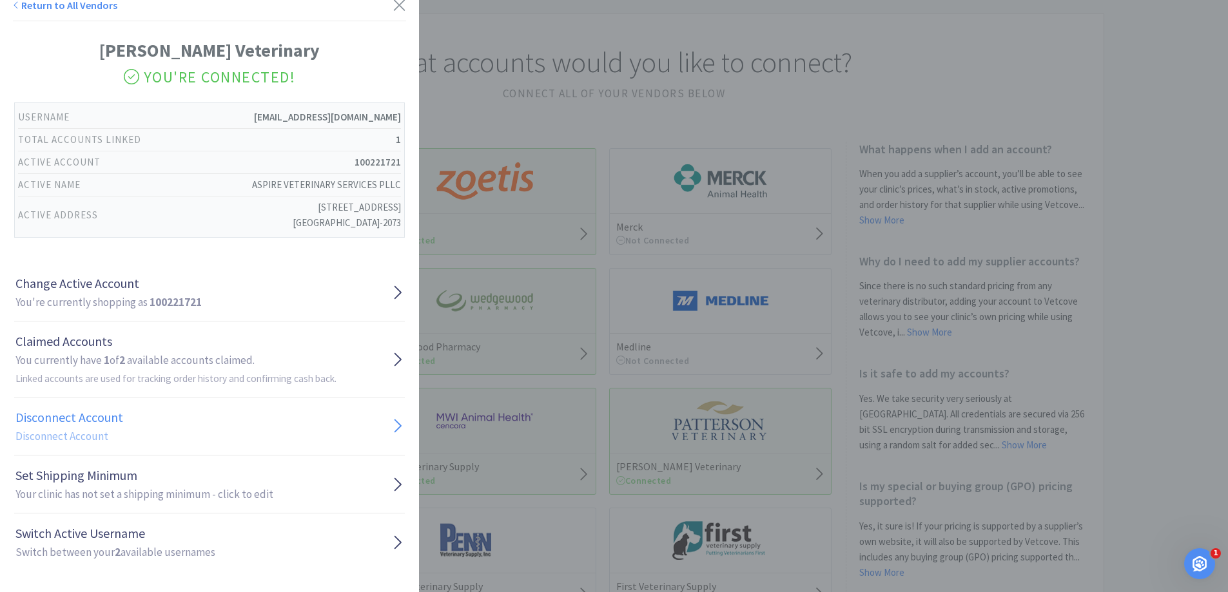
scroll to position [14, 0]
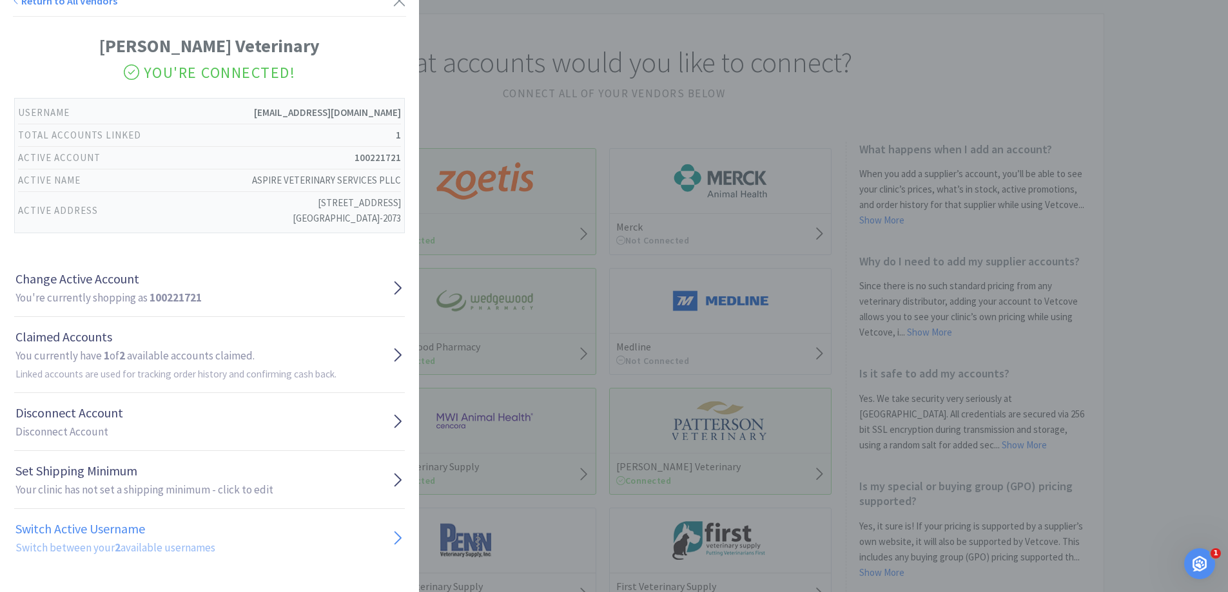
click at [371, 537] on link "Switch Active Username Switch between your 2 available usernames" at bounding box center [209, 537] width 391 height 57
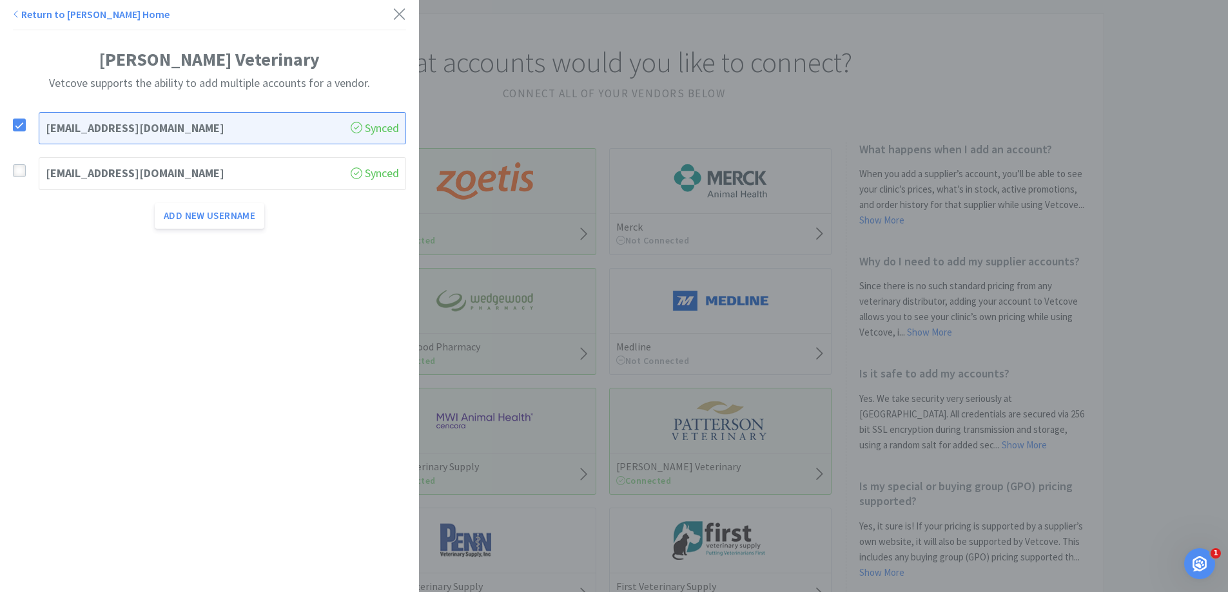
click at [22, 169] on icon at bounding box center [19, 171] width 9 height 9
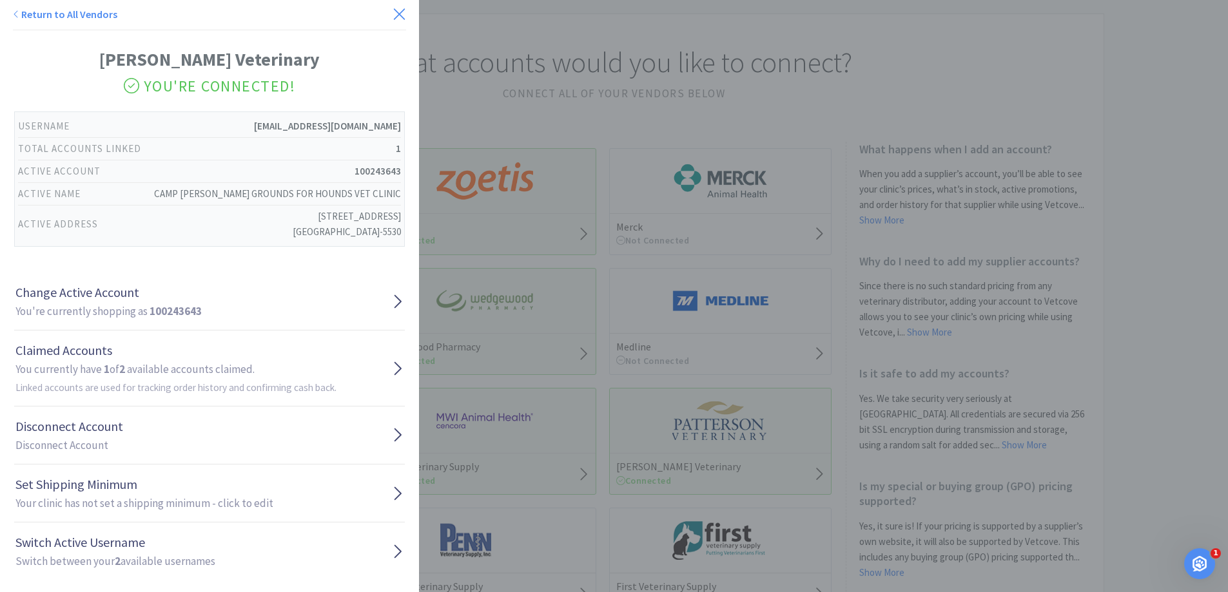
click at [392, 11] on icon at bounding box center [399, 14] width 14 height 18
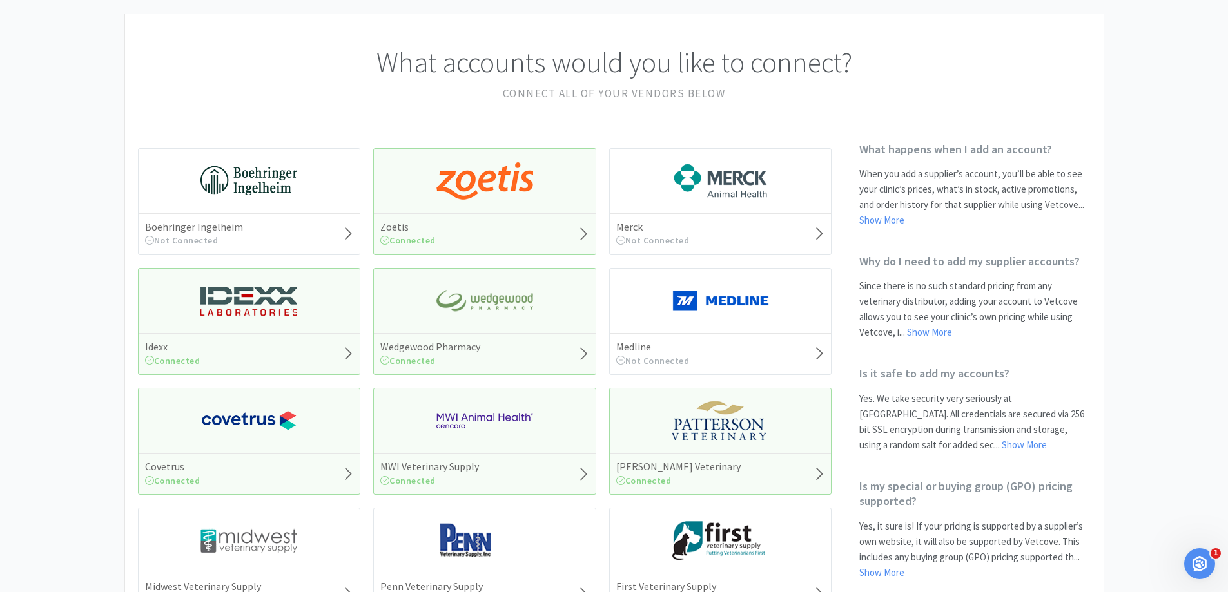
click at [787, 443] on div "[PERSON_NAME] Veterinary Connected" at bounding box center [720, 441] width 223 height 107
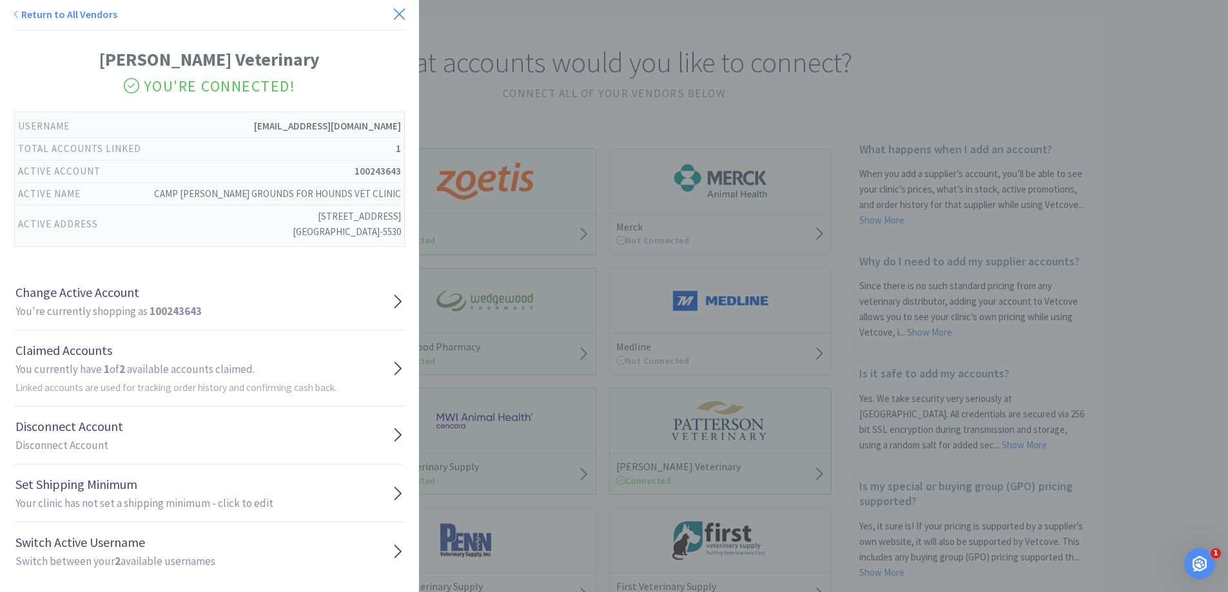
click at [393, 15] on icon at bounding box center [399, 14] width 14 height 18
